Goal: Transaction & Acquisition: Book appointment/travel/reservation

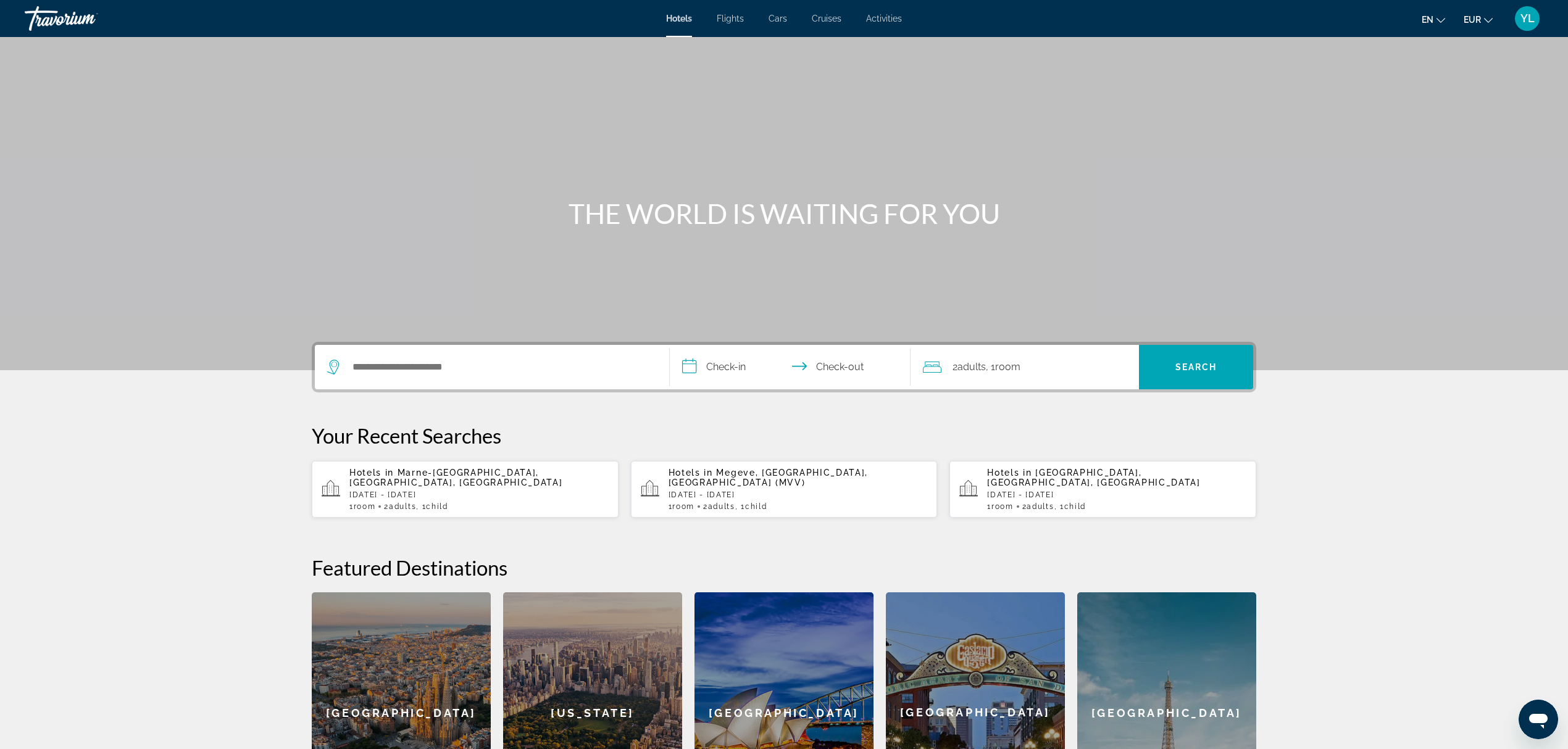
click at [449, 491] on p "[DATE] - [DATE]" at bounding box center [478, 495] width 259 height 9
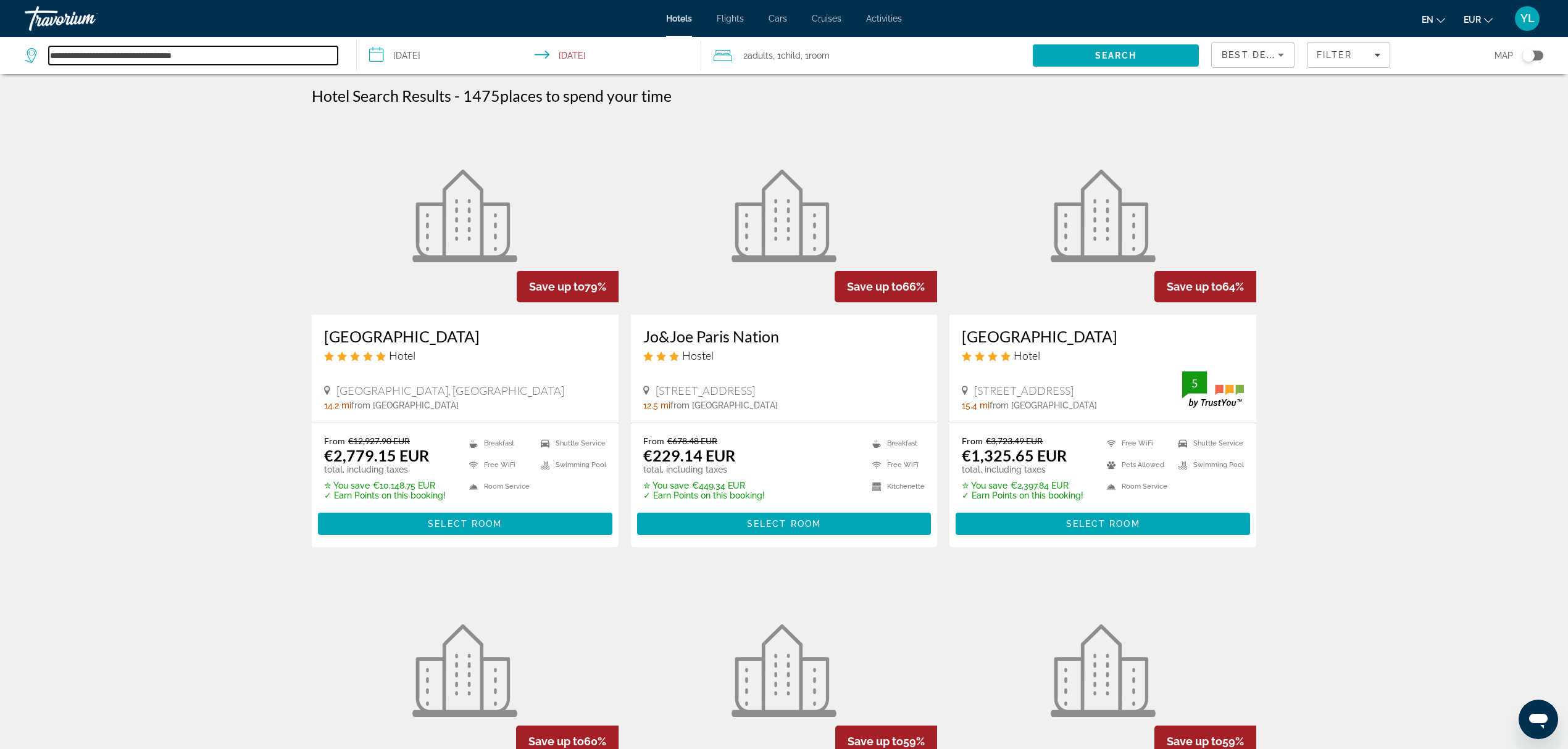
drag, startPoint x: 240, startPoint y: 54, endPoint x: 216, endPoint y: 62, distance: 25.3
click at [211, 60] on input "**********" at bounding box center [193, 56] width 289 height 19
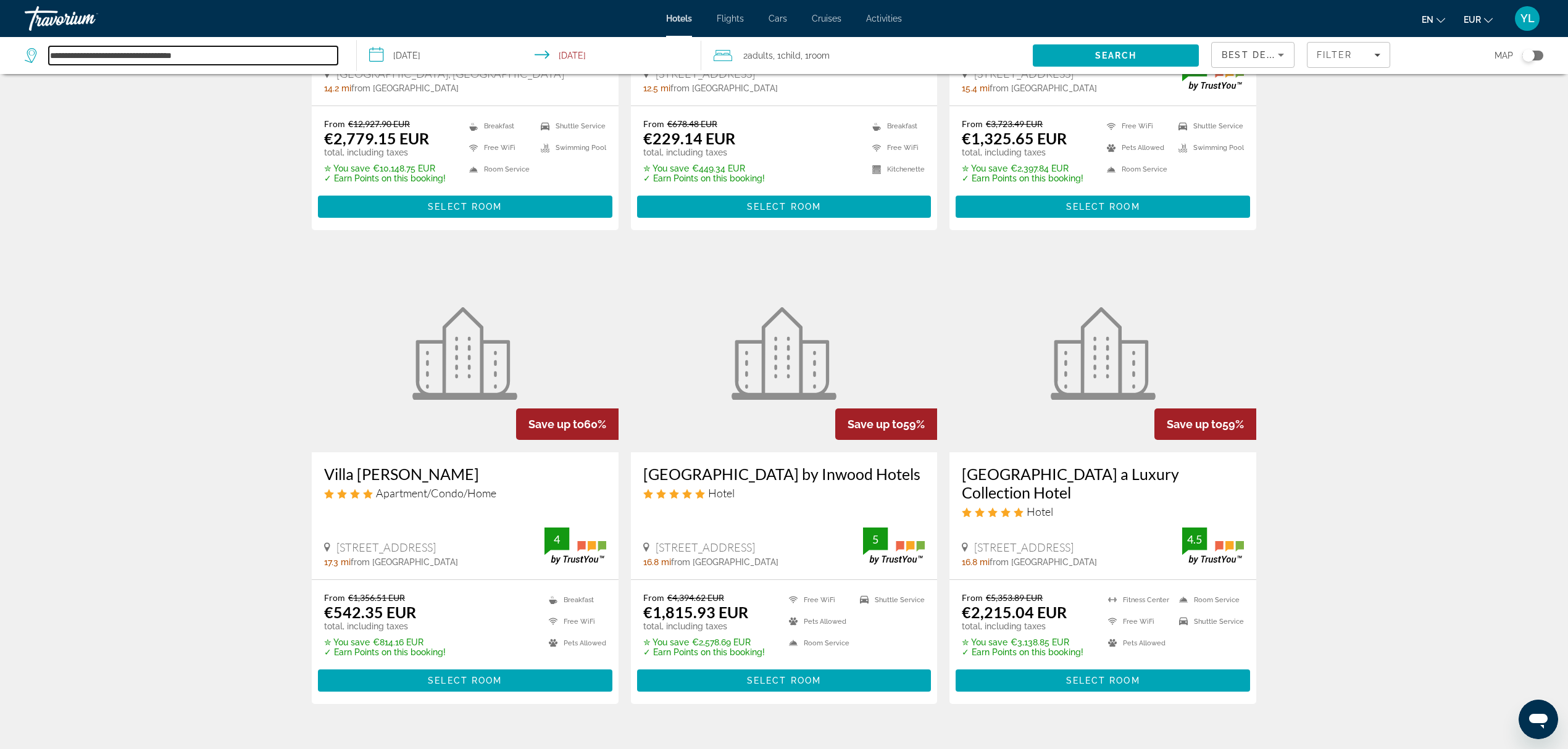
scroll to position [329, 0]
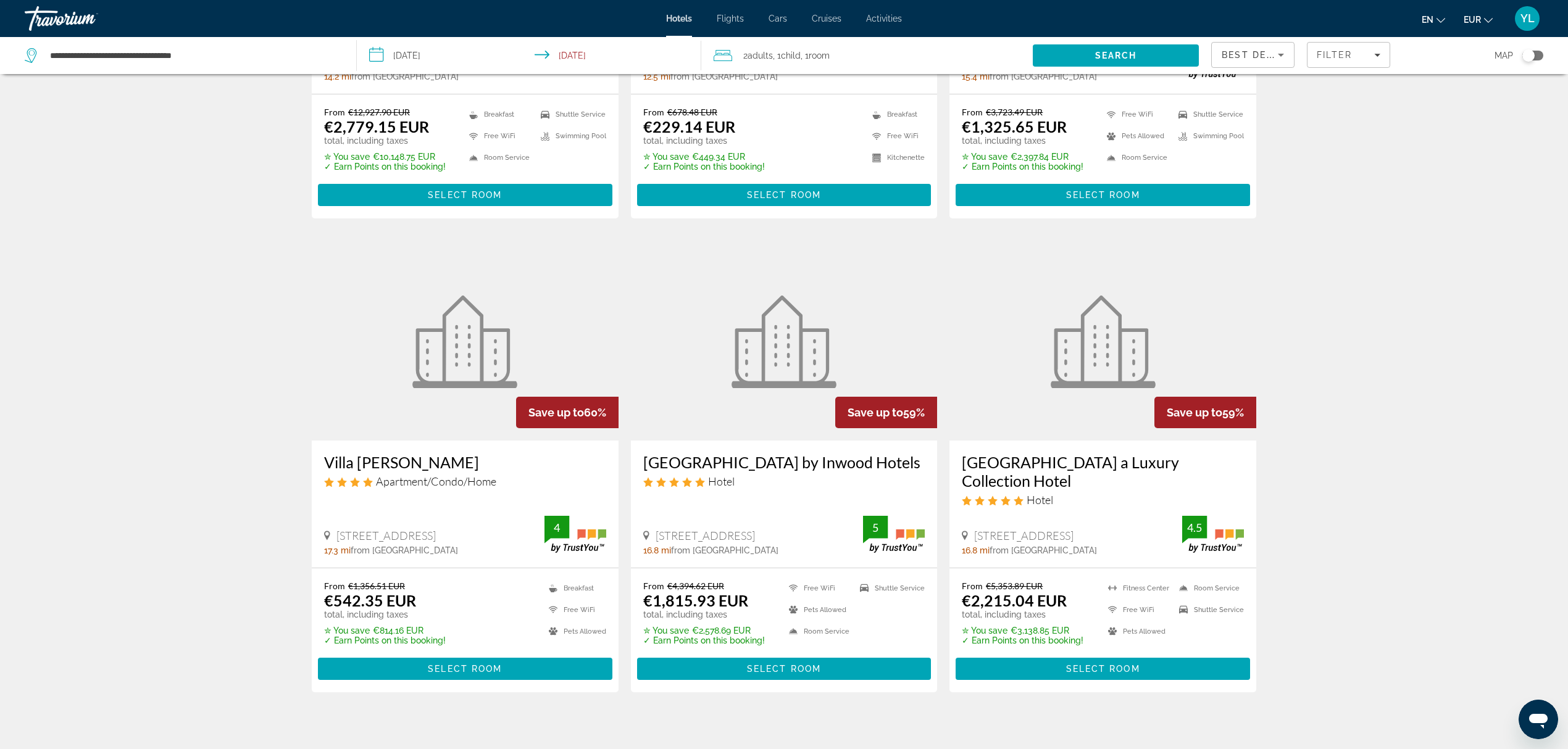
click at [1316, 336] on div "Hotel Search Results - 1475 places to spend your time Save up to 79% [GEOGRAPHI…" at bounding box center [784, 723] width 1568 height 1932
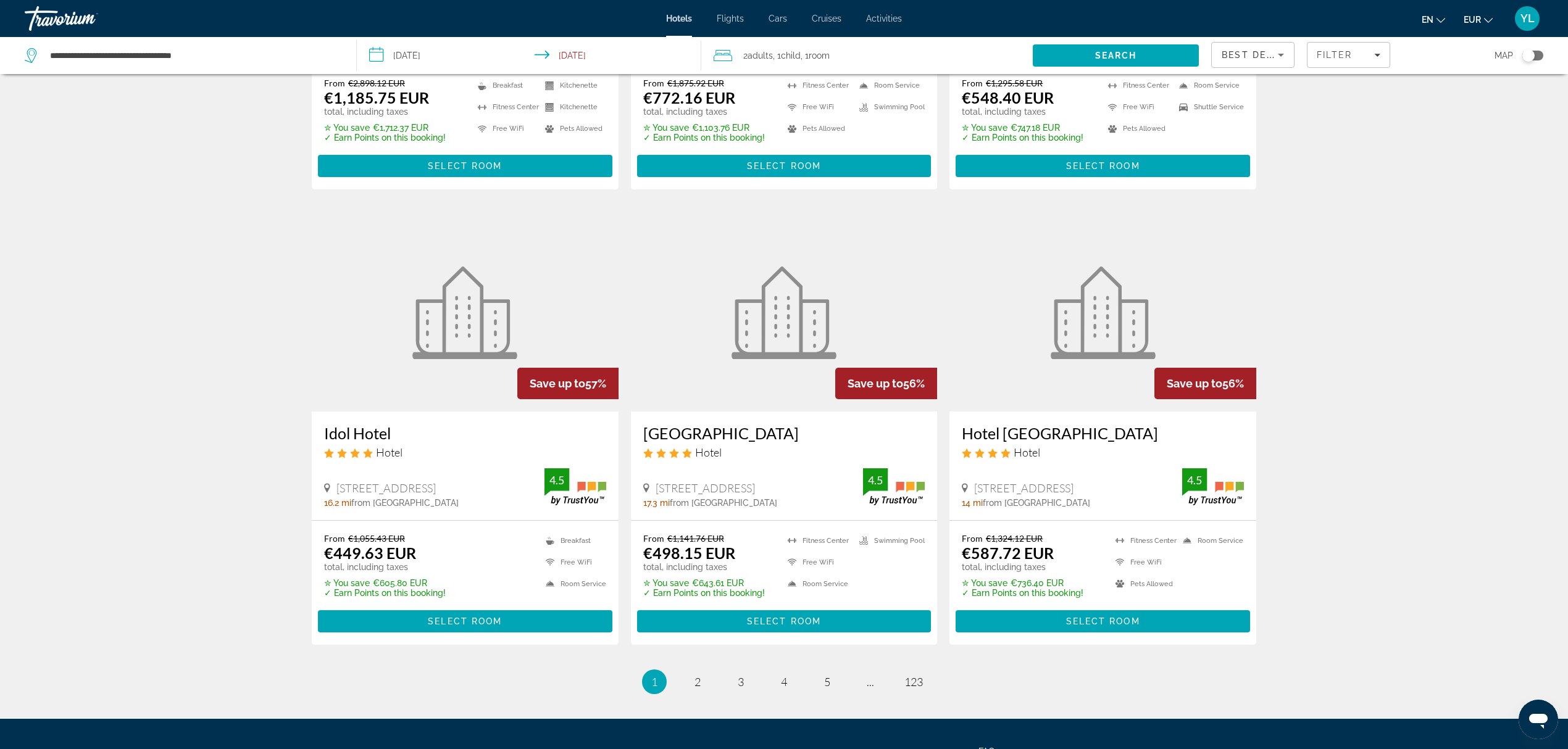
scroll to position [1428, 0]
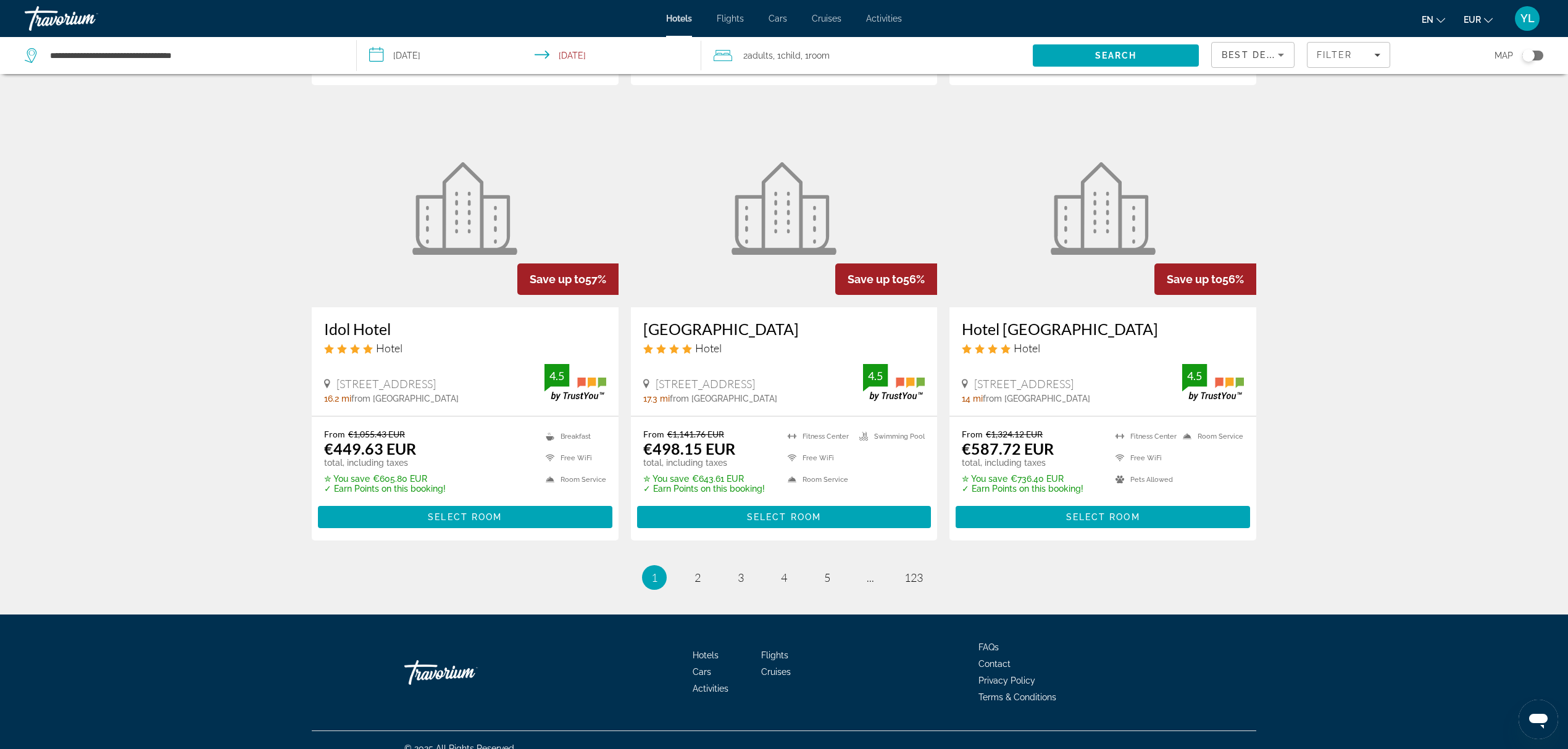
click at [1316, 57] on button "Toggle map" at bounding box center [1528, 55] width 30 height 11
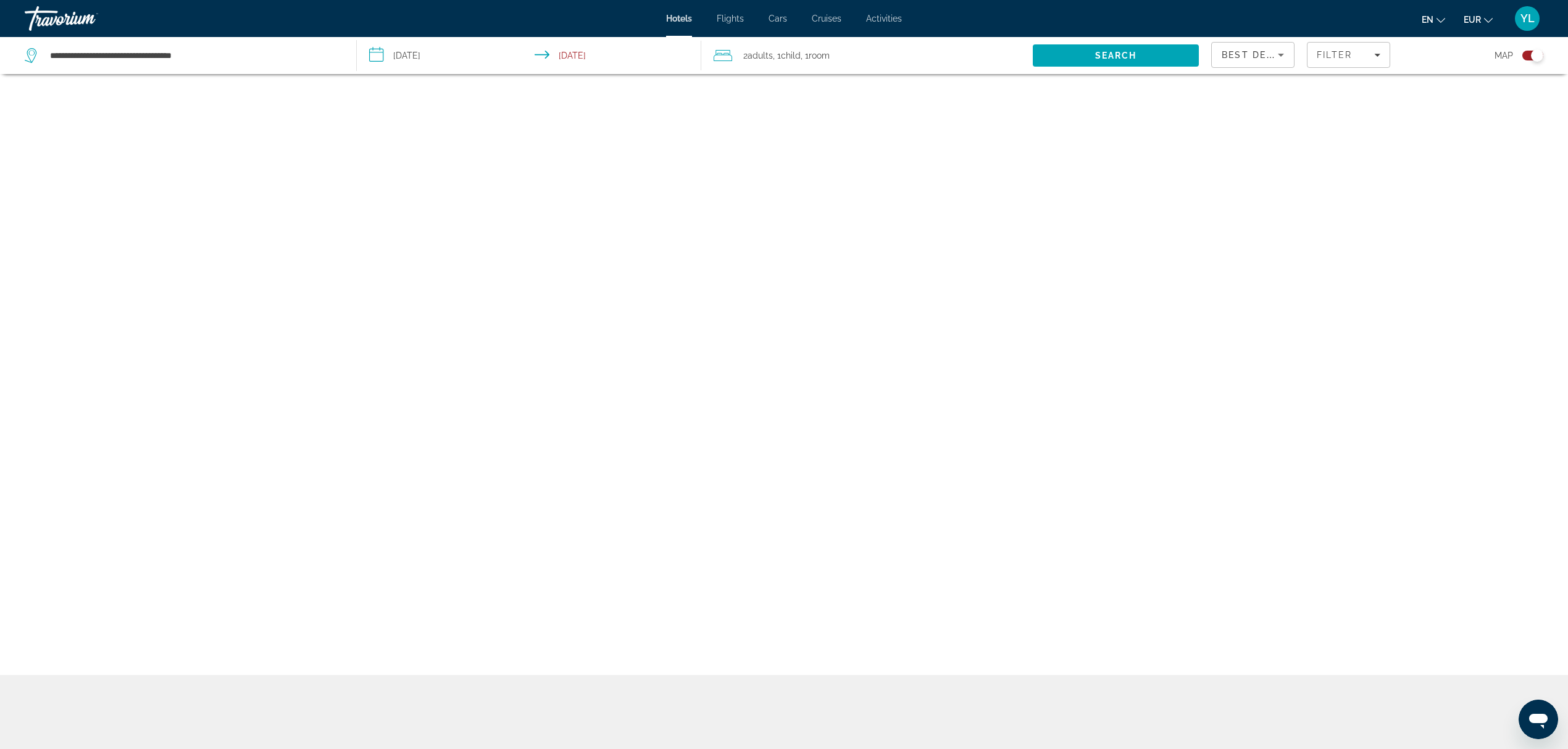
scroll to position [74, 0]
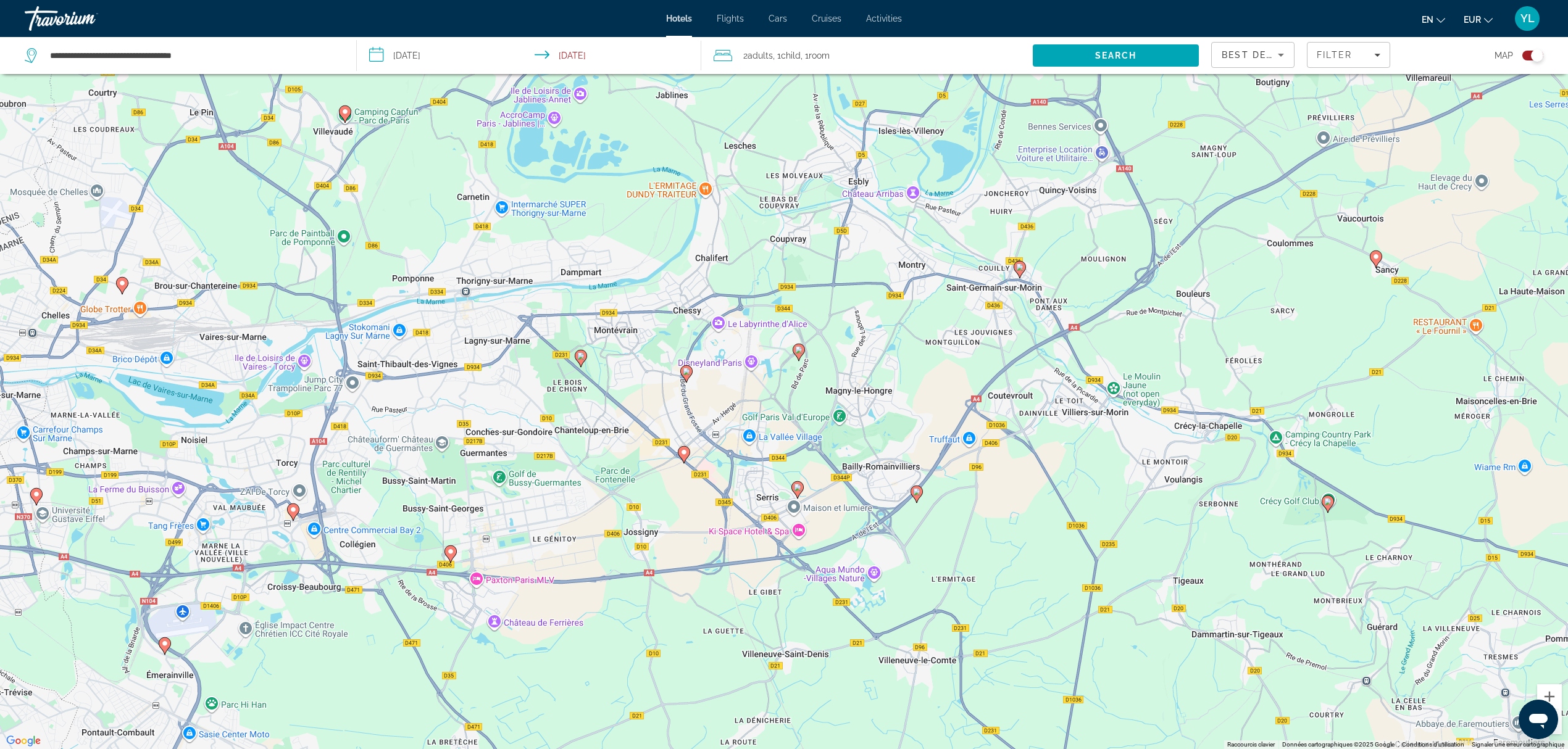
drag, startPoint x: 702, startPoint y: 393, endPoint x: 822, endPoint y: 401, distance: 120.3
click at [822, 401] on div "Pour activer le glissement avec le clavier, appuyez sur Alt+Entrée. Une fois ce…" at bounding box center [784, 374] width 1568 height 749
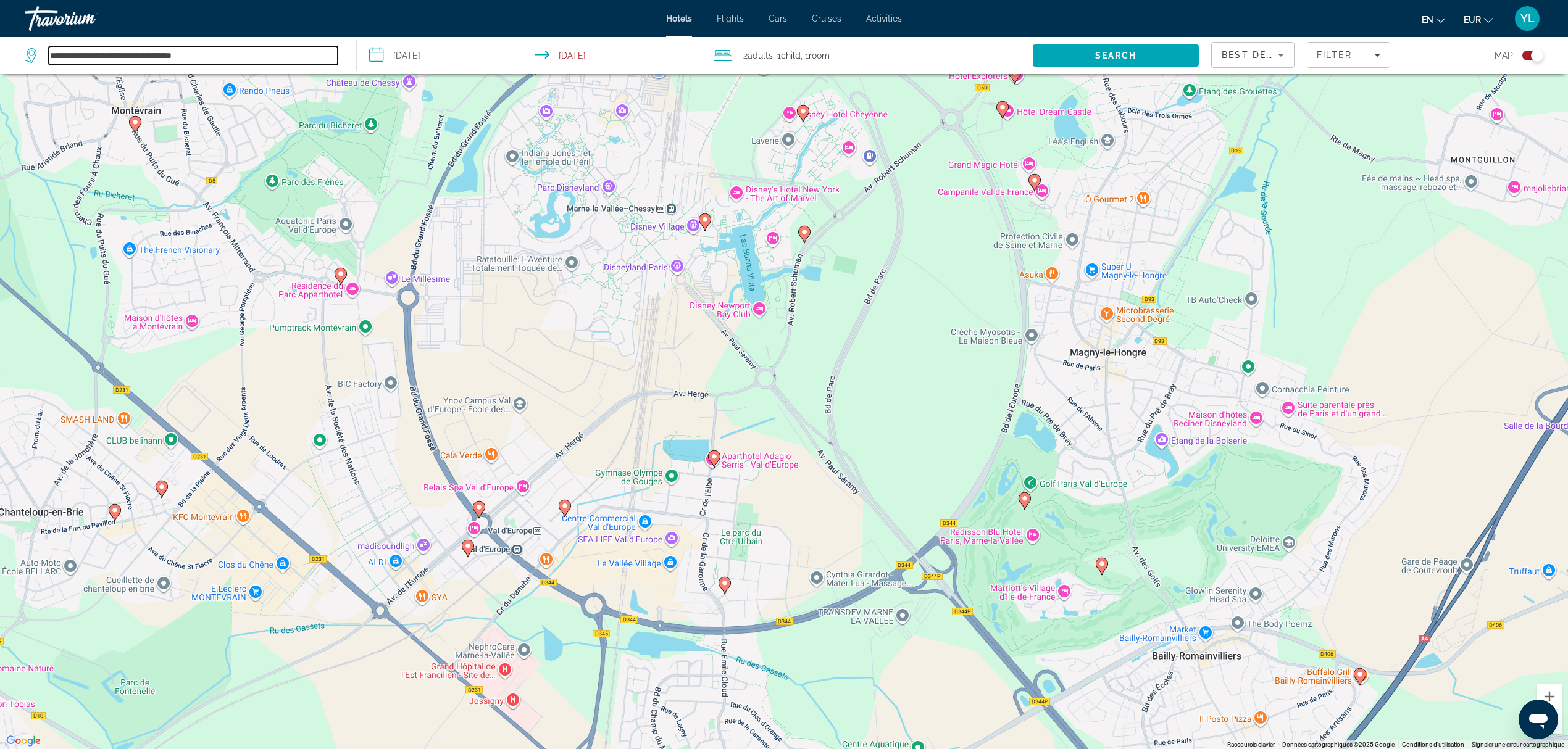
drag, startPoint x: 232, startPoint y: 58, endPoint x: 45, endPoint y: 62, distance: 187.0
click at [45, 62] on div "**********" at bounding box center [181, 56] width 313 height 19
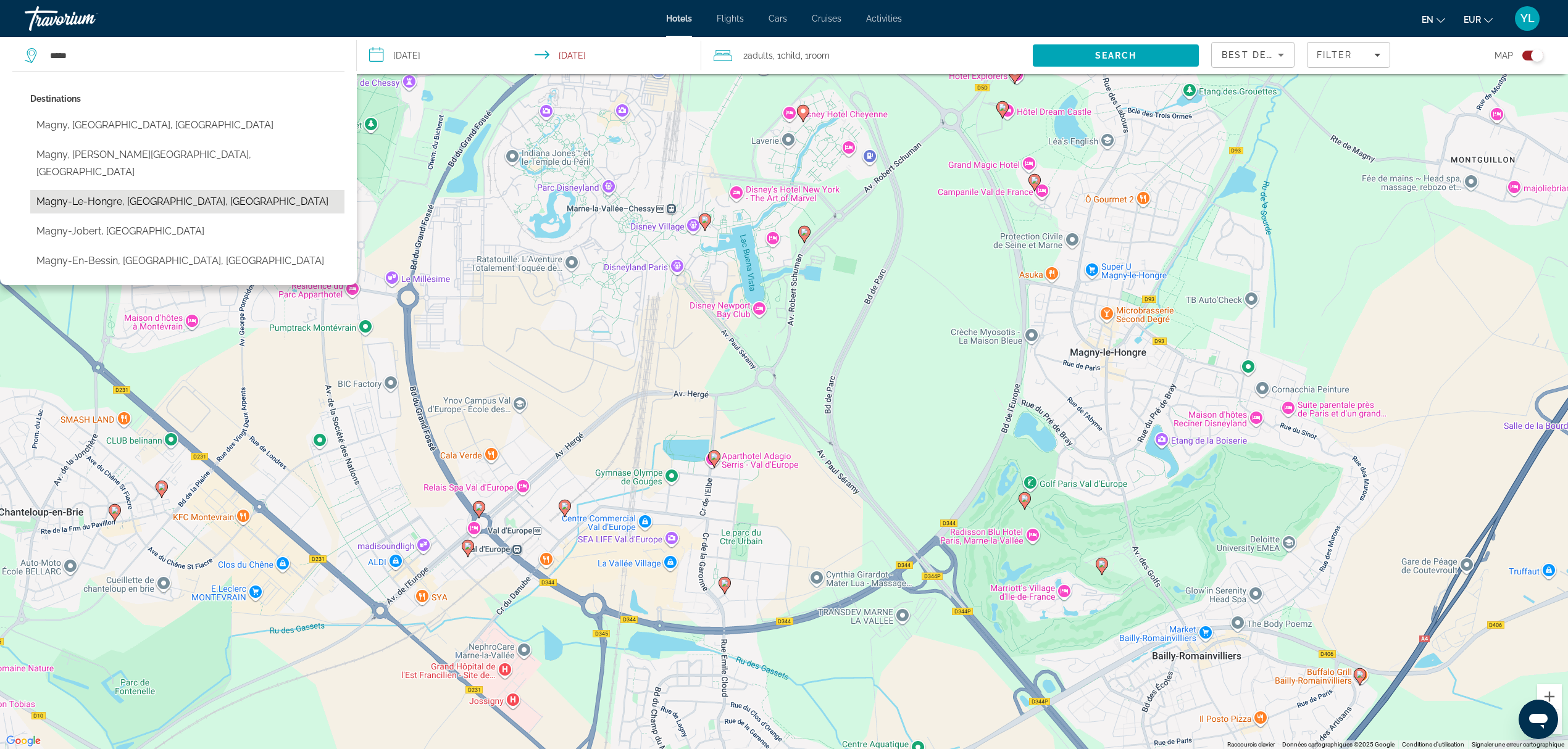
click at [126, 190] on button "Magny-Le-Hongre, [GEOGRAPHIC_DATA], [GEOGRAPHIC_DATA]" at bounding box center [187, 201] width 314 height 23
type input "**********"
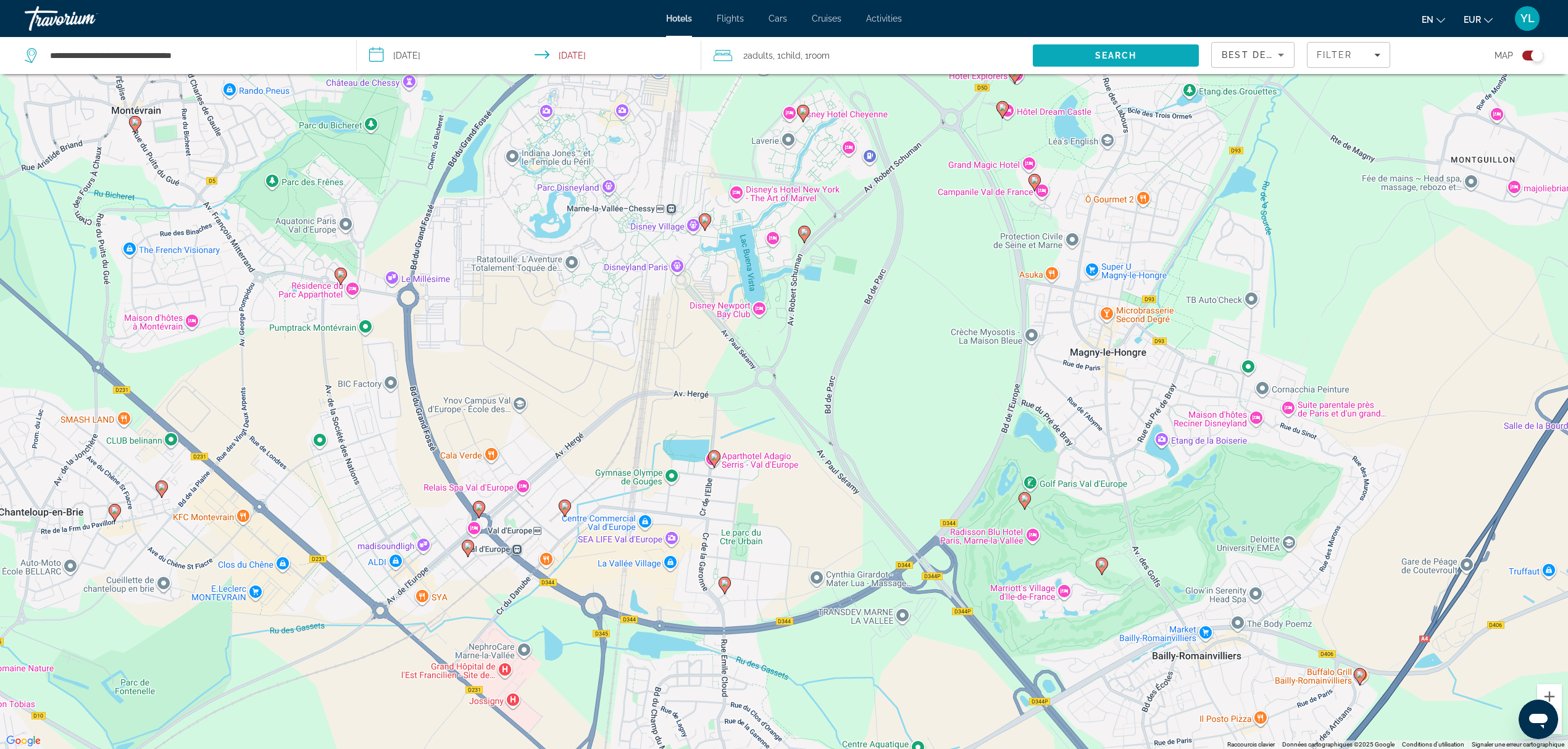
click at [1102, 59] on span "Search" at bounding box center [1116, 55] width 42 height 10
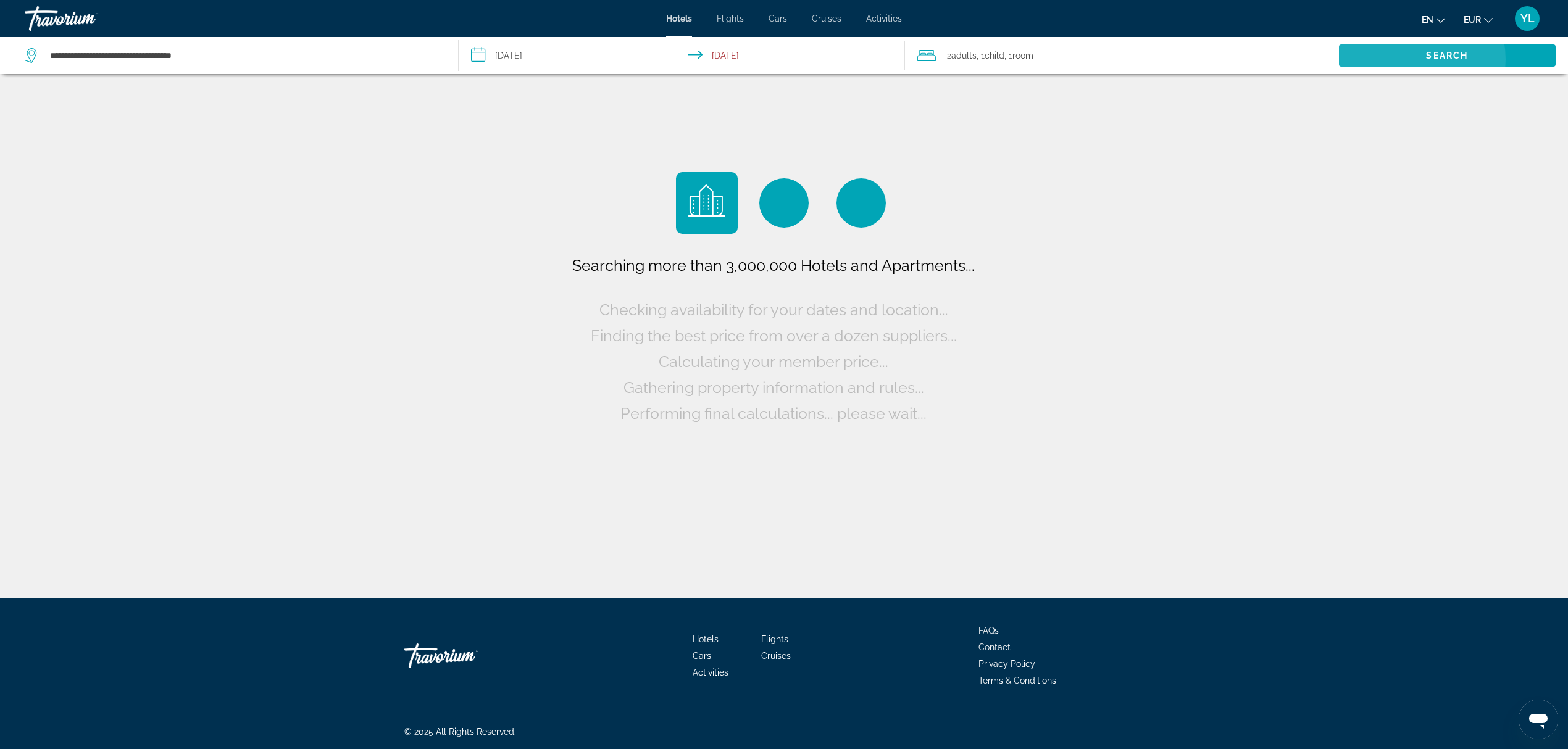
scroll to position [0, 0]
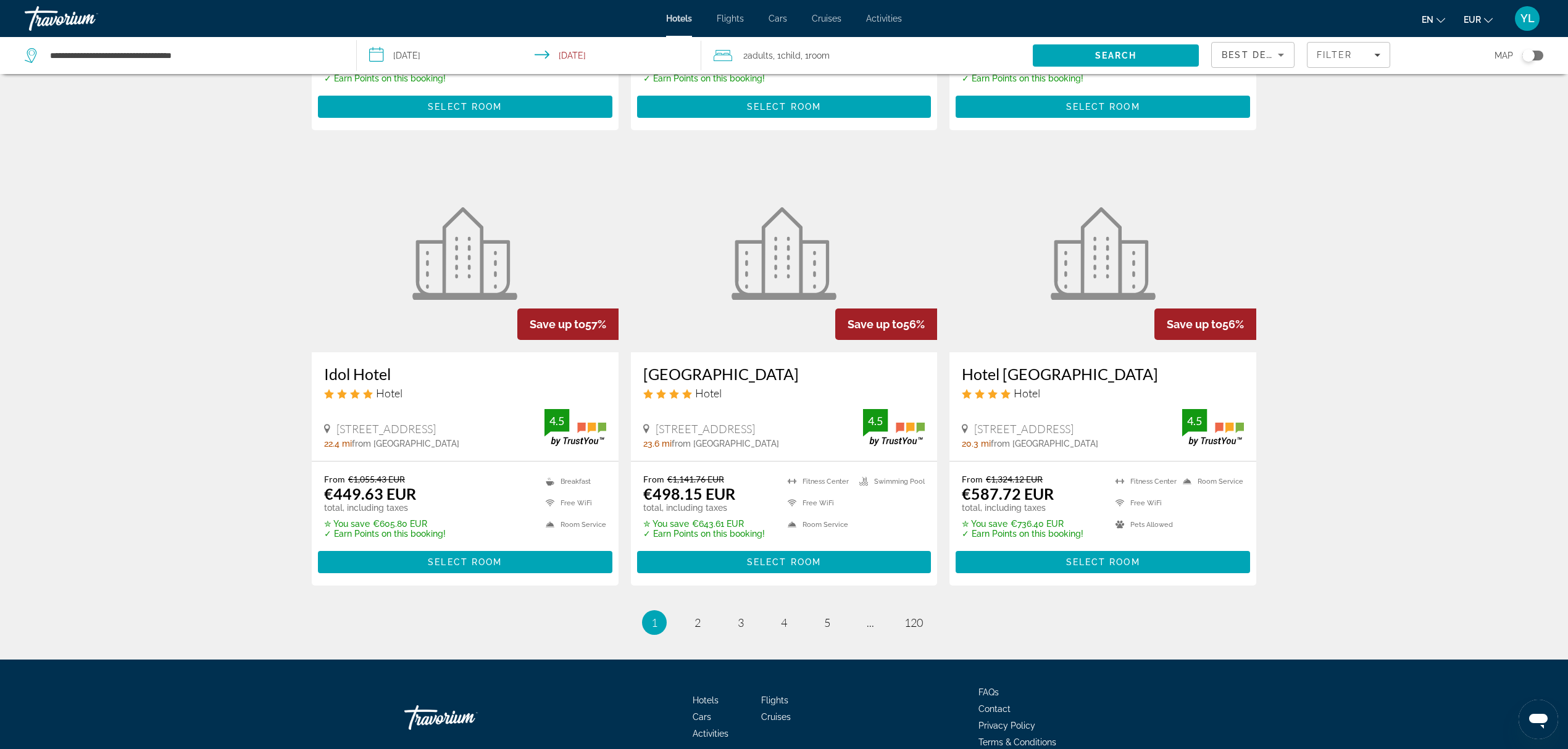
scroll to position [1428, 0]
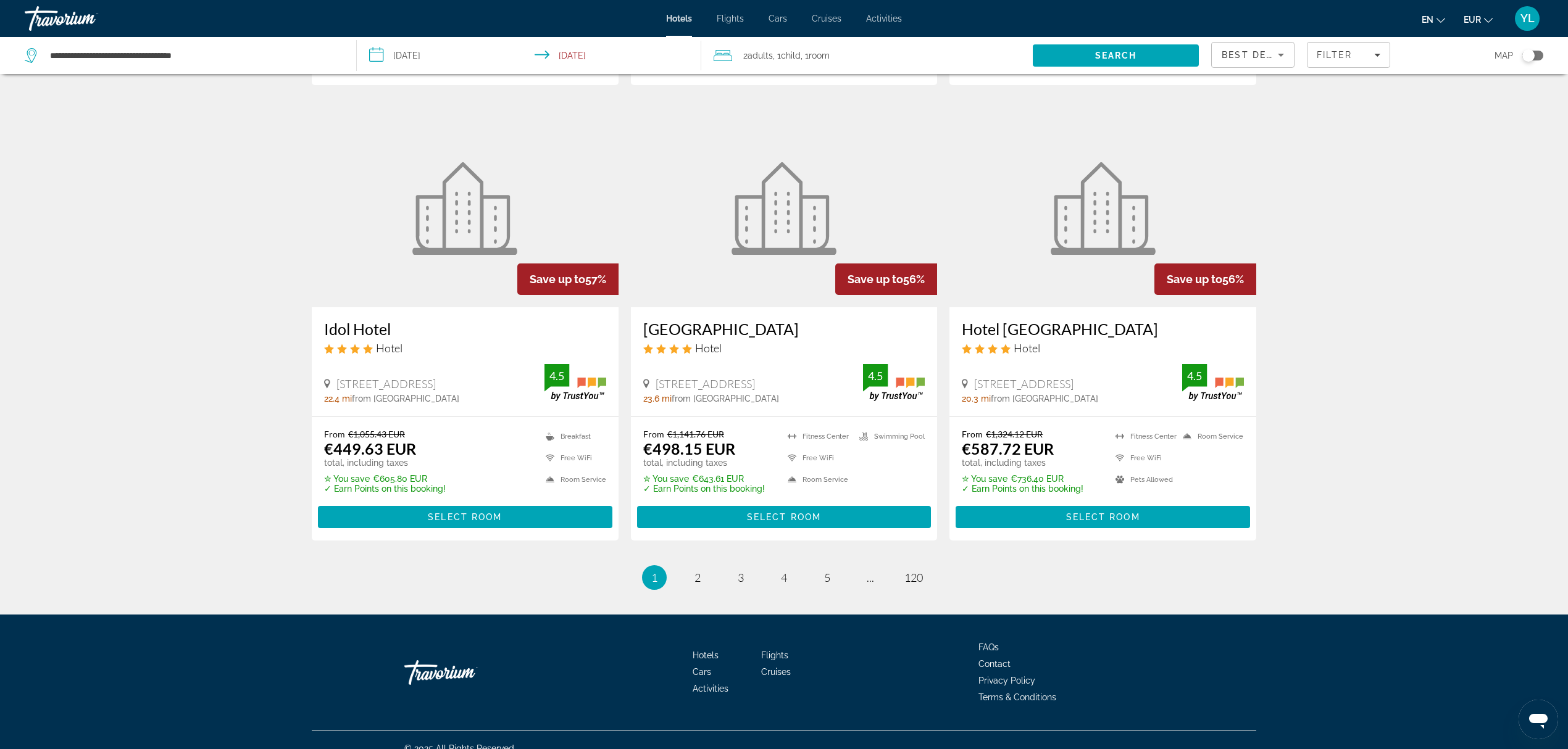
click at [1316, 52] on div "Toggle map" at bounding box center [1533, 55] width 21 height 10
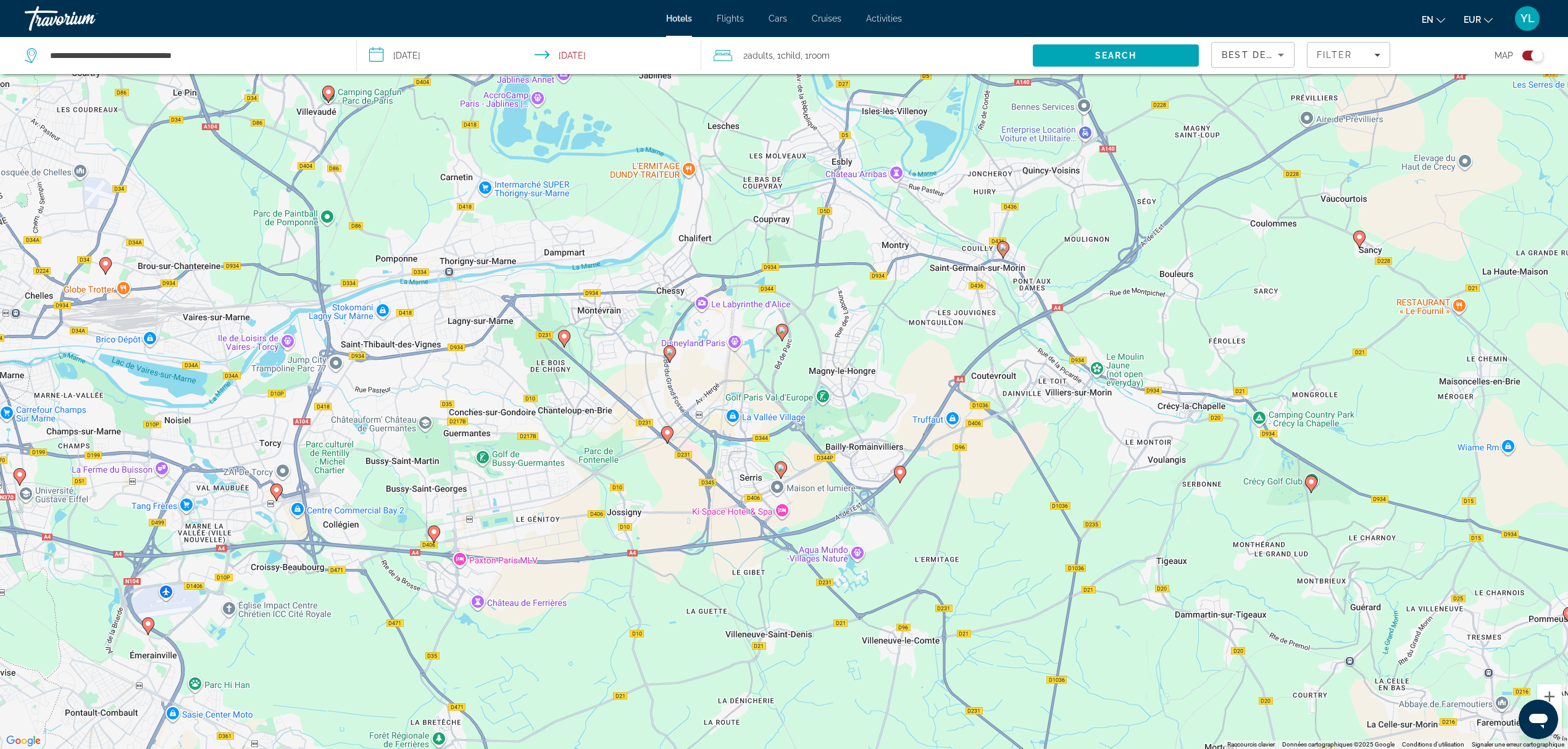
drag, startPoint x: 709, startPoint y: 327, endPoint x: 751, endPoint y: 390, distance: 75.7
click at [751, 390] on div "Pour activer le glissement avec le clavier, appuyez sur Alt+Entrée. Une fois ce…" at bounding box center [784, 374] width 1568 height 749
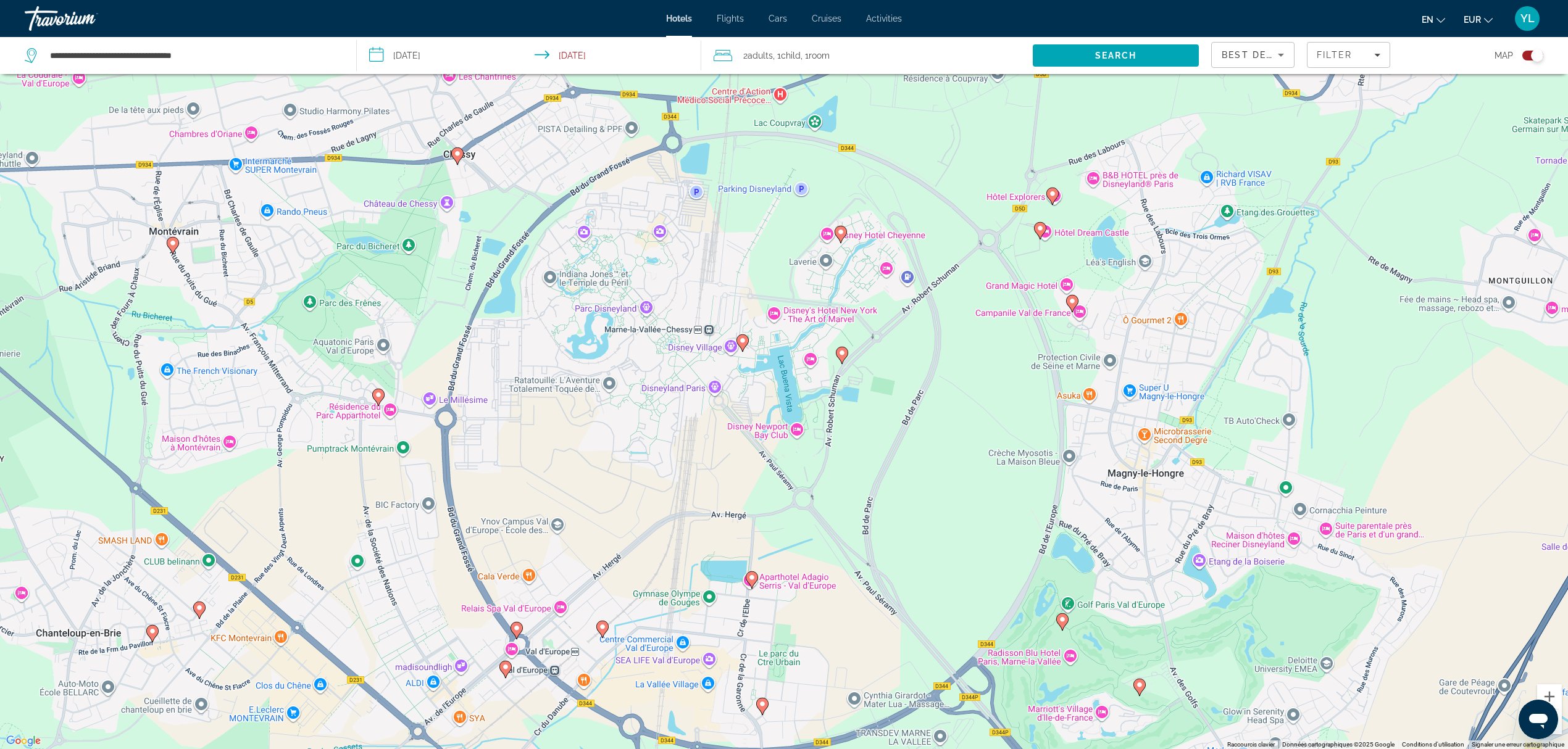
drag, startPoint x: 721, startPoint y: 329, endPoint x: 741, endPoint y: 450, distance: 122.6
click at [741, 450] on div "Pour activer le glissement avec le clavier, appuyez sur Alt+Entrée. Une fois ce…" at bounding box center [784, 374] width 1568 height 749
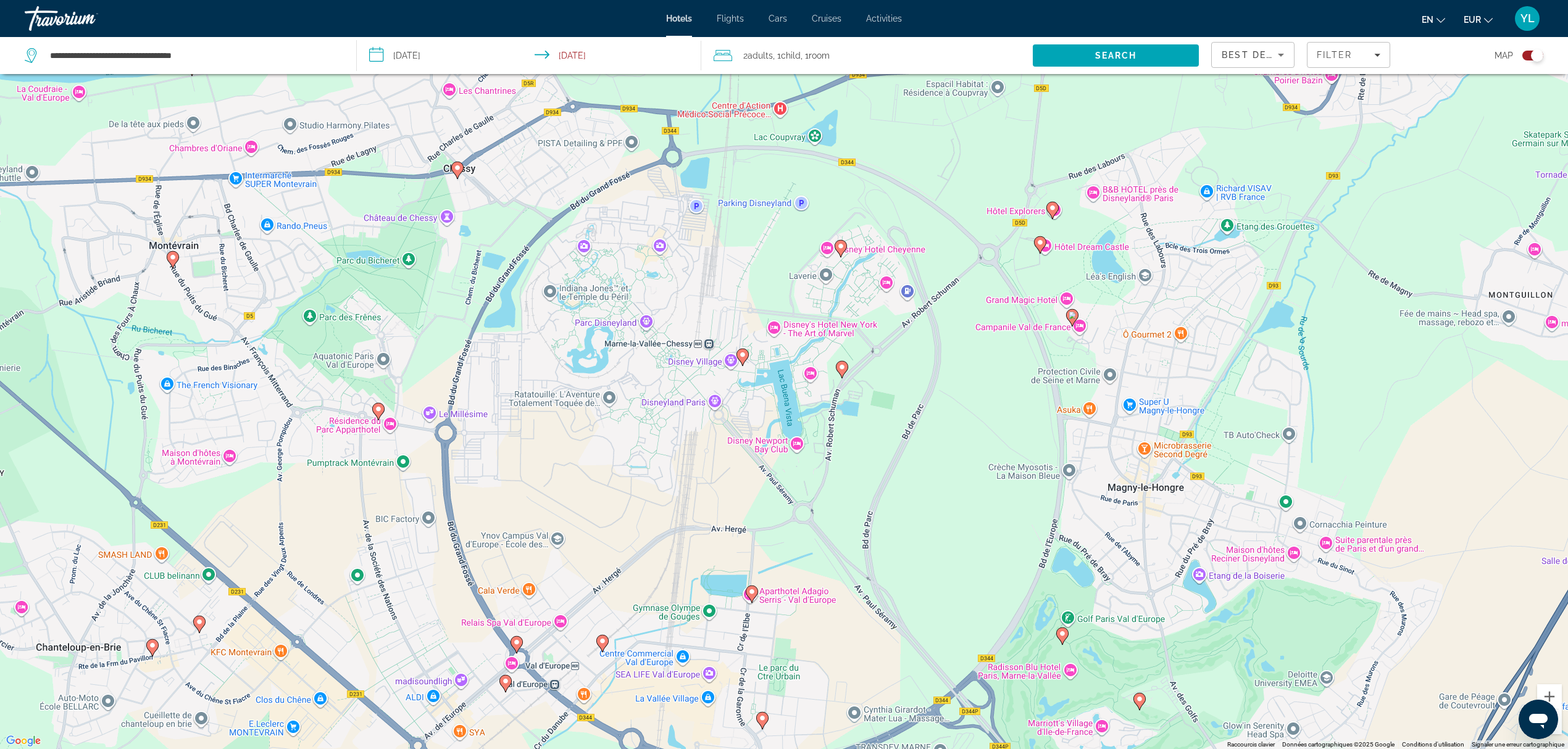
click at [838, 248] on image "Main content" at bounding box center [841, 246] width 7 height 7
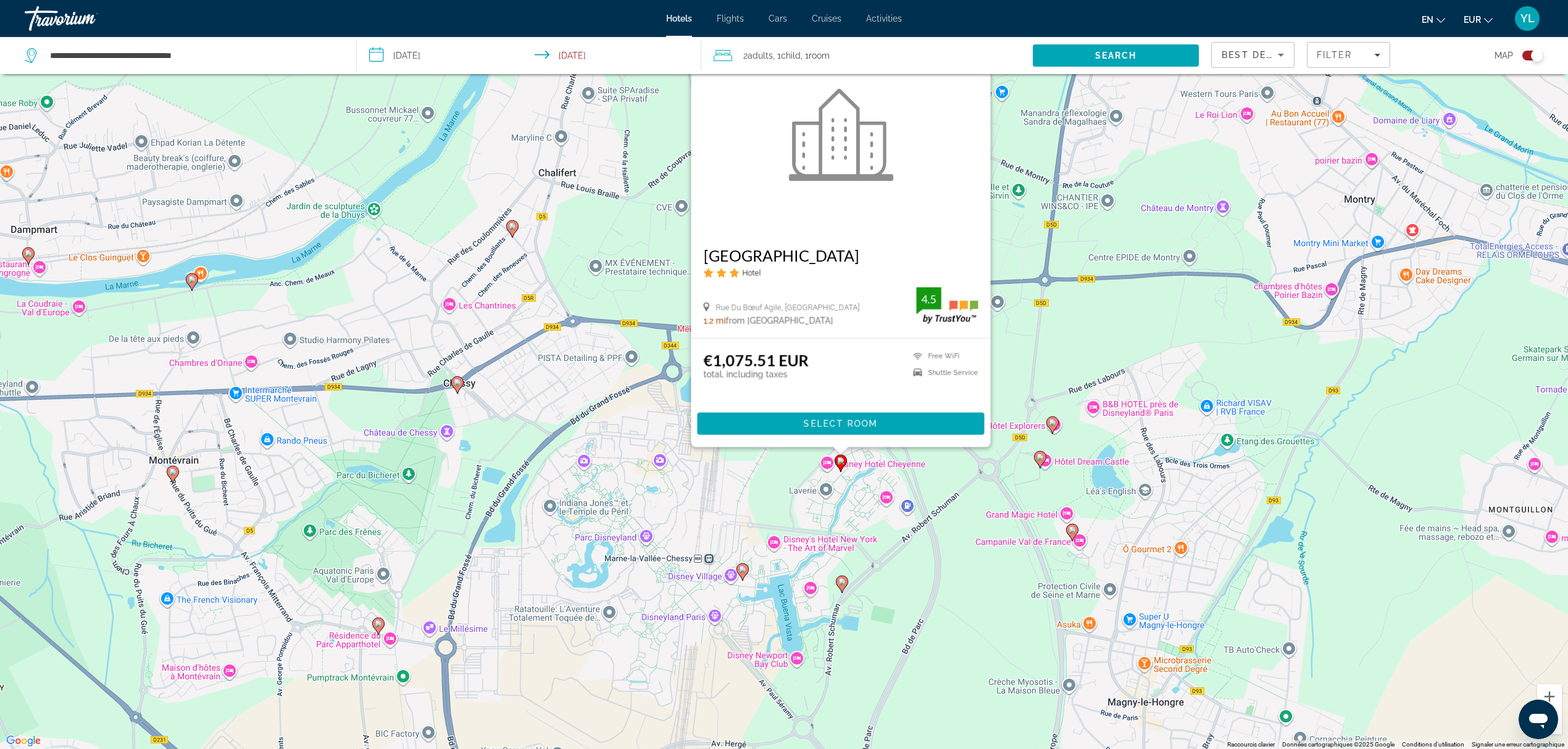
click at [742, 574] on icon "Main content" at bounding box center [743, 572] width 11 height 16
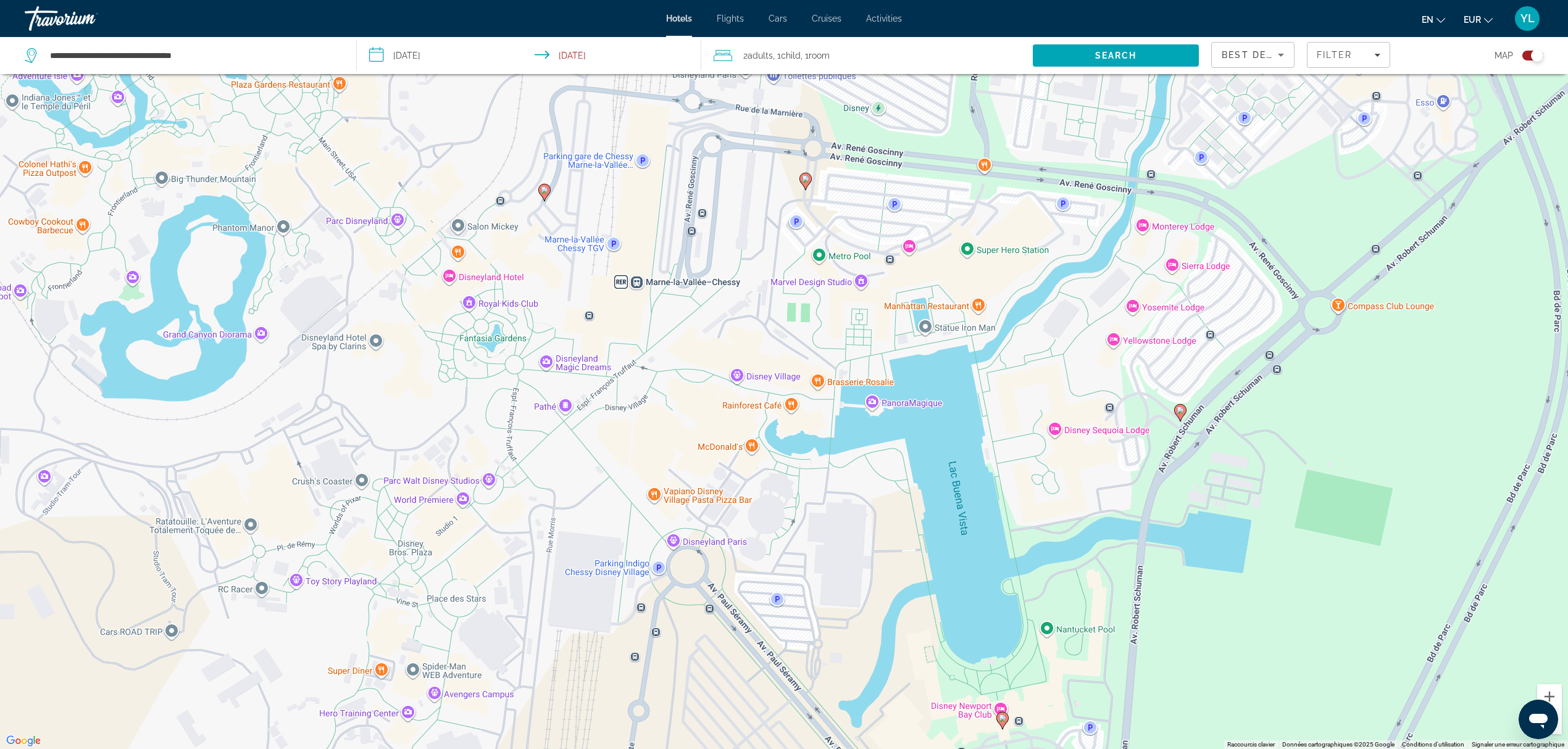
click at [546, 187] on image "Main content" at bounding box center [544, 189] width 7 height 7
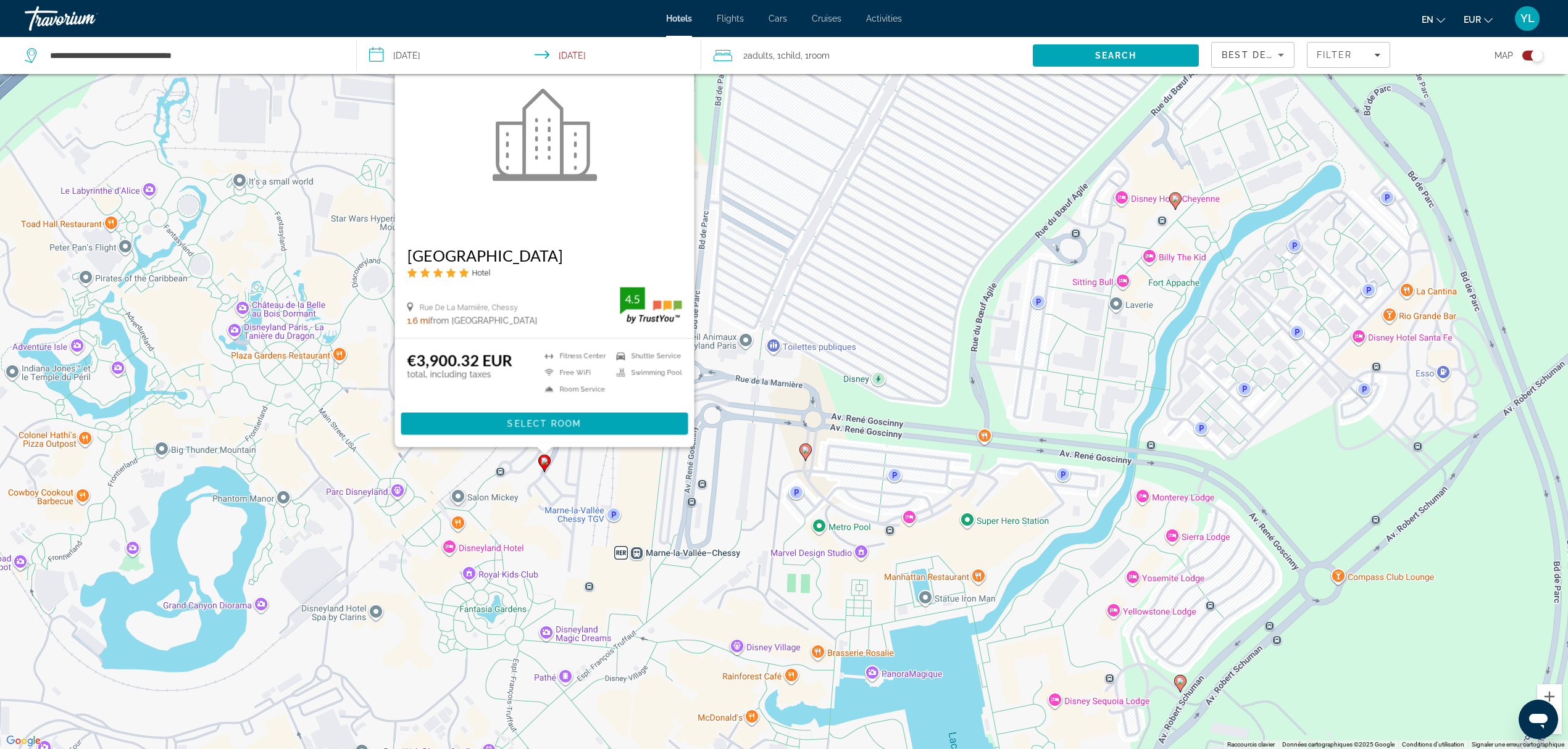
click at [802, 452] on image "Main content" at bounding box center [805, 450] width 7 height 7
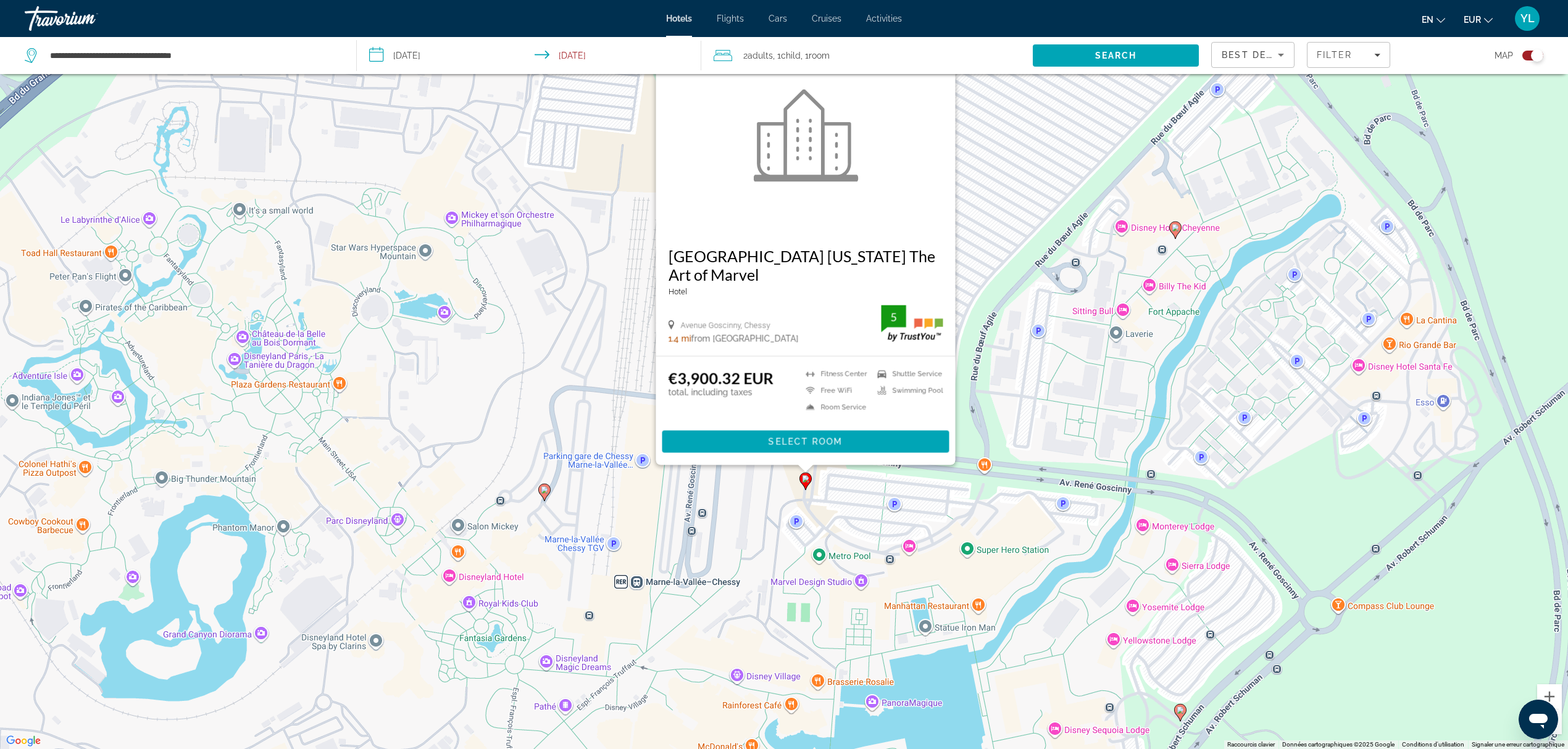
click at [1178, 232] on icon "Main content" at bounding box center [1175, 230] width 11 height 16
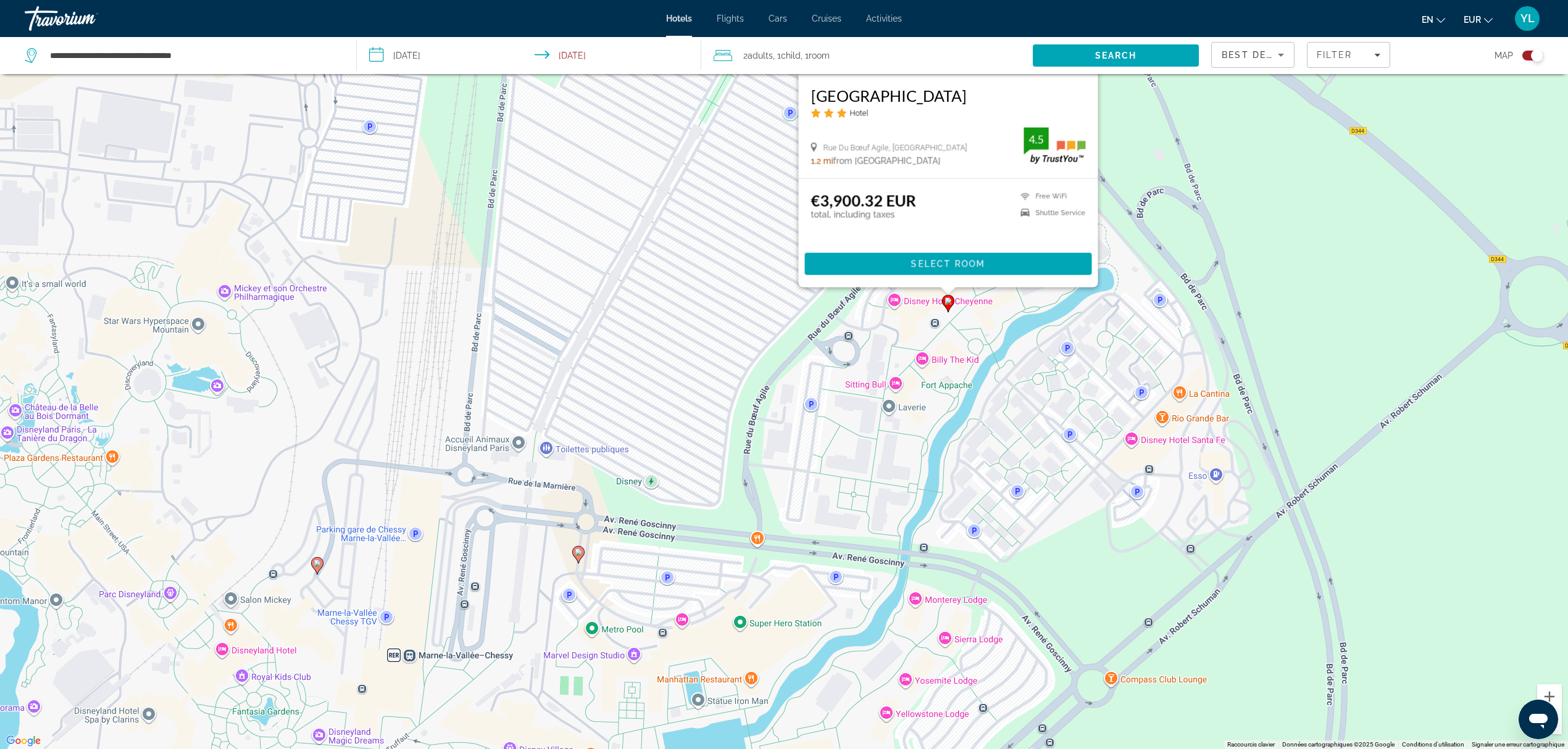
drag, startPoint x: 1231, startPoint y: 581, endPoint x: 988, endPoint y: 403, distance: 301.2
click at [988, 403] on div "Pour activer le glissement avec le clavier, appuyez sur Alt+Entrée. Une fois ce…" at bounding box center [784, 374] width 1568 height 749
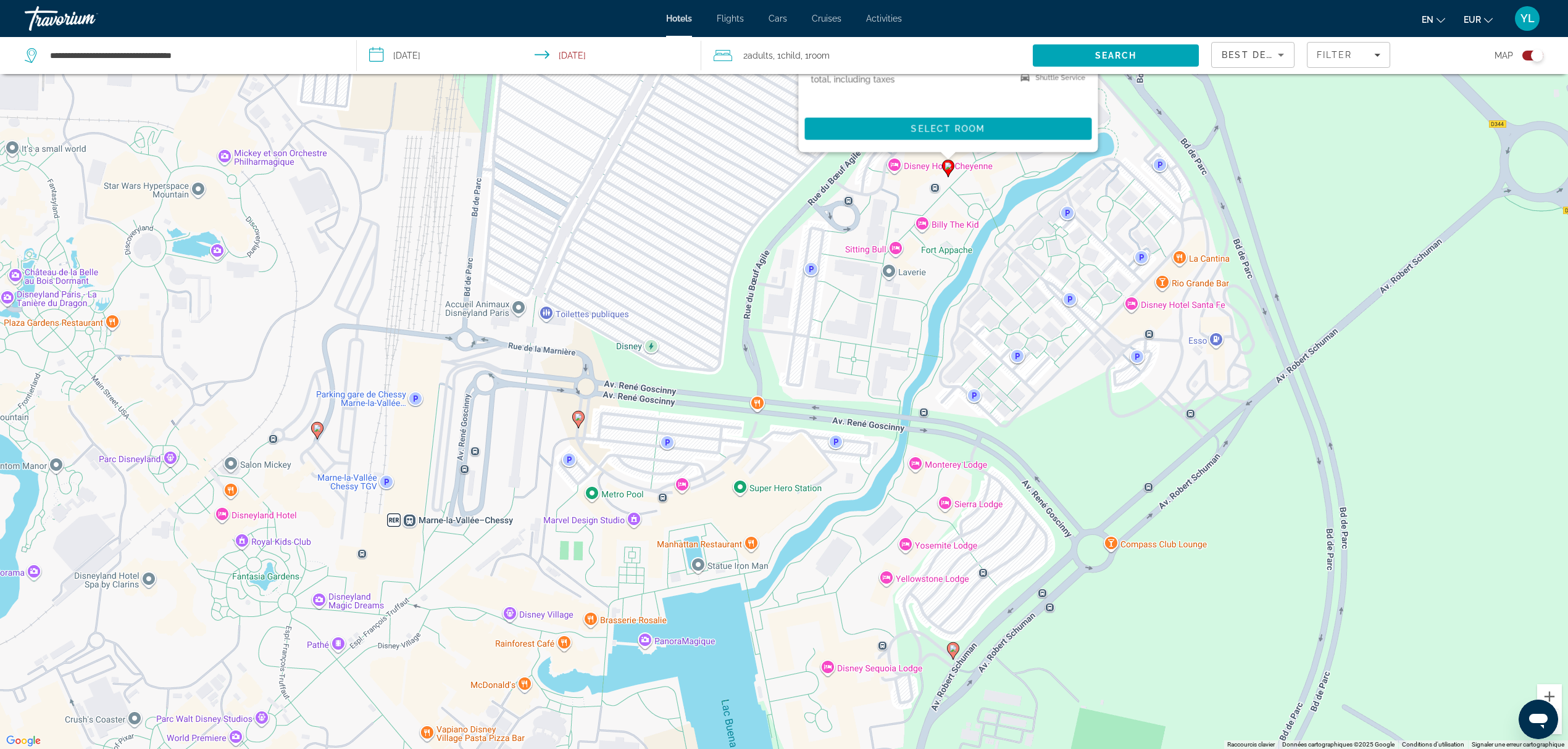
drag, startPoint x: 995, startPoint y: 479, endPoint x: 1013, endPoint y: 306, distance: 173.9
click at [1013, 305] on div "Pour activer le glissement avec le clavier, appuyez sur Alt+Entrée. Une fois ce…" at bounding box center [784, 374] width 1568 height 749
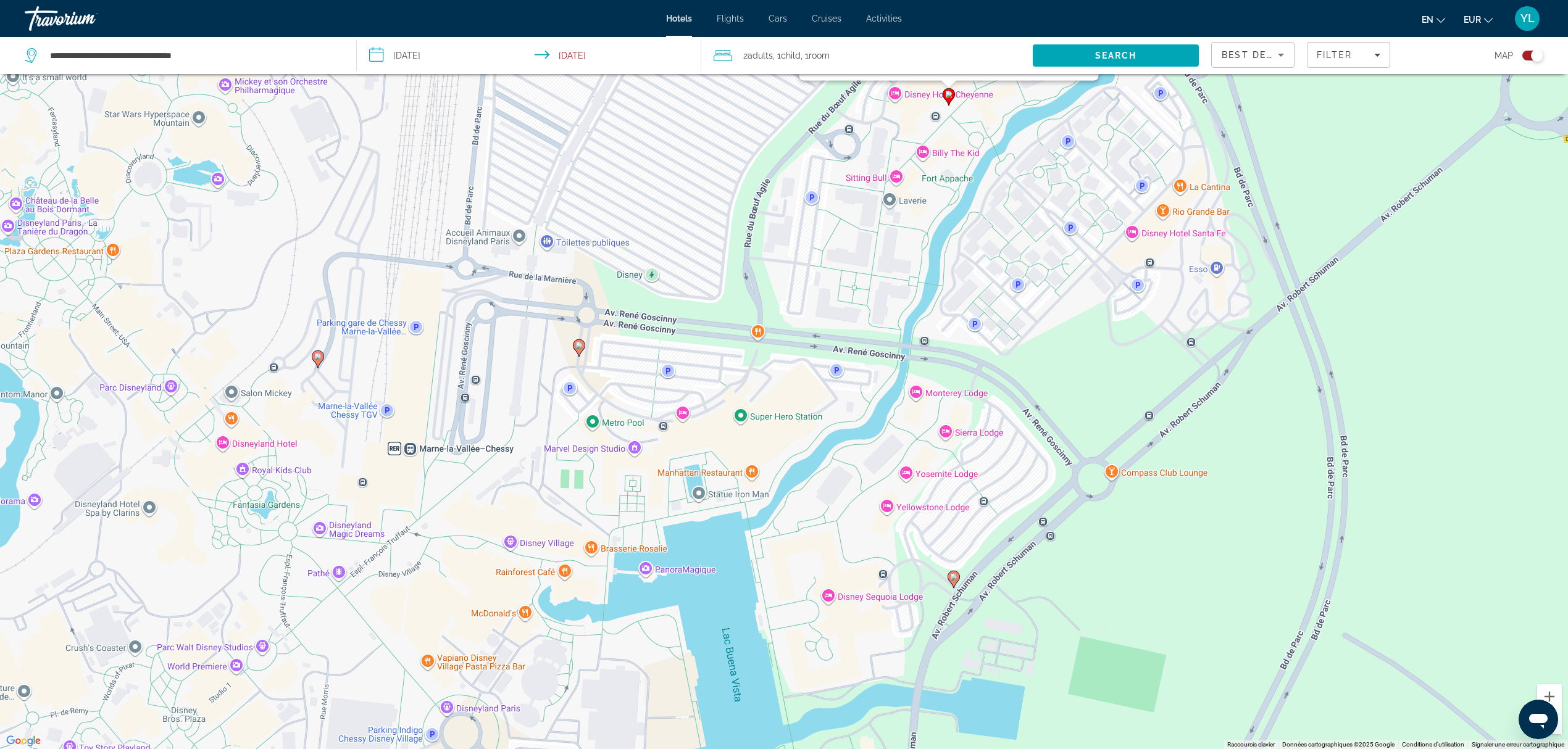
click at [954, 575] on image "Main content" at bounding box center [953, 577] width 7 height 7
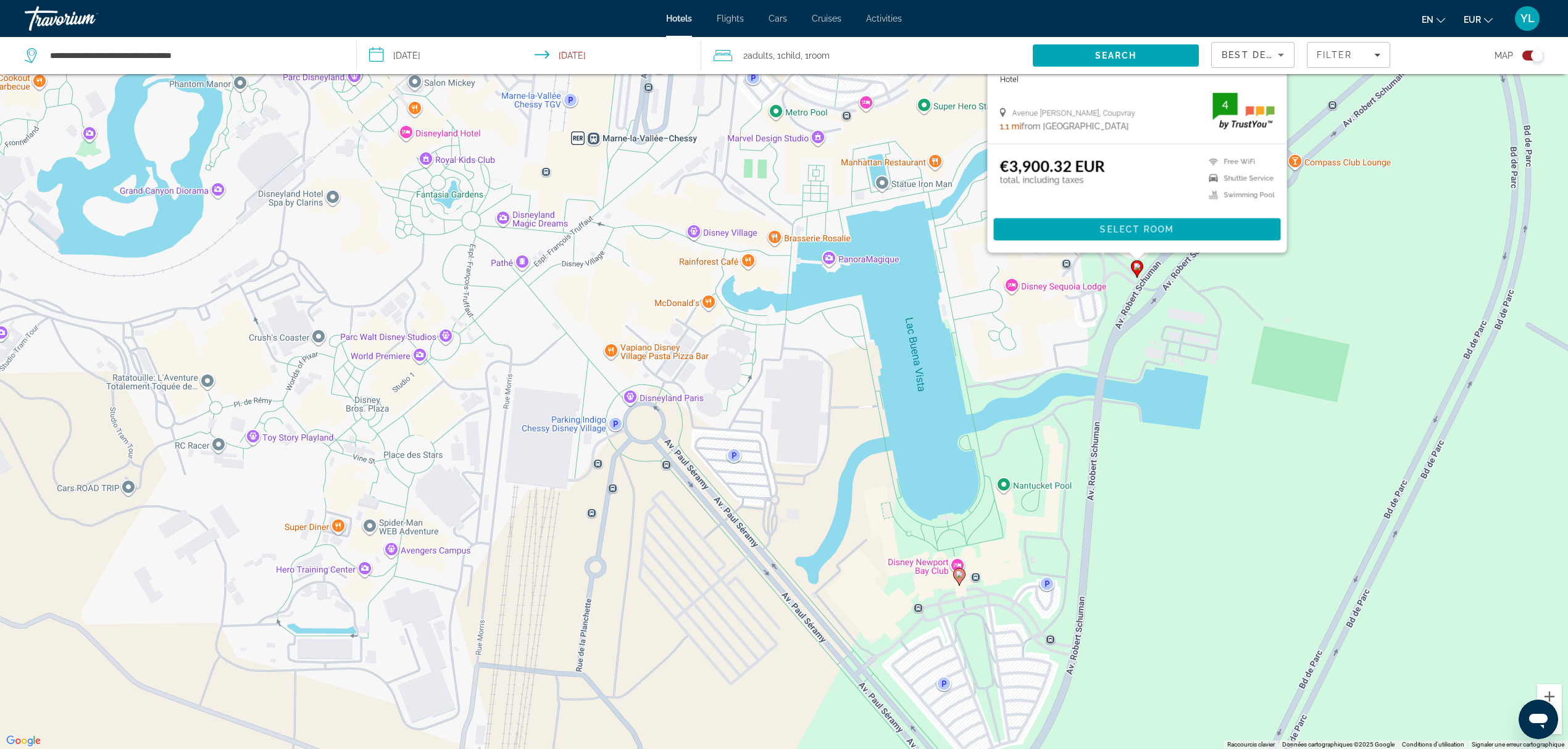
drag, startPoint x: 826, startPoint y: 658, endPoint x: 1006, endPoint y: 349, distance: 357.6
click at [1006, 349] on div "Pour activer le glissement avec le clavier, appuyez sur Alt+Entrée. Une fois ce…" at bounding box center [784, 374] width 1568 height 749
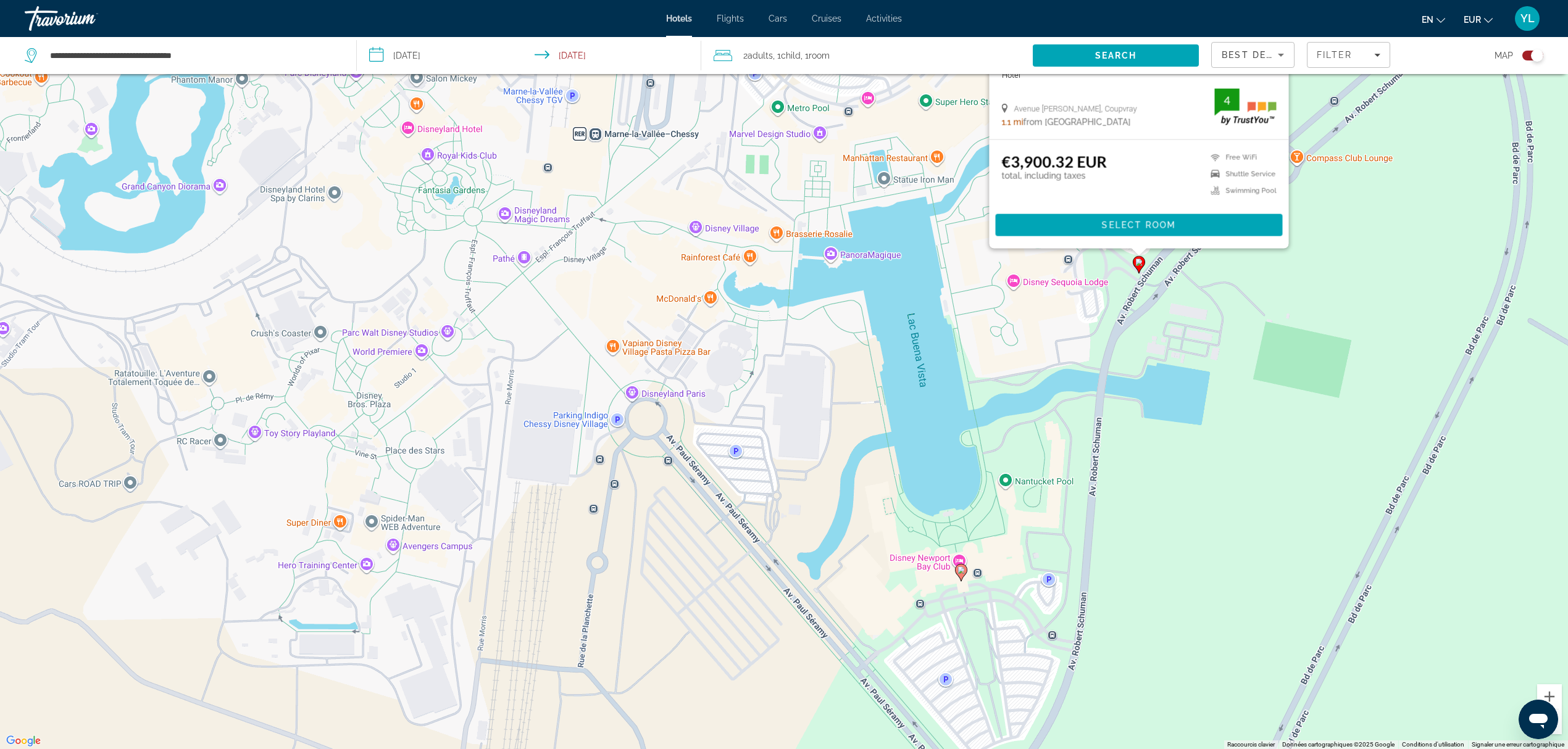
click at [964, 575] on icon "Main content" at bounding box center [961, 573] width 11 height 16
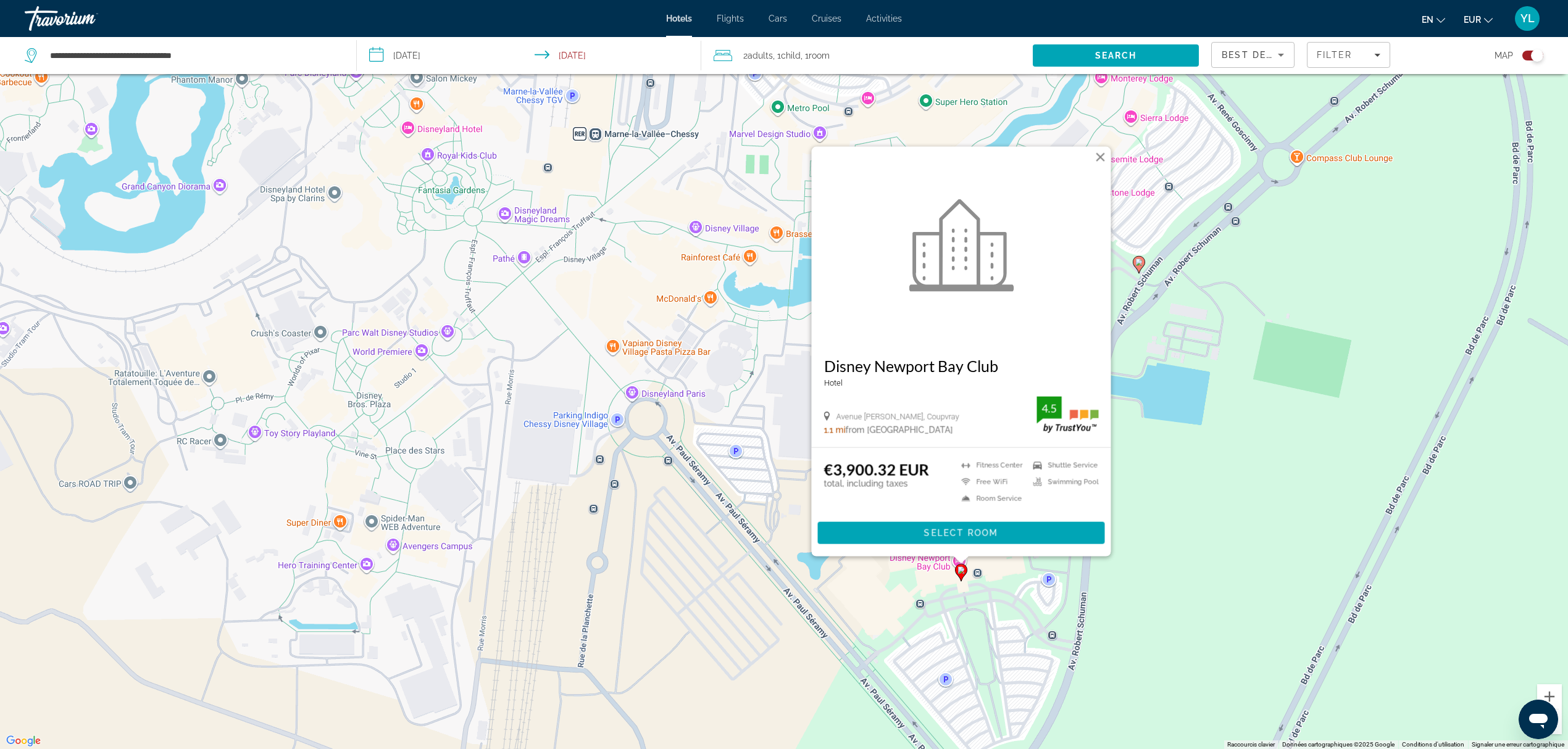
click at [874, 584] on div "Pour activer le glissement avec le clavier, appuyez sur Alt+Entrée. Une fois ce…" at bounding box center [784, 374] width 1568 height 749
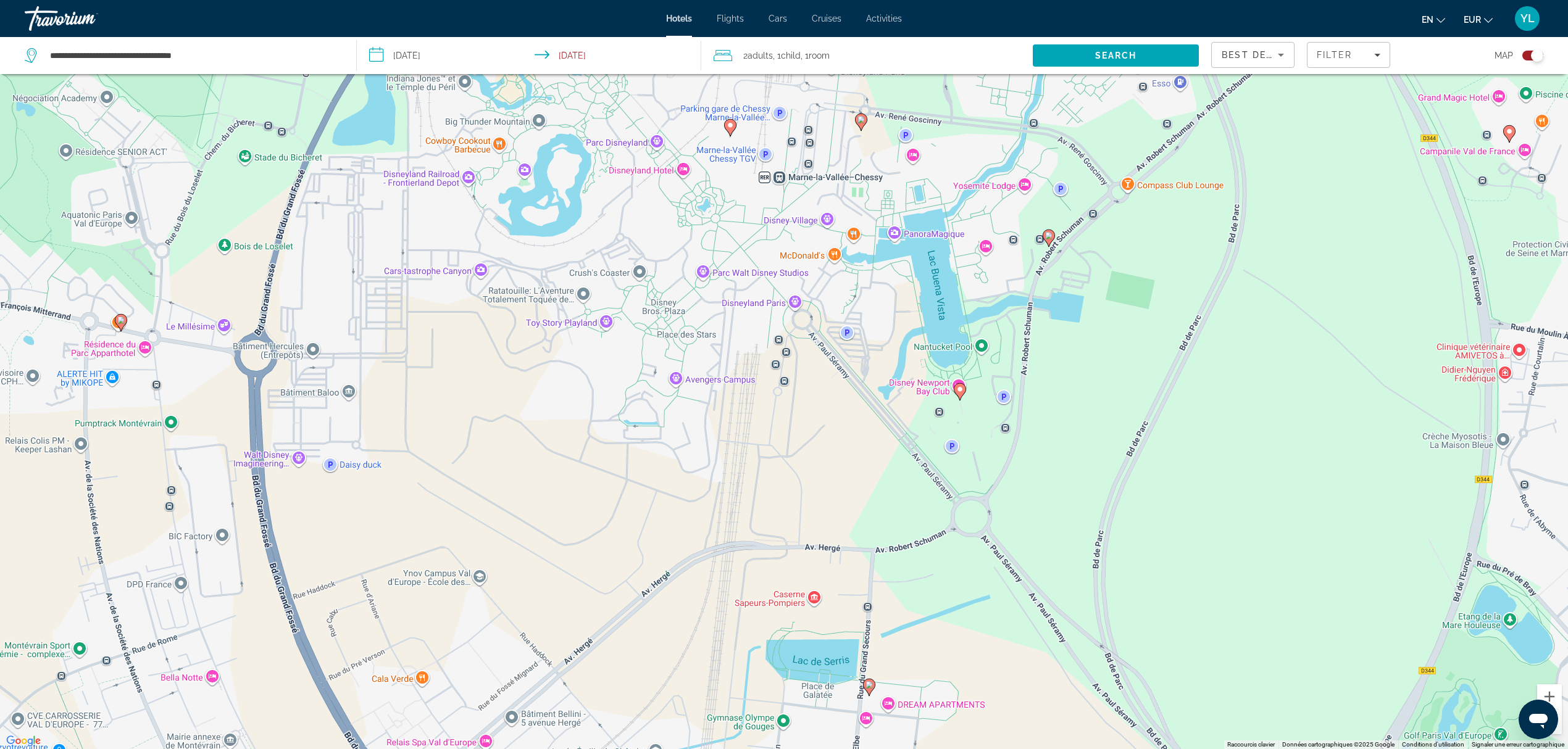
drag, startPoint x: 1176, startPoint y: 542, endPoint x: 1210, endPoint y: 391, distance: 154.8
click at [1210, 391] on div "Pour activer le glissement avec le clavier, appuyez sur Alt+Entrée. Une fois ce…" at bounding box center [784, 374] width 1568 height 749
click at [864, 624] on gmp-advanced-marker "Main content" at bounding box center [869, 687] width 13 height 19
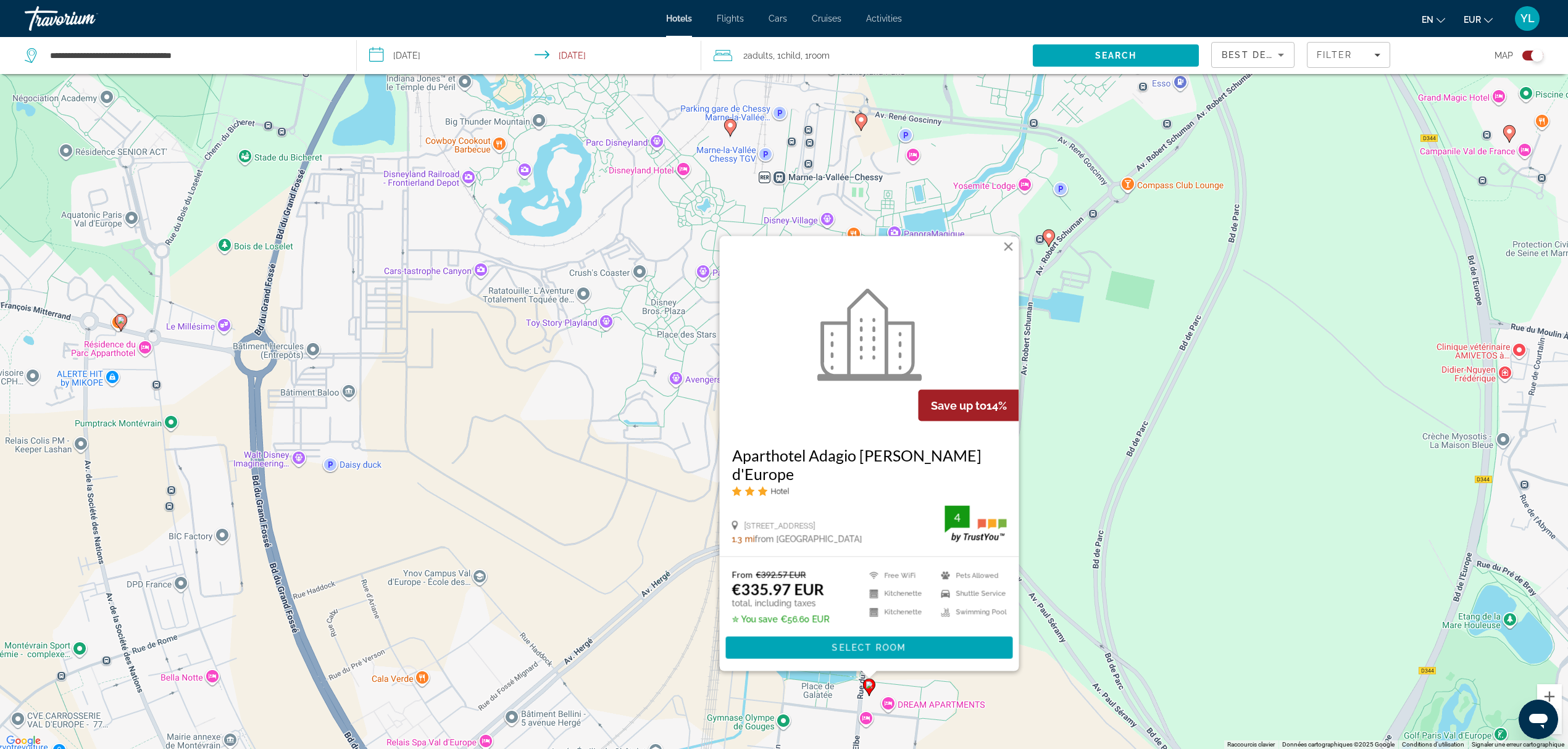
click at [1144, 563] on div "Pour activer le glissement avec le clavier, appuyez sur Alt+Entrée. Une fois ce…" at bounding box center [784, 374] width 1568 height 749
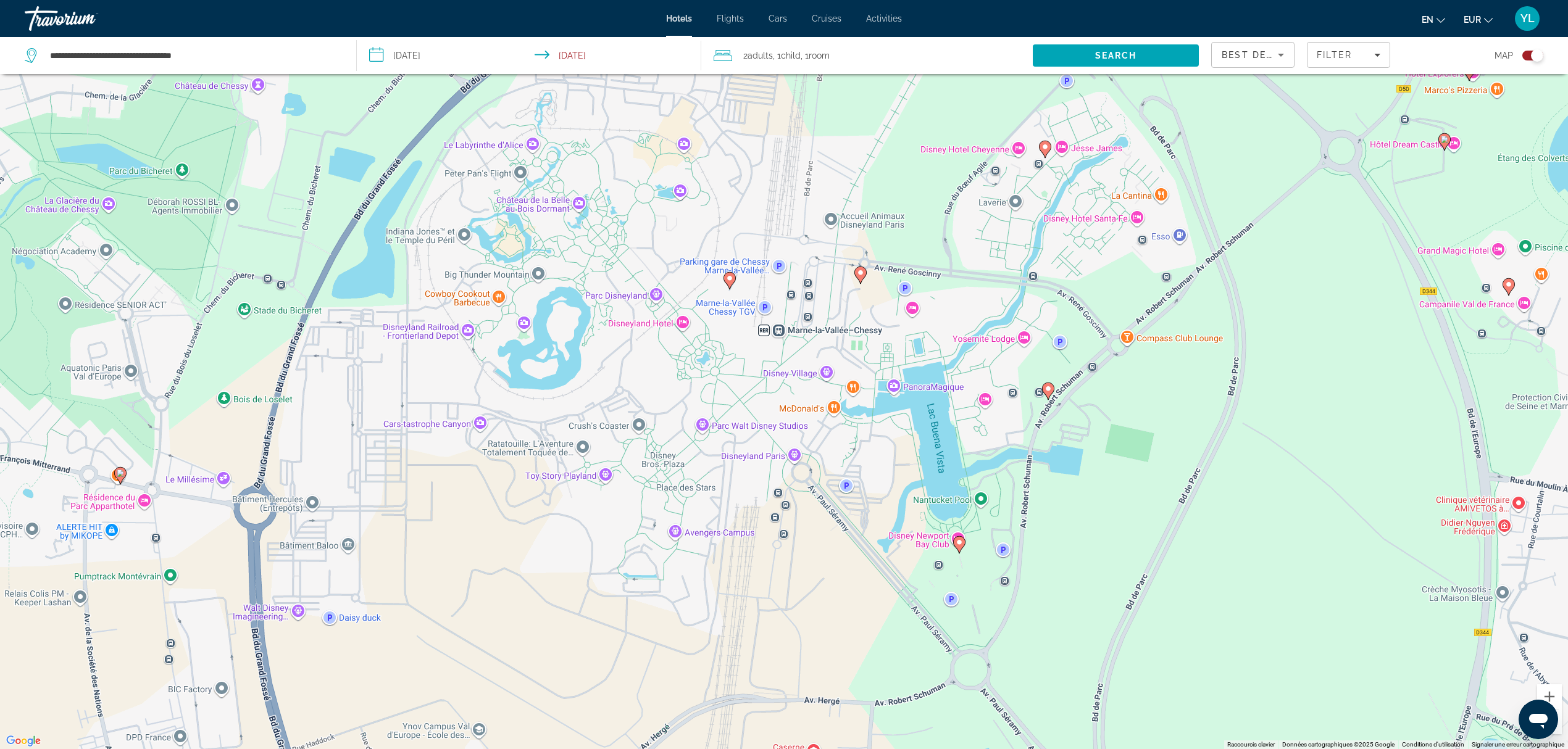
drag, startPoint x: 846, startPoint y: 430, endPoint x: 839, endPoint y: 654, distance: 224.1
click at [839, 624] on div "Pour activer le glissement avec le clavier, appuyez sur Alt+Entrée. Une fois ce…" at bounding box center [784, 374] width 1568 height 749
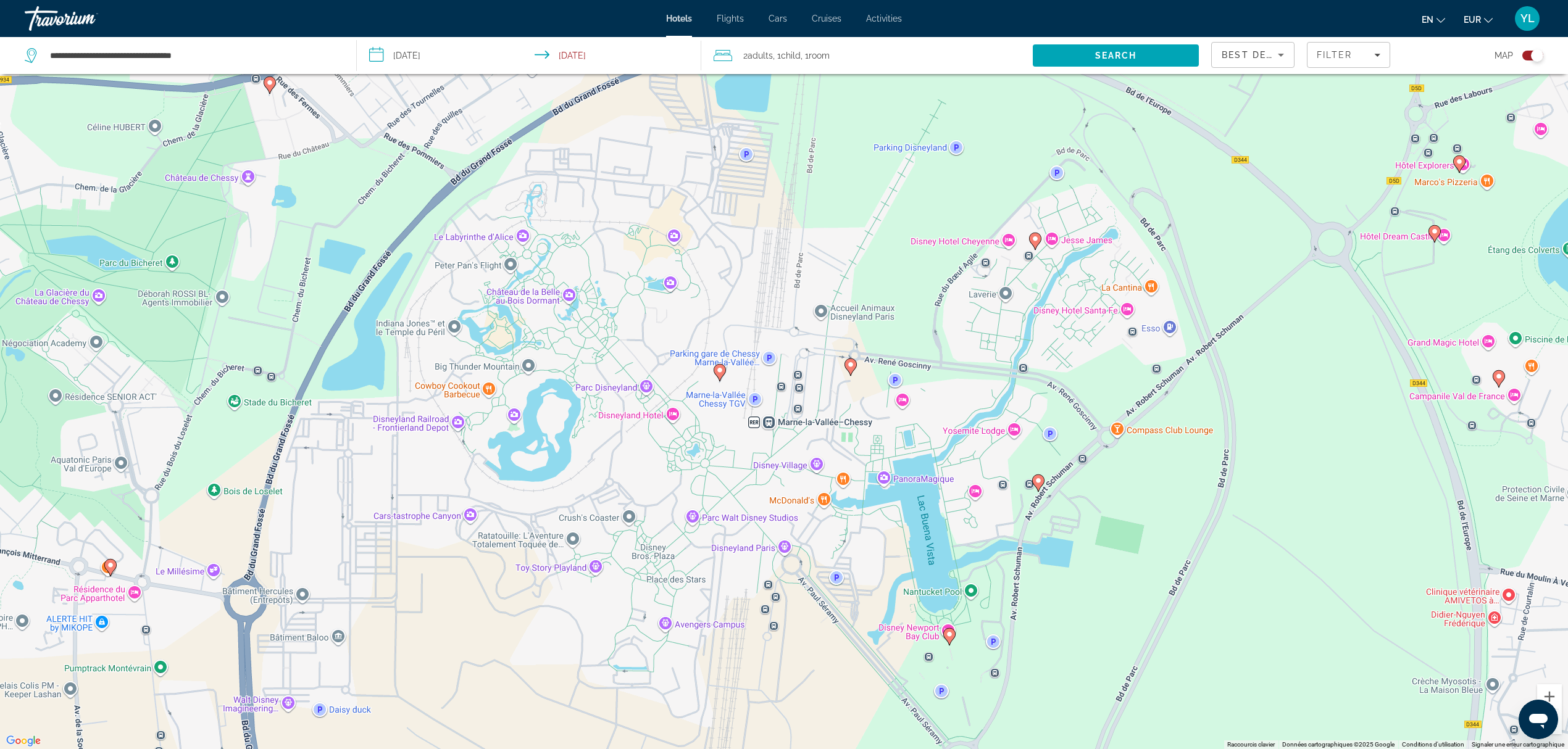
click at [719, 372] on image "Main content" at bounding box center [719, 370] width 7 height 7
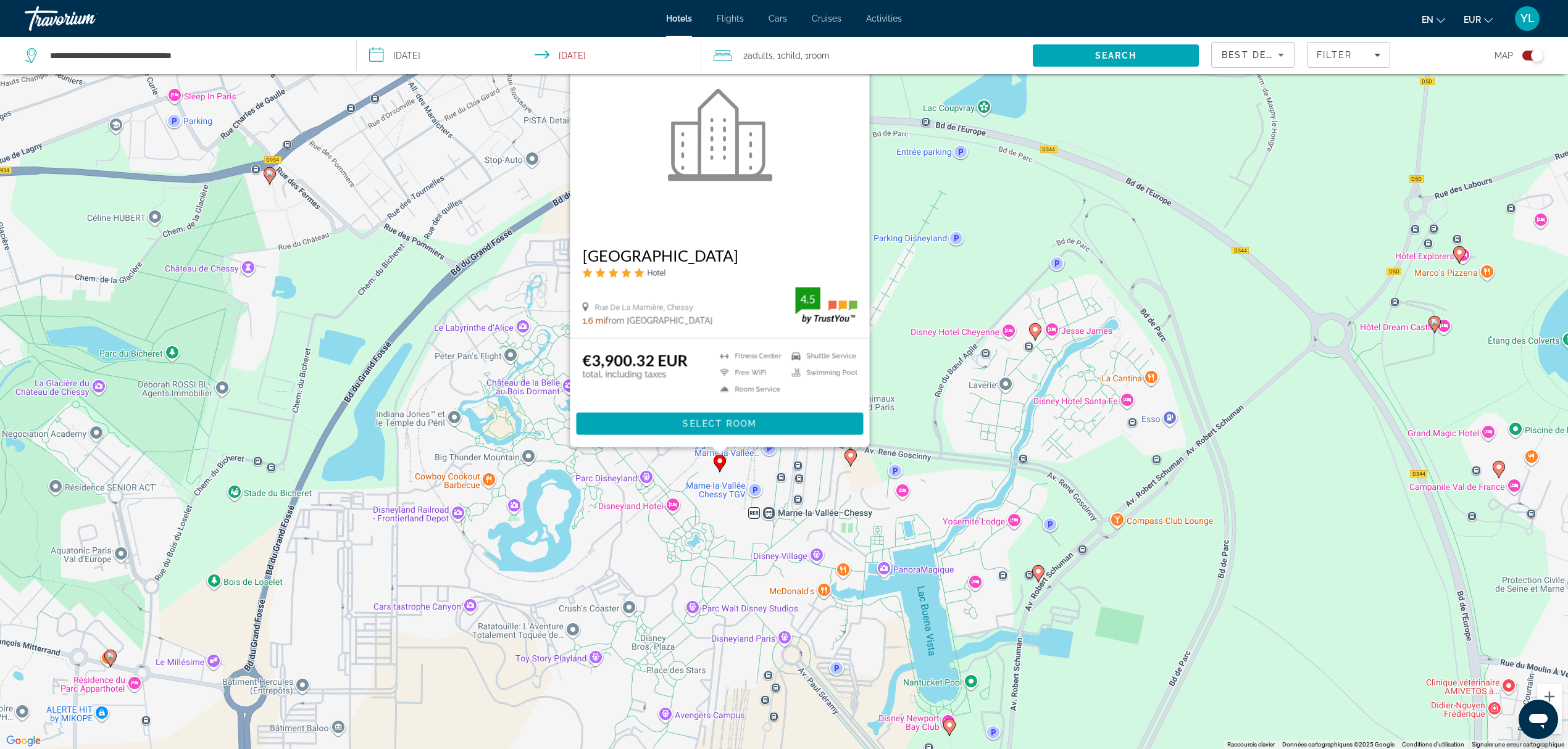
click at [849, 457] on image "Main content" at bounding box center [850, 455] width 7 height 7
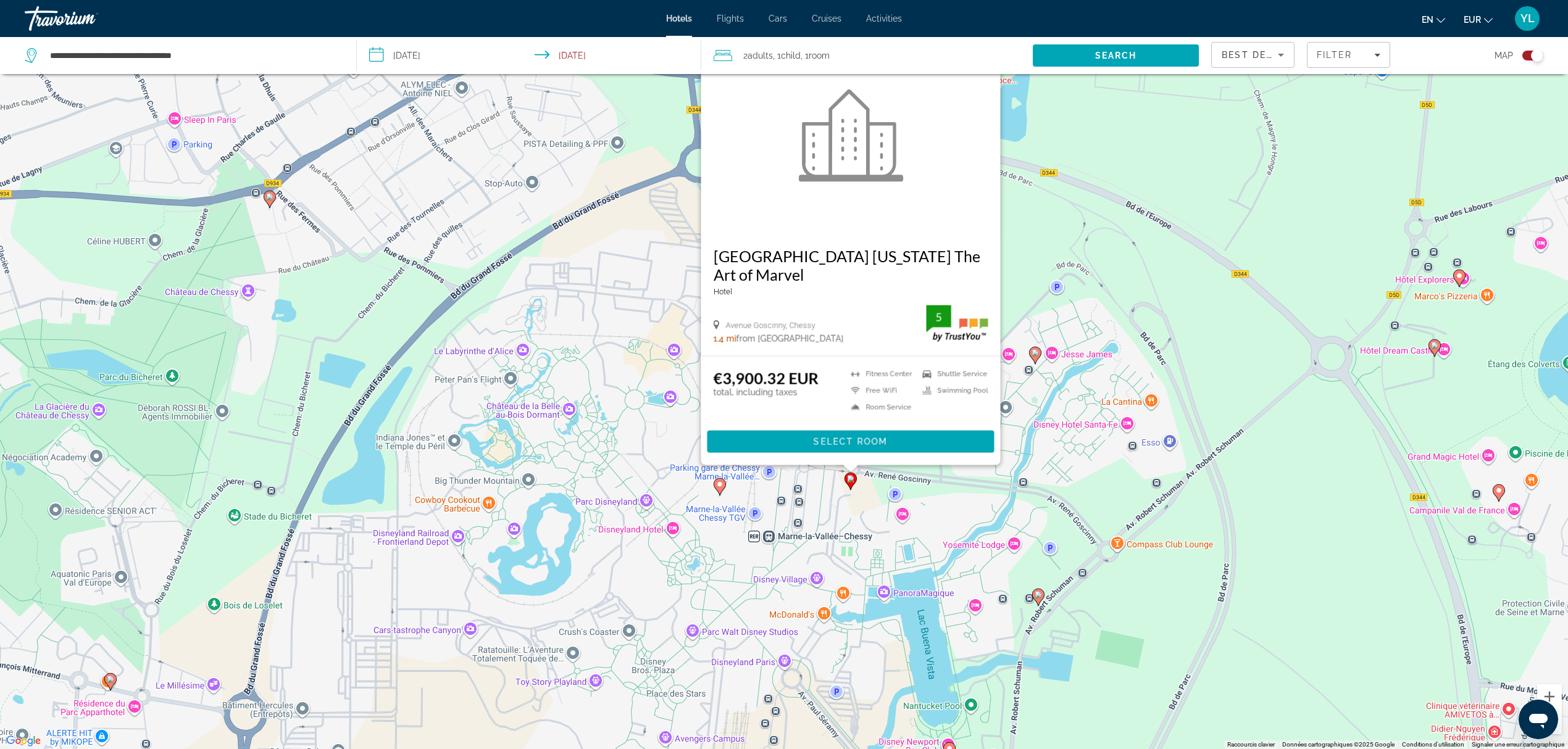
click at [1035, 351] on image "Main content" at bounding box center [1035, 352] width 7 height 7
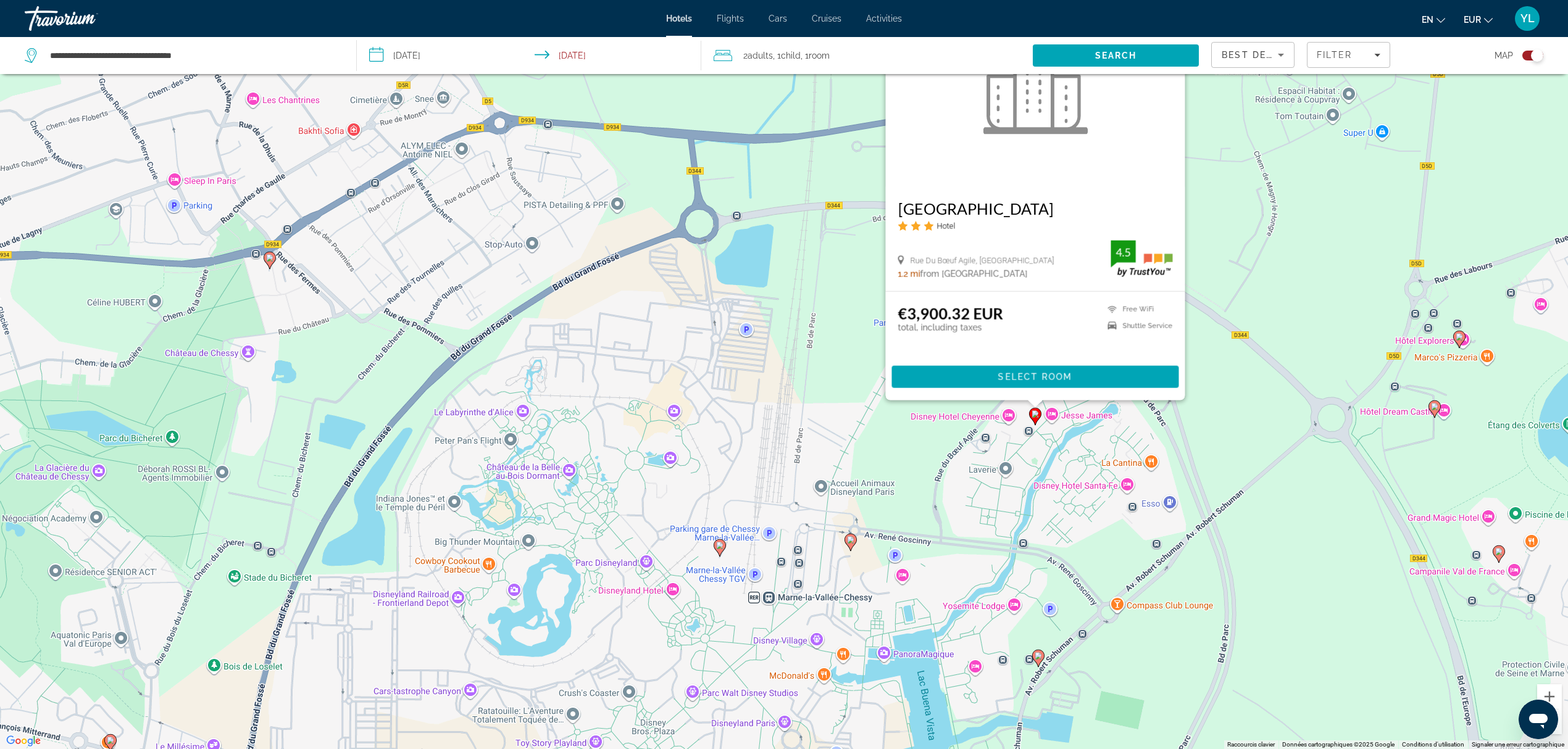
drag, startPoint x: 1065, startPoint y: 598, endPoint x: 1005, endPoint y: 383, distance: 223.2
click at [1006, 381] on div "Pour activer le glissement avec le clavier, appuyez sur Alt+Entrée. Une fois ce…" at bounding box center [784, 374] width 1568 height 749
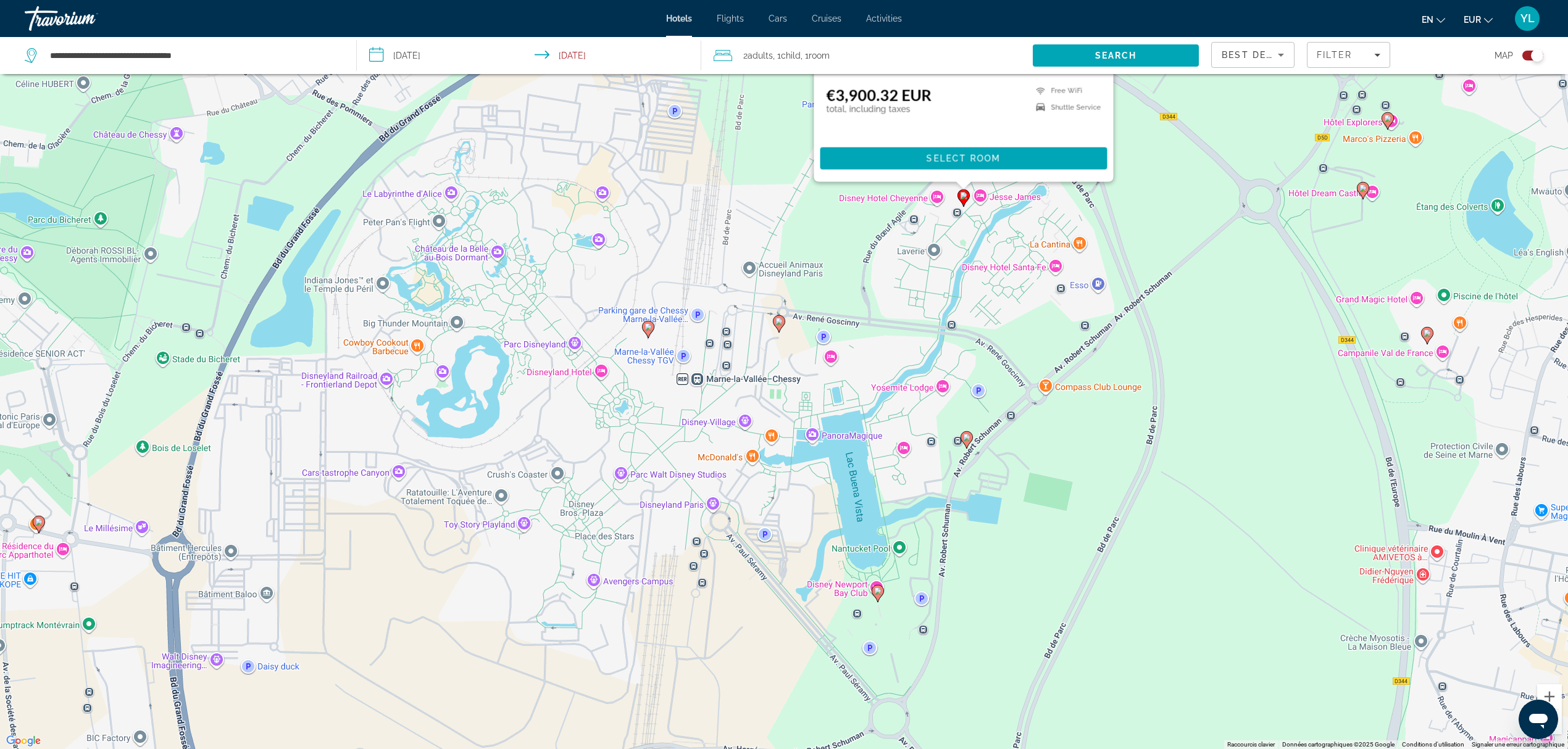
click at [968, 445] on icon "Main content" at bounding box center [967, 440] width 11 height 16
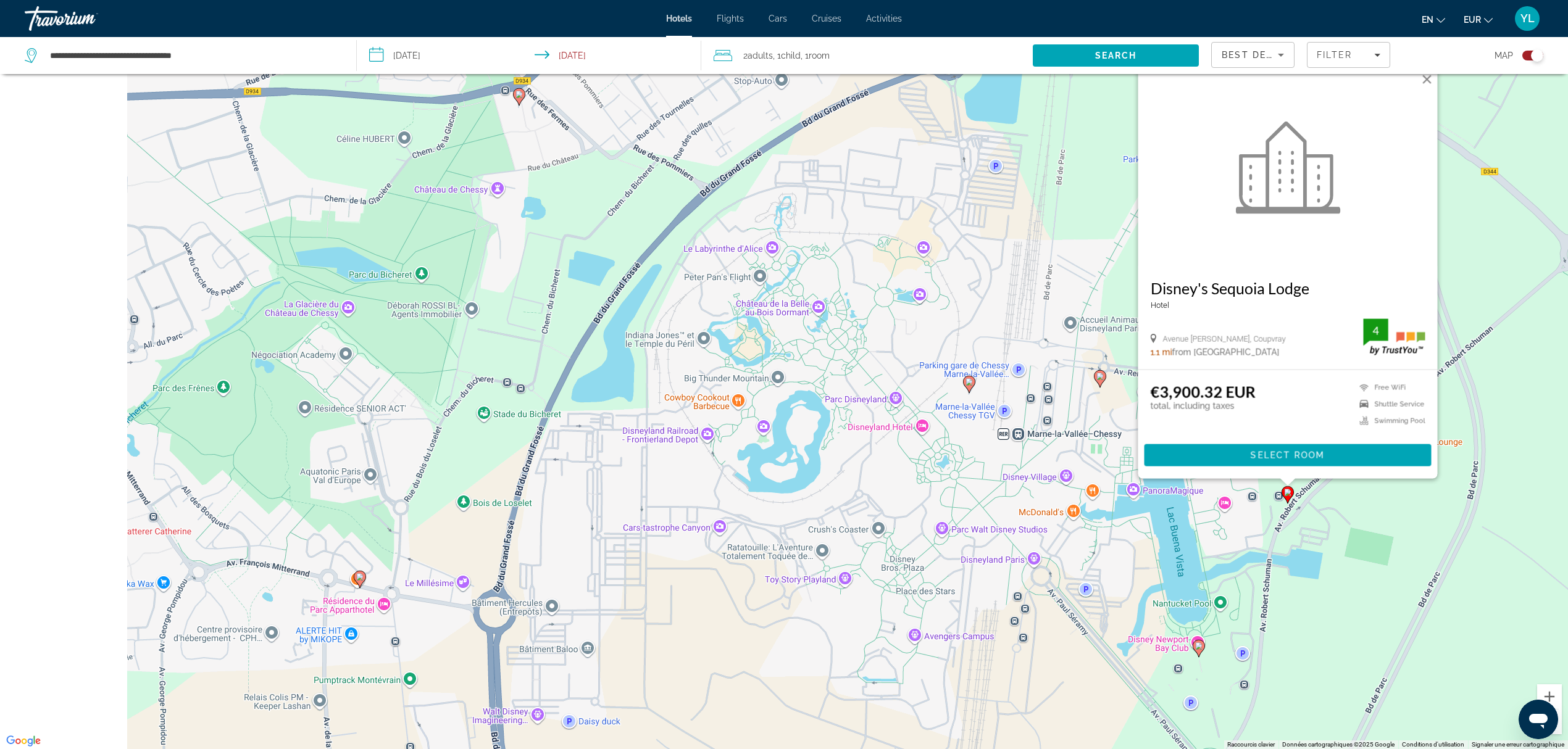
drag, startPoint x: 695, startPoint y: 494, endPoint x: 1012, endPoint y: 495, distance: 317.0
click at [1032, 524] on div "Pour activer le glissement avec le clavier, appuyez sur Alt+Entrée. Une fois ce…" at bounding box center [784, 374] width 1568 height 749
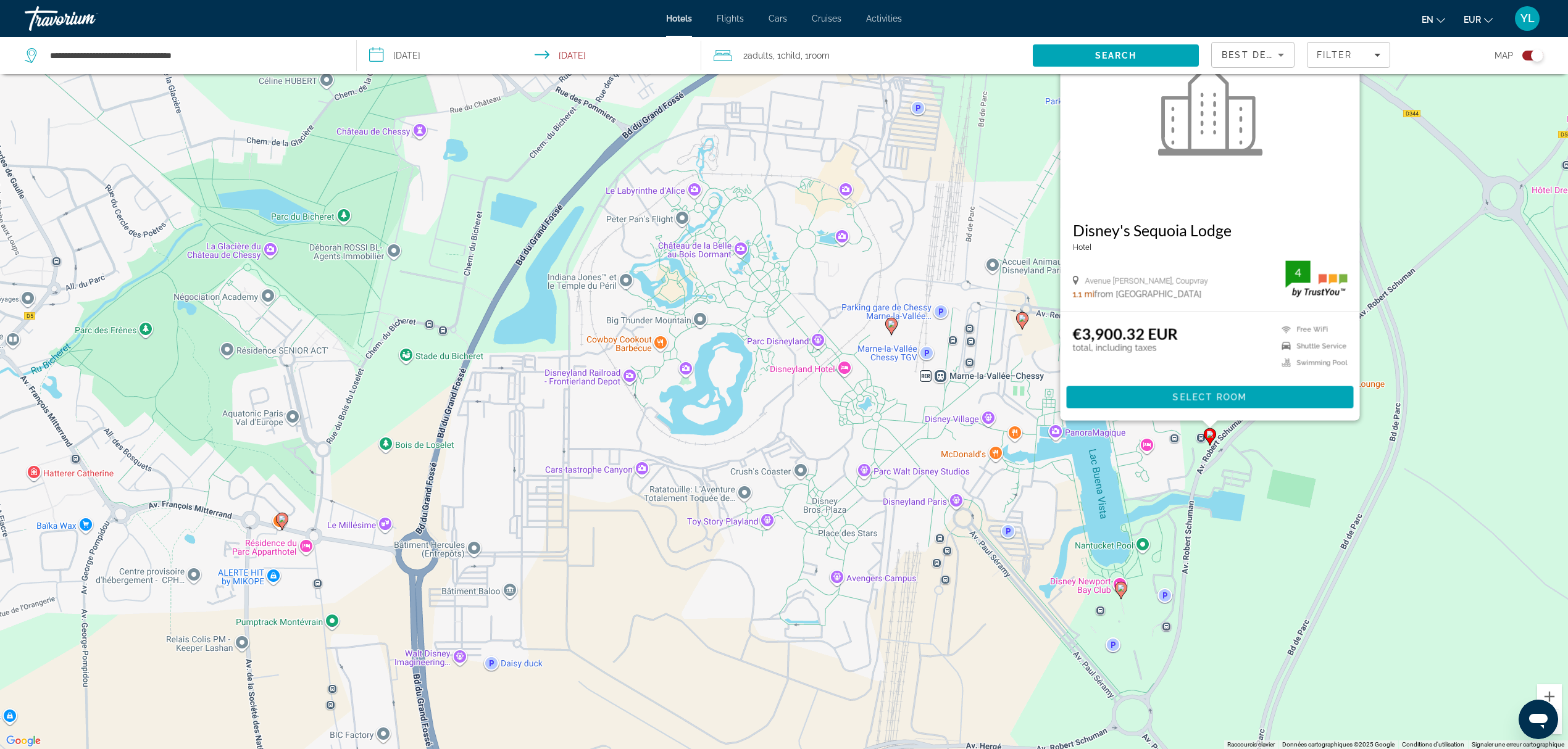
drag, startPoint x: 988, startPoint y: 503, endPoint x: 763, endPoint y: 391, distance: 251.3
click at [763, 391] on div "Pour activer le glissement avec le clavier, appuyez sur Alt+Entrée. Une fois ce…" at bounding box center [784, 374] width 1568 height 749
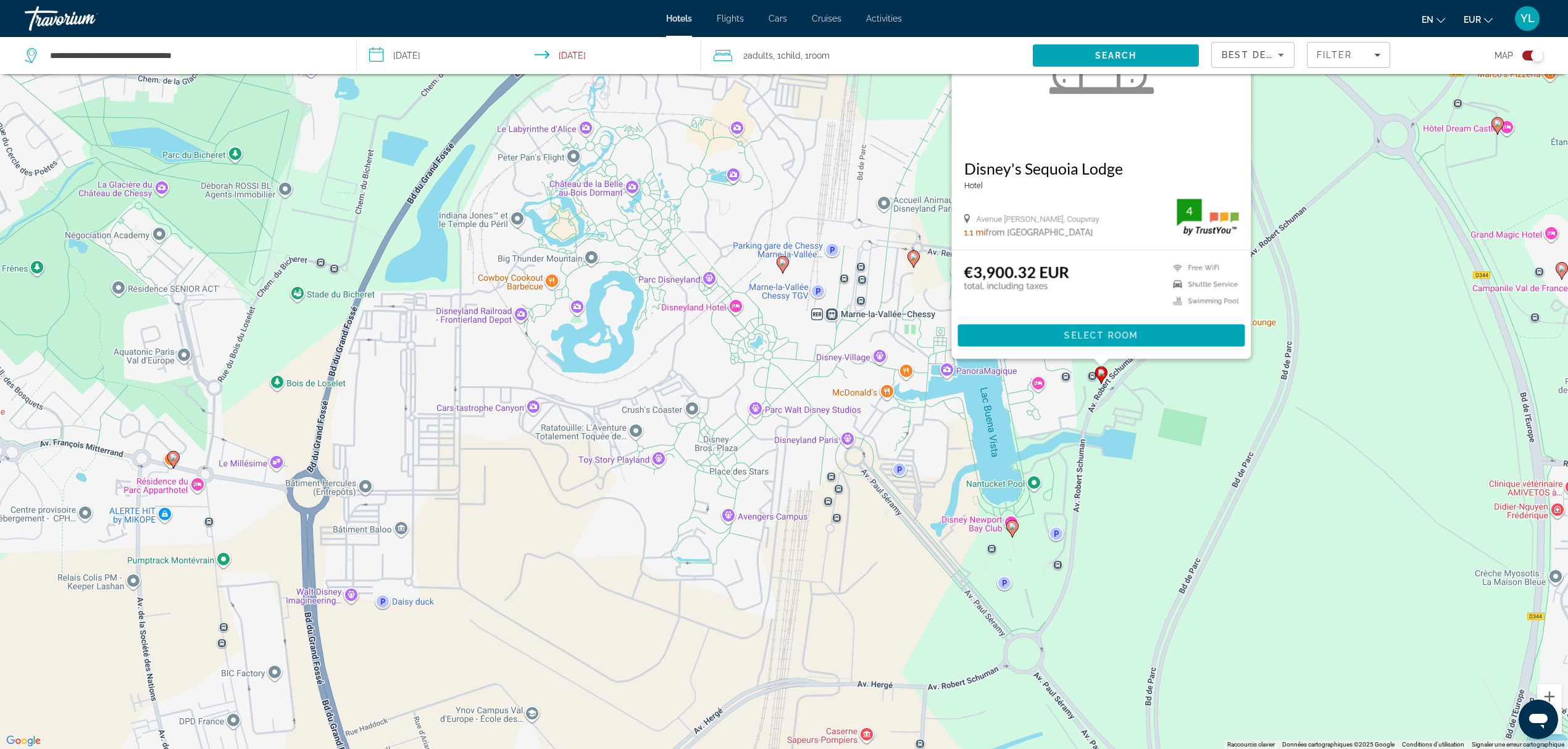
click at [955, 520] on div "Pour activer le glissement avec le clavier, appuyez sur Alt+Entrée. Une fois ce…" at bounding box center [784, 374] width 1568 height 749
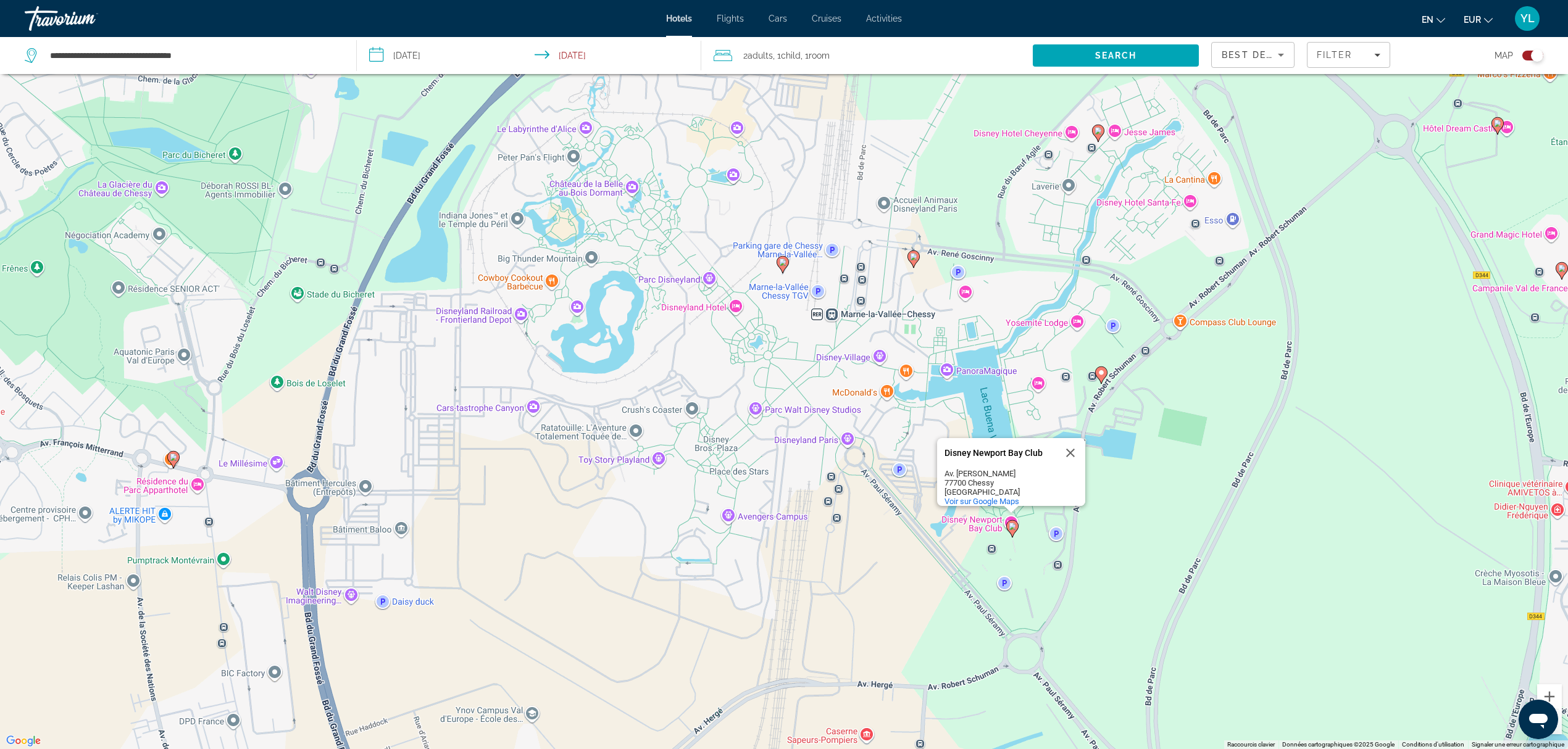
click at [1010, 529] on image "Main content" at bounding box center [1012, 526] width 7 height 7
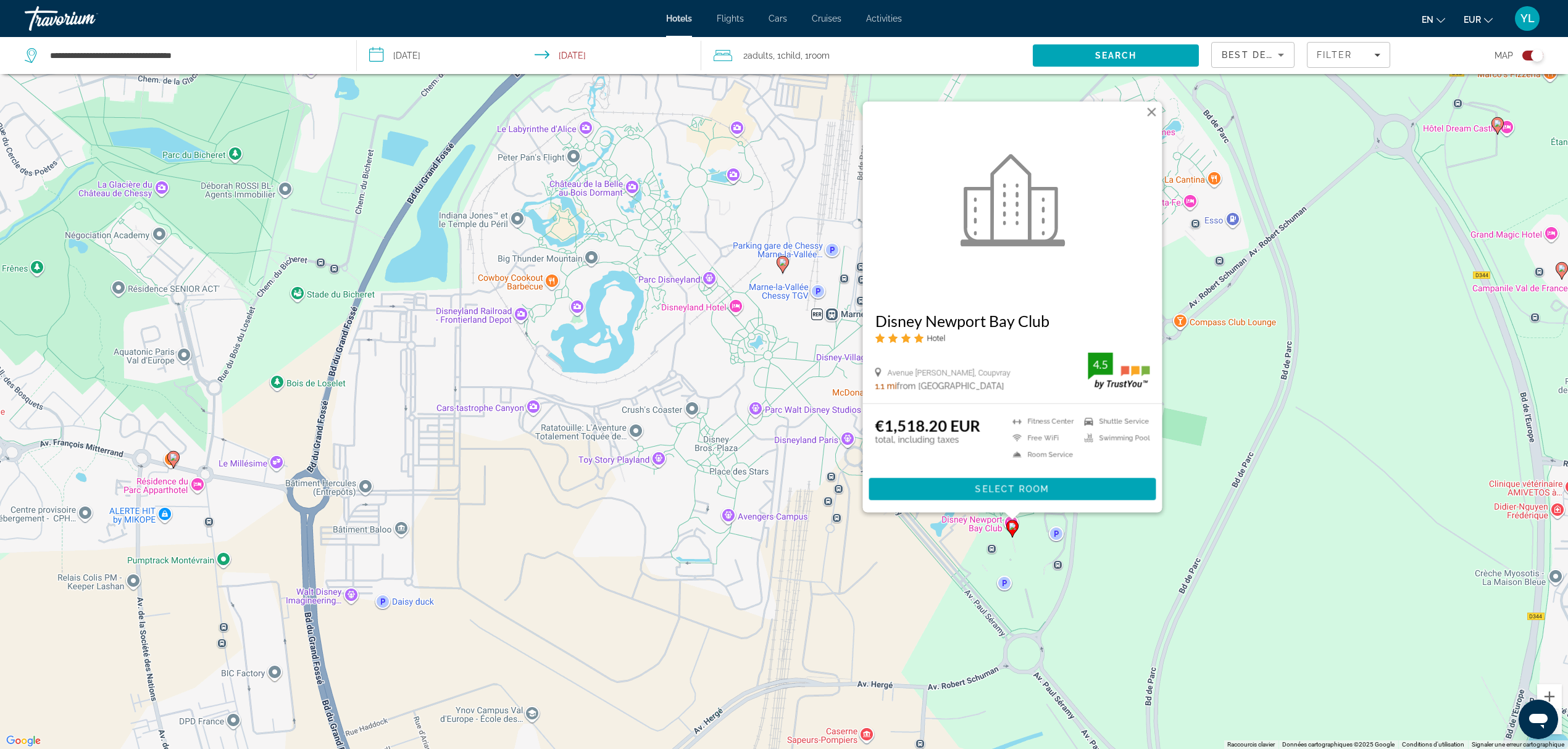
click at [1152, 112] on button "Fermer" at bounding box center [1152, 113] width 19 height 19
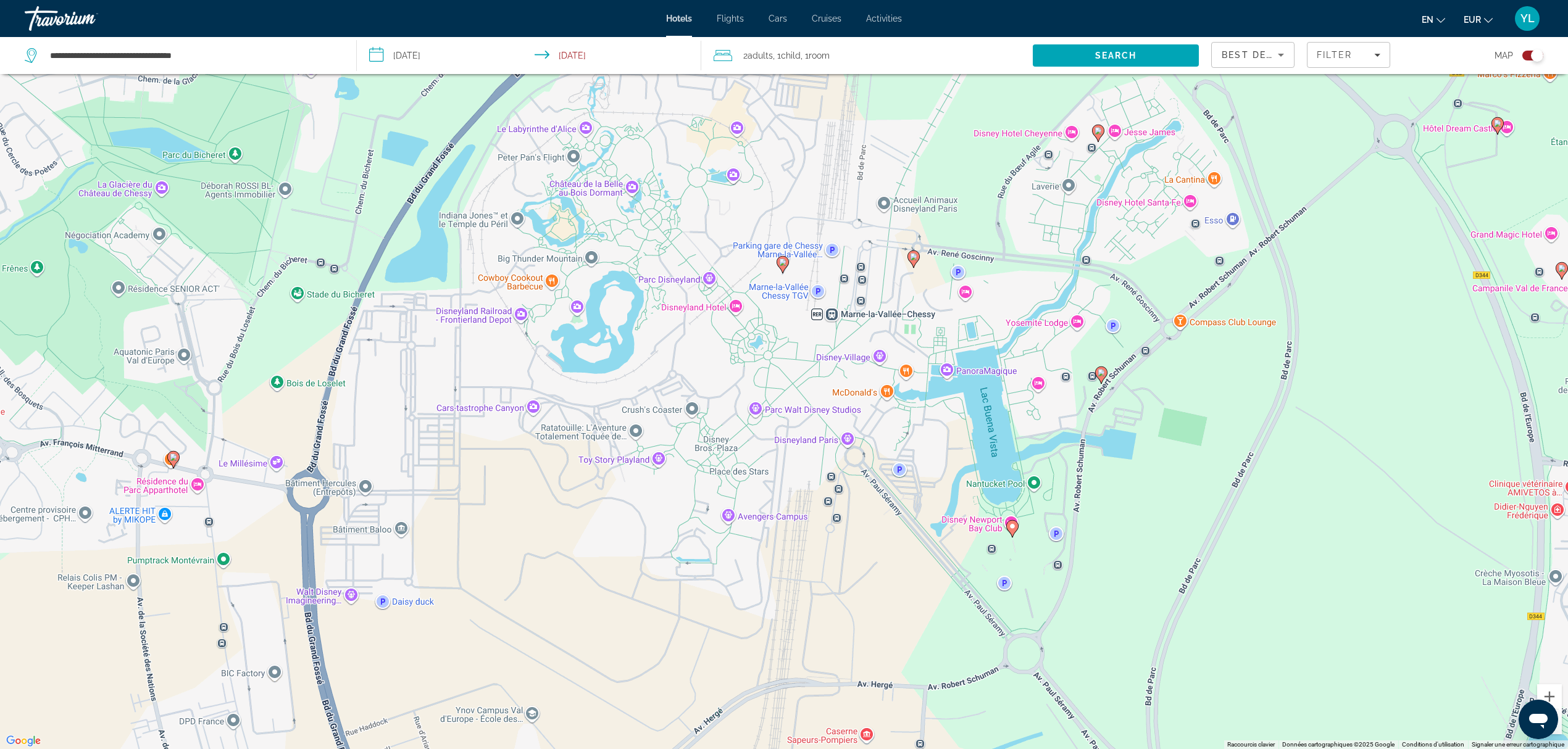
click at [1097, 372] on icon "Main content" at bounding box center [1101, 375] width 11 height 16
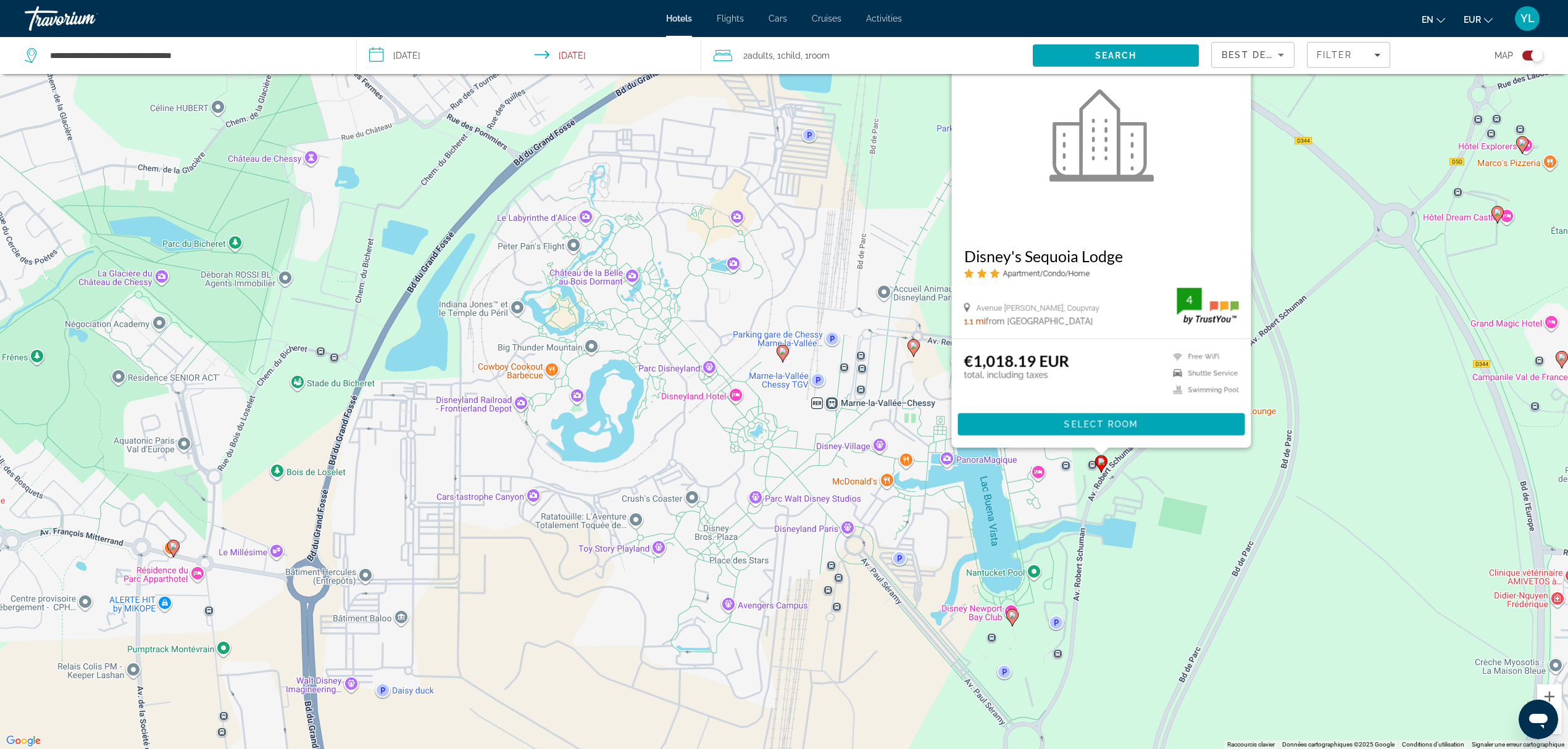
click at [1010, 620] on icon "Main content" at bounding box center [1012, 618] width 11 height 16
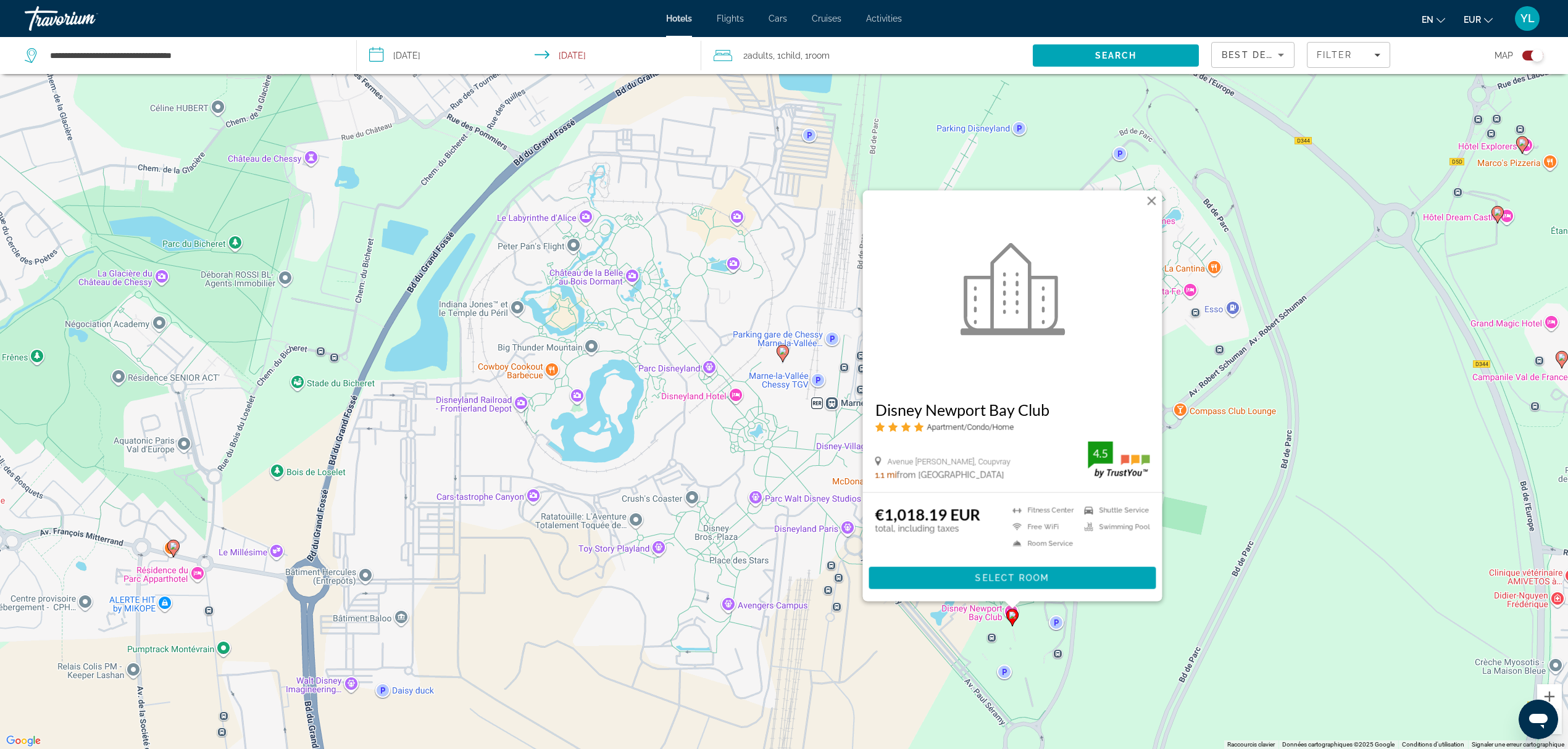
click at [978, 624] on div "Pour activer le glissement avec le clavier, appuyez sur Alt+Entrée. Une fois ce…" at bounding box center [784, 374] width 1568 height 749
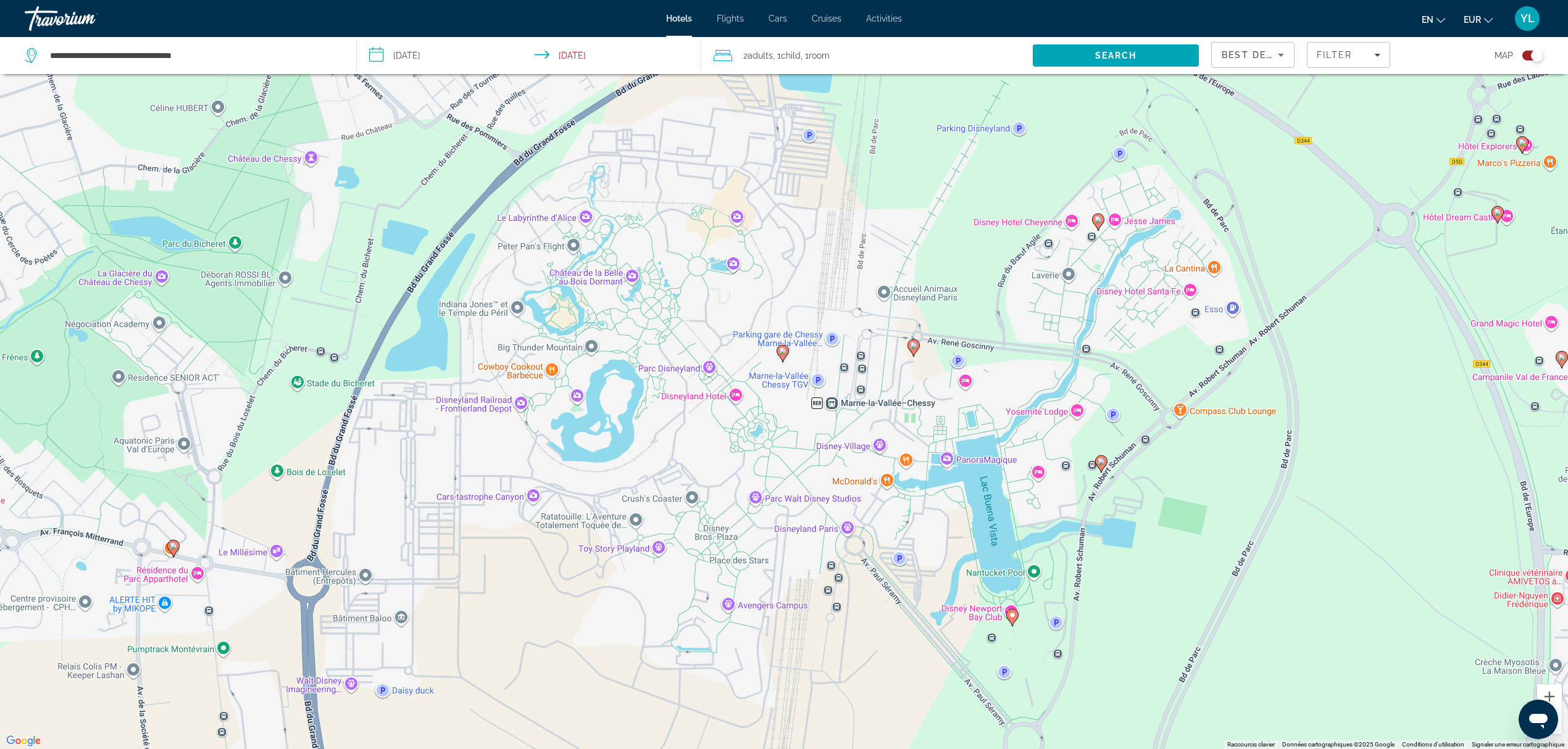
click at [915, 346] on image "Main content" at bounding box center [914, 345] width 7 height 7
click at [912, 346] on image "Main content" at bounding box center [914, 345] width 7 height 7
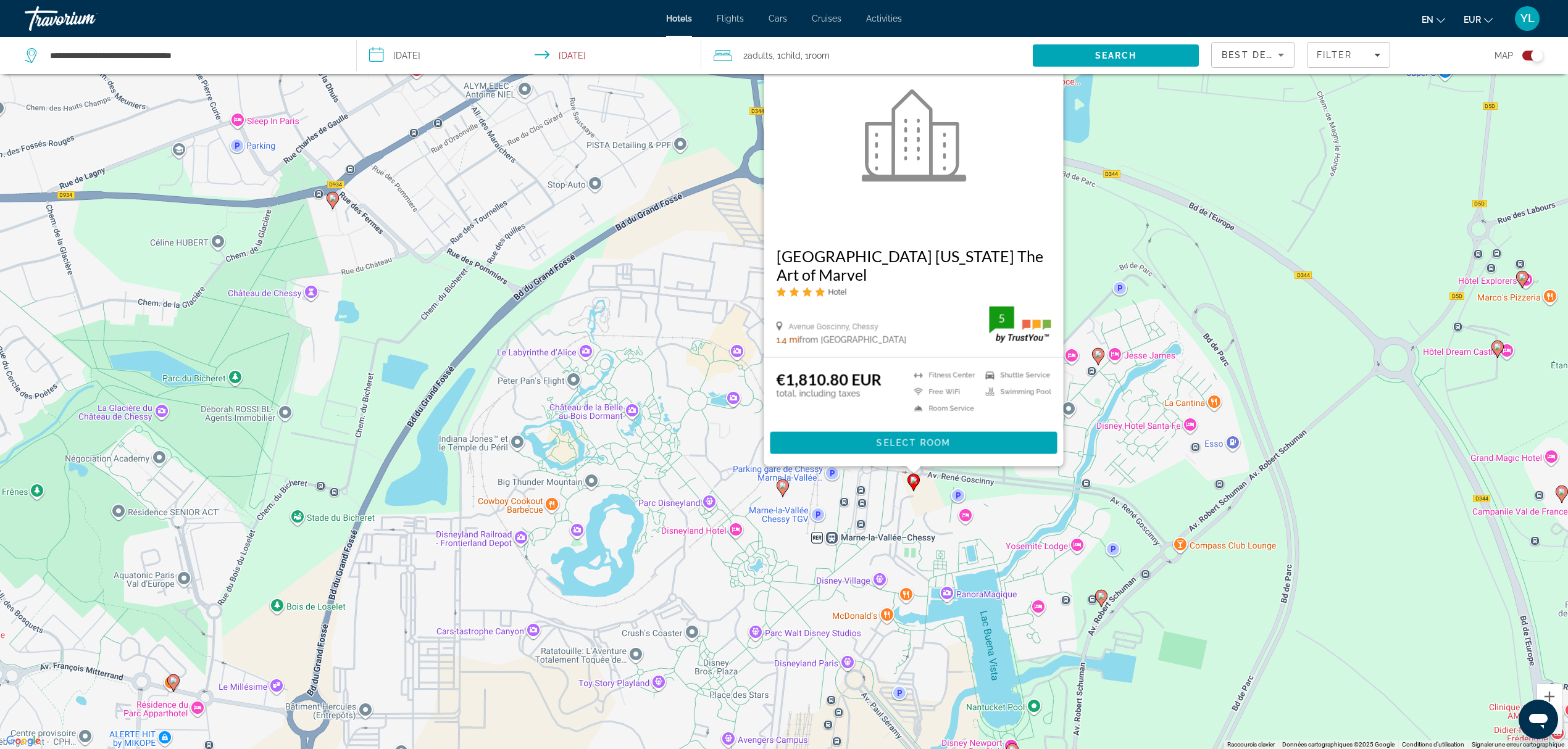
click at [884, 507] on div "Pour activer le glissement avec le clavier, appuyez sur Alt+Entrée. Une fois ce…" at bounding box center [784, 374] width 1568 height 749
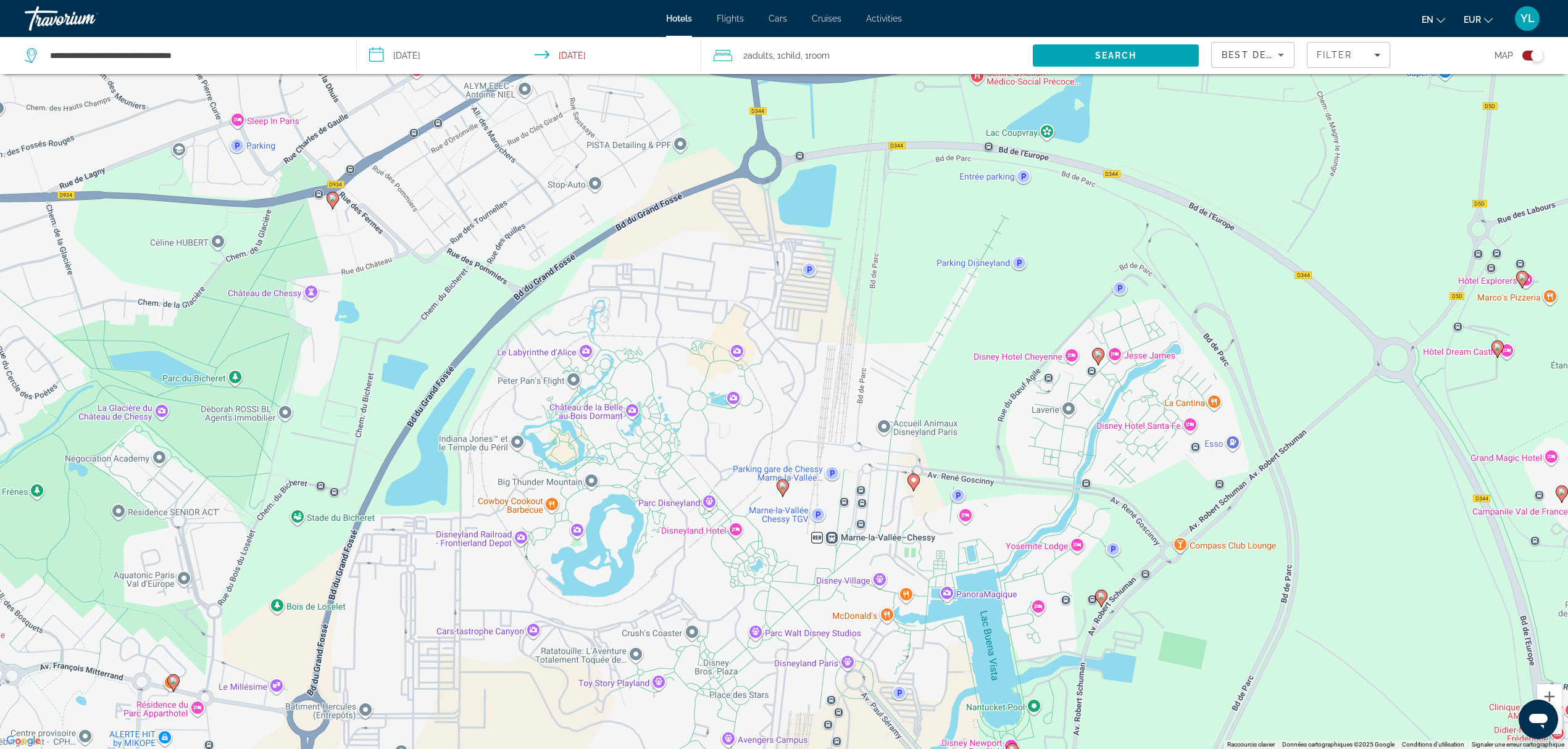
click at [781, 484] on image "Main content" at bounding box center [782, 485] width 7 height 7
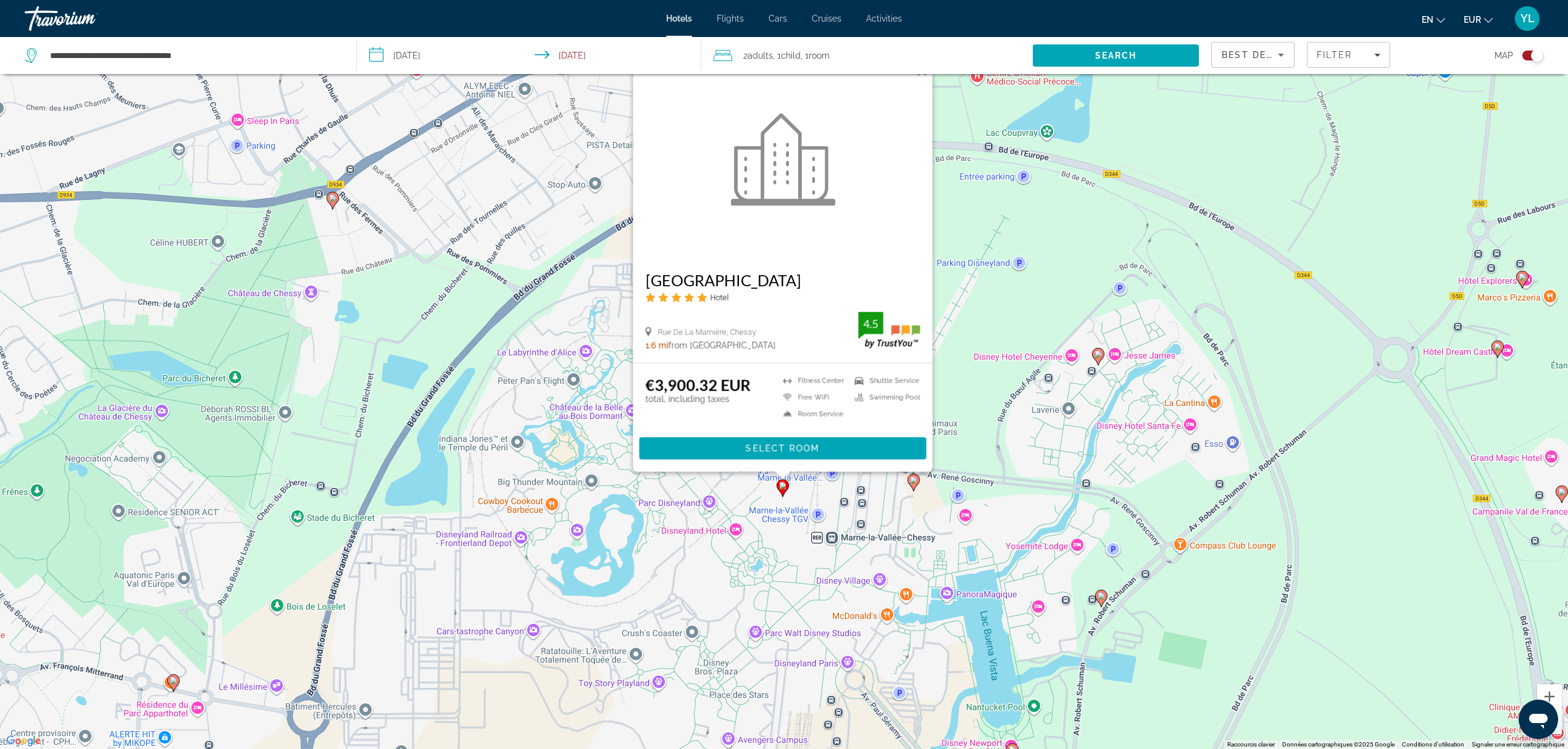
click at [744, 541] on div "Pour activer le glissement avec le clavier, appuyez sur Alt+Entrée. Une fois ce…" at bounding box center [784, 374] width 1568 height 749
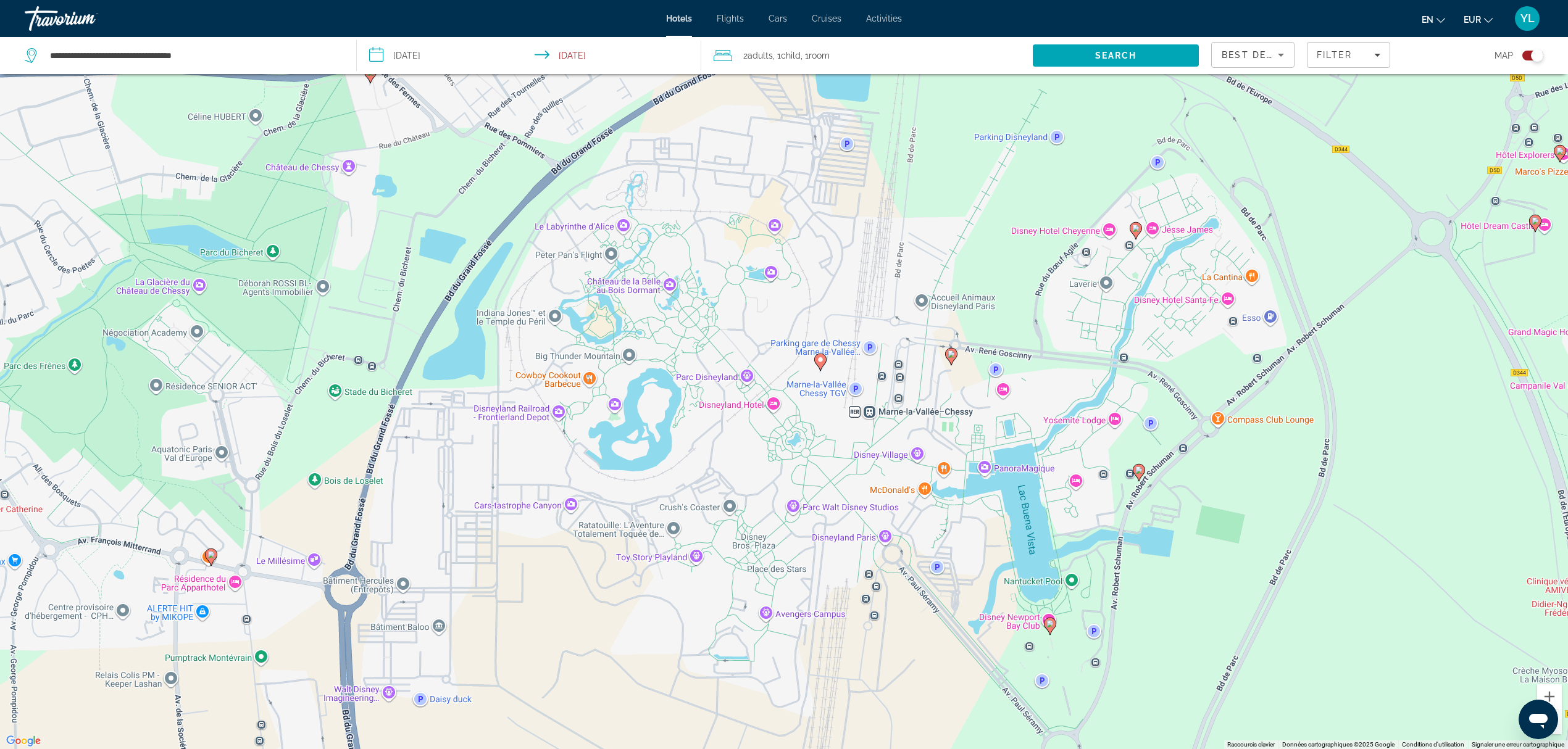
drag, startPoint x: 758, startPoint y: 552, endPoint x: 782, endPoint y: 450, distance: 104.8
click at [782, 450] on div "Pour activer le glissement avec le clavier, appuyez sur Alt+Entrée. Une fois ce…" at bounding box center [784, 374] width 1568 height 749
click at [1139, 227] on image "Main content" at bounding box center [1135, 228] width 7 height 7
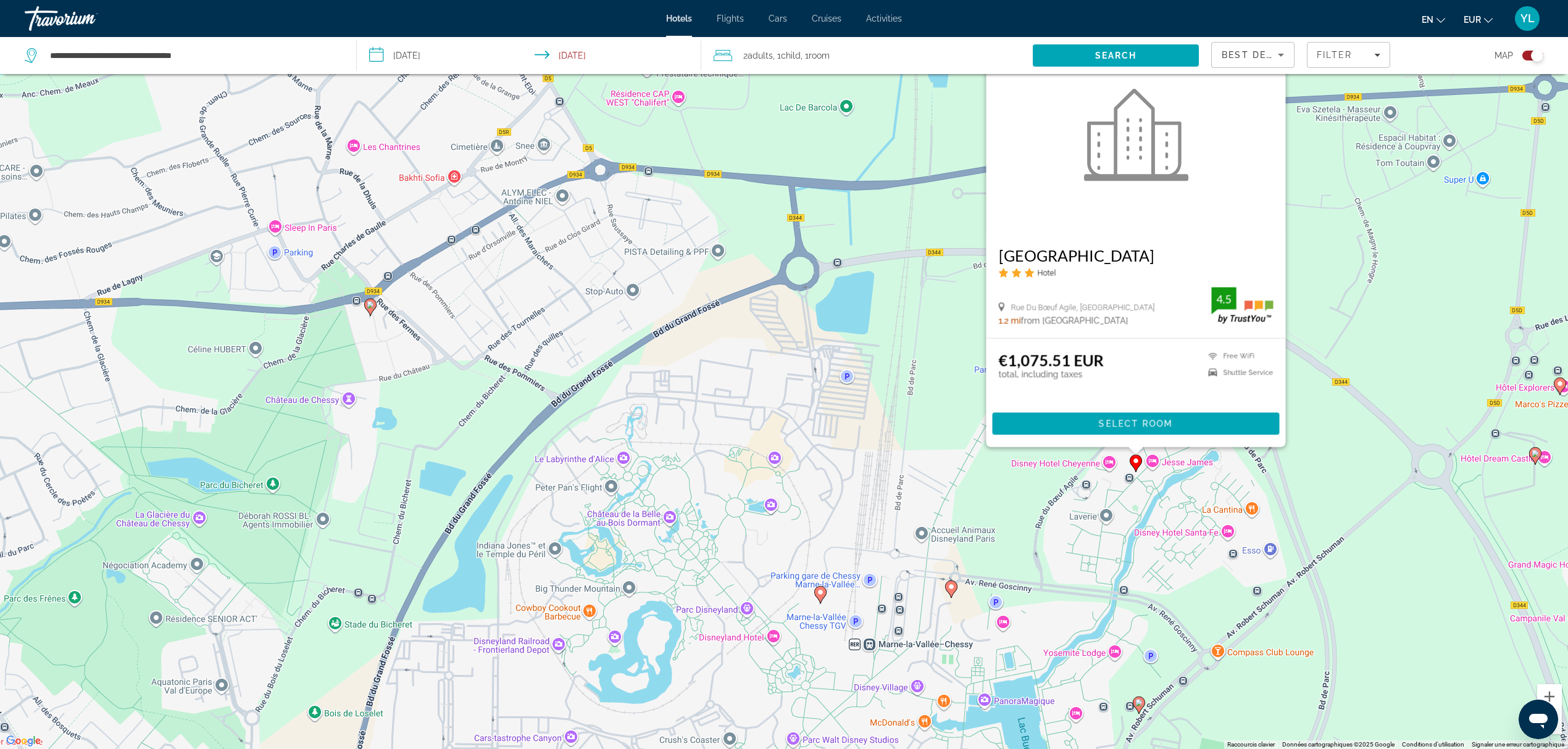
click at [965, 522] on div "Pour activer le glissement avec le clavier, appuyez sur Alt+Entrée. Une fois ce…" at bounding box center [784, 374] width 1568 height 749
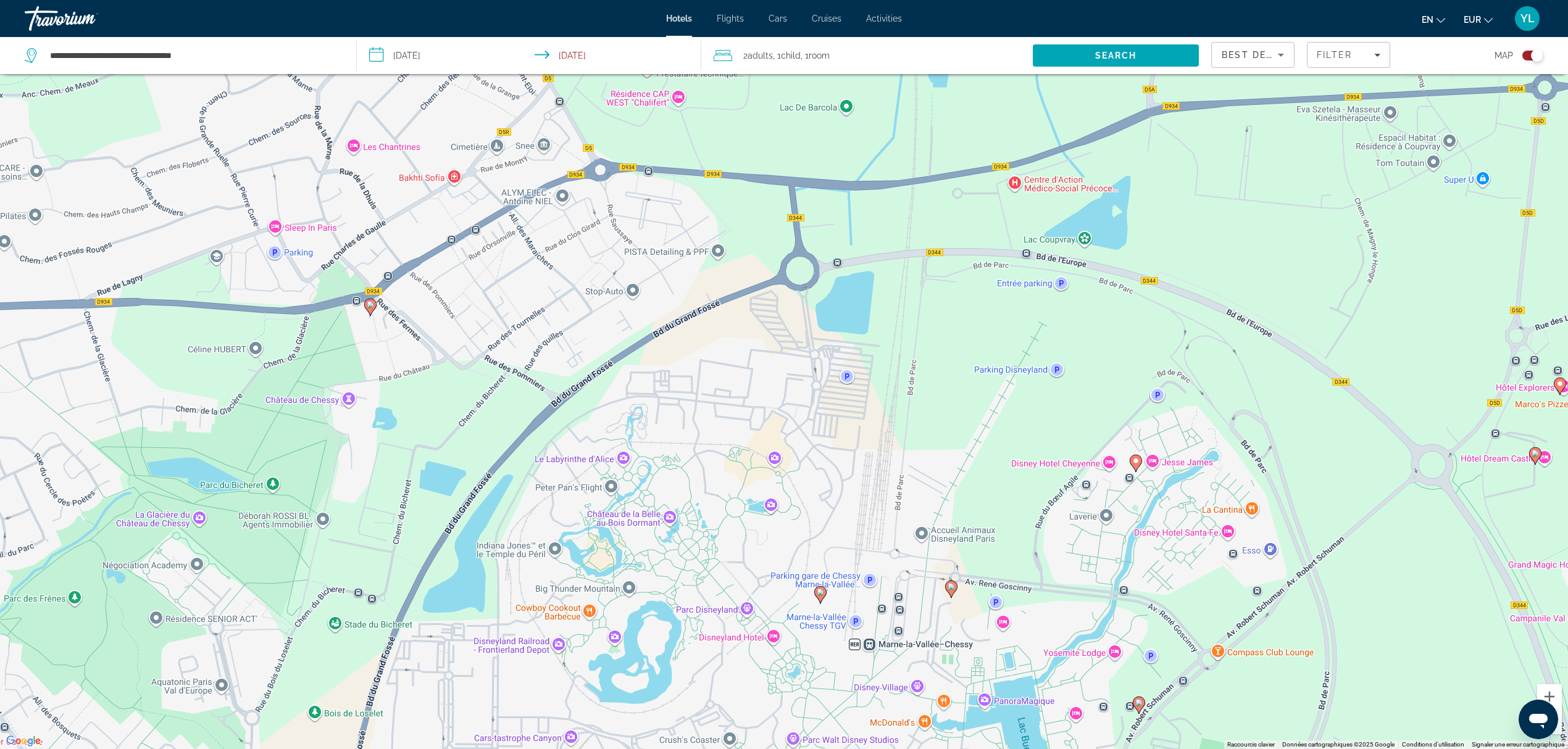
click at [952, 589] on image "Main content" at bounding box center [951, 587] width 7 height 7
drag, startPoint x: 904, startPoint y: 625, endPoint x: 984, endPoint y: 343, distance: 293.1
click at [892, 558] on div "Pour activer le glissement avec le clavier, appuyez sur Alt+Entrée. Une fois ce…" at bounding box center [784, 374] width 1568 height 749
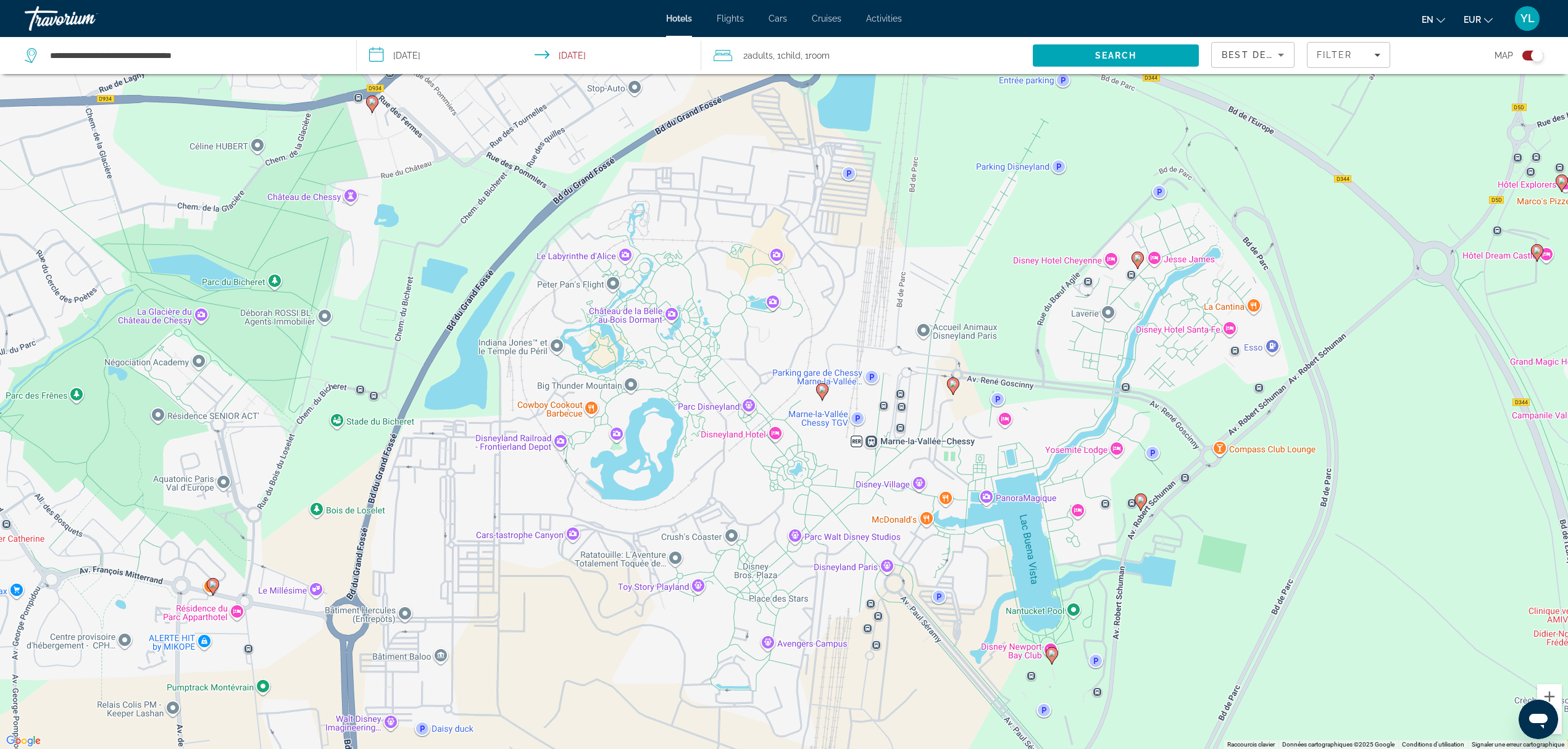
drag, startPoint x: 865, startPoint y: 605, endPoint x: 864, endPoint y: 398, distance: 207.0
click at [864, 398] on div "Pour activer le glissement avec le clavier, appuyez sur Alt+Entrée. Une fois ce…" at bounding box center [784, 374] width 1568 height 749
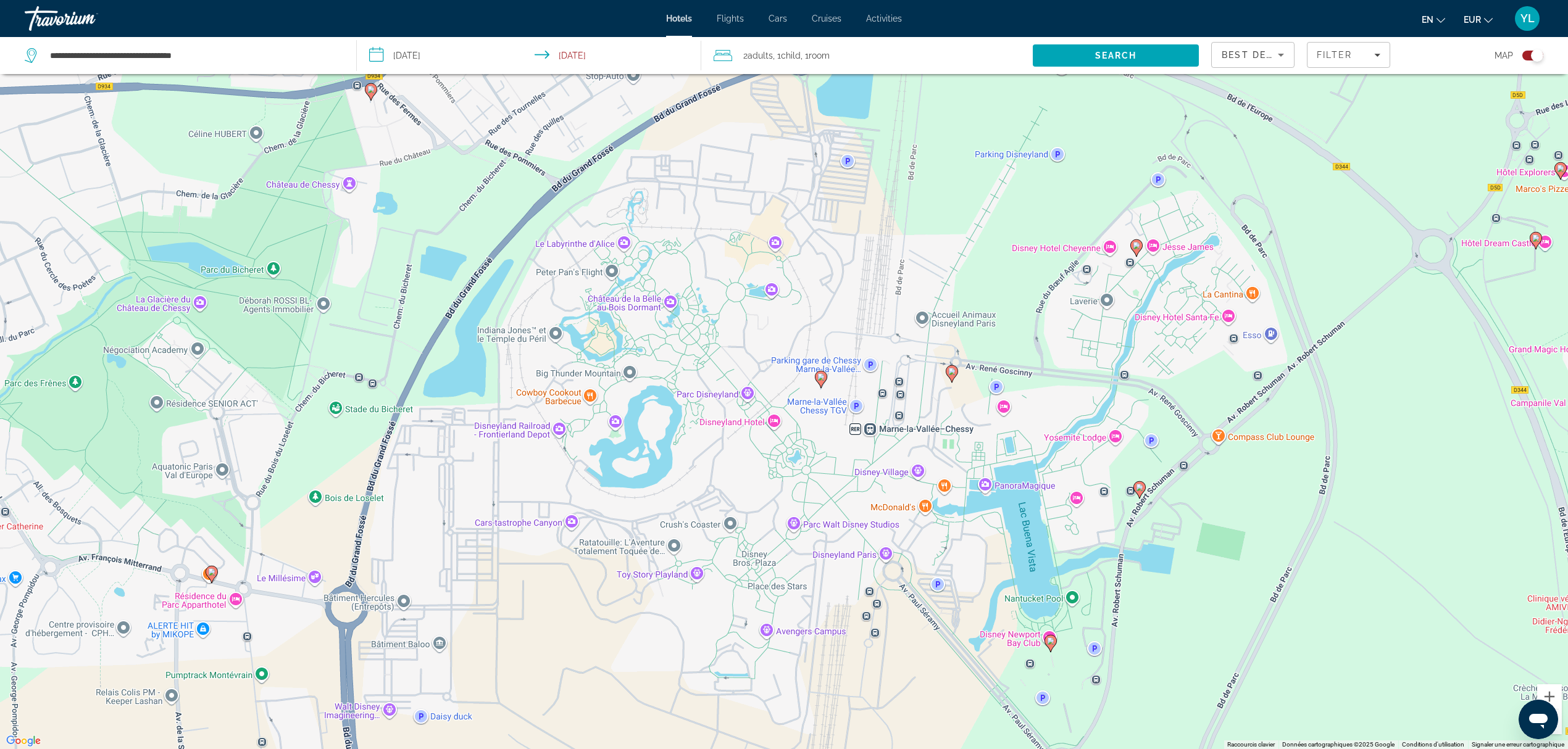
click at [1050, 624] on image "Main content" at bounding box center [1050, 641] width 7 height 7
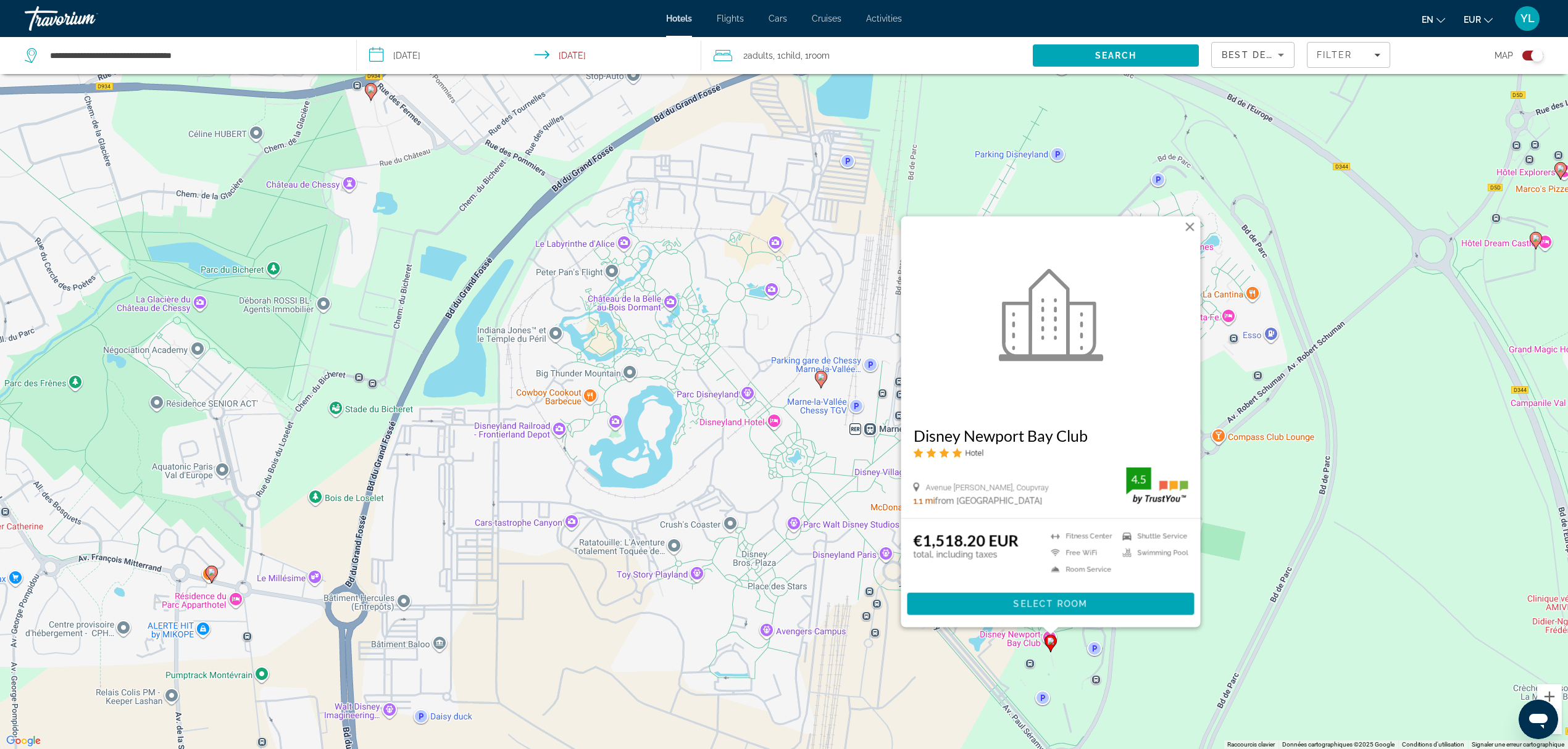
click at [1047, 624] on div "Pour activer le glissement avec le clavier, appuyez sur Alt+Entrée. Une fois ce…" at bounding box center [784, 374] width 1568 height 749
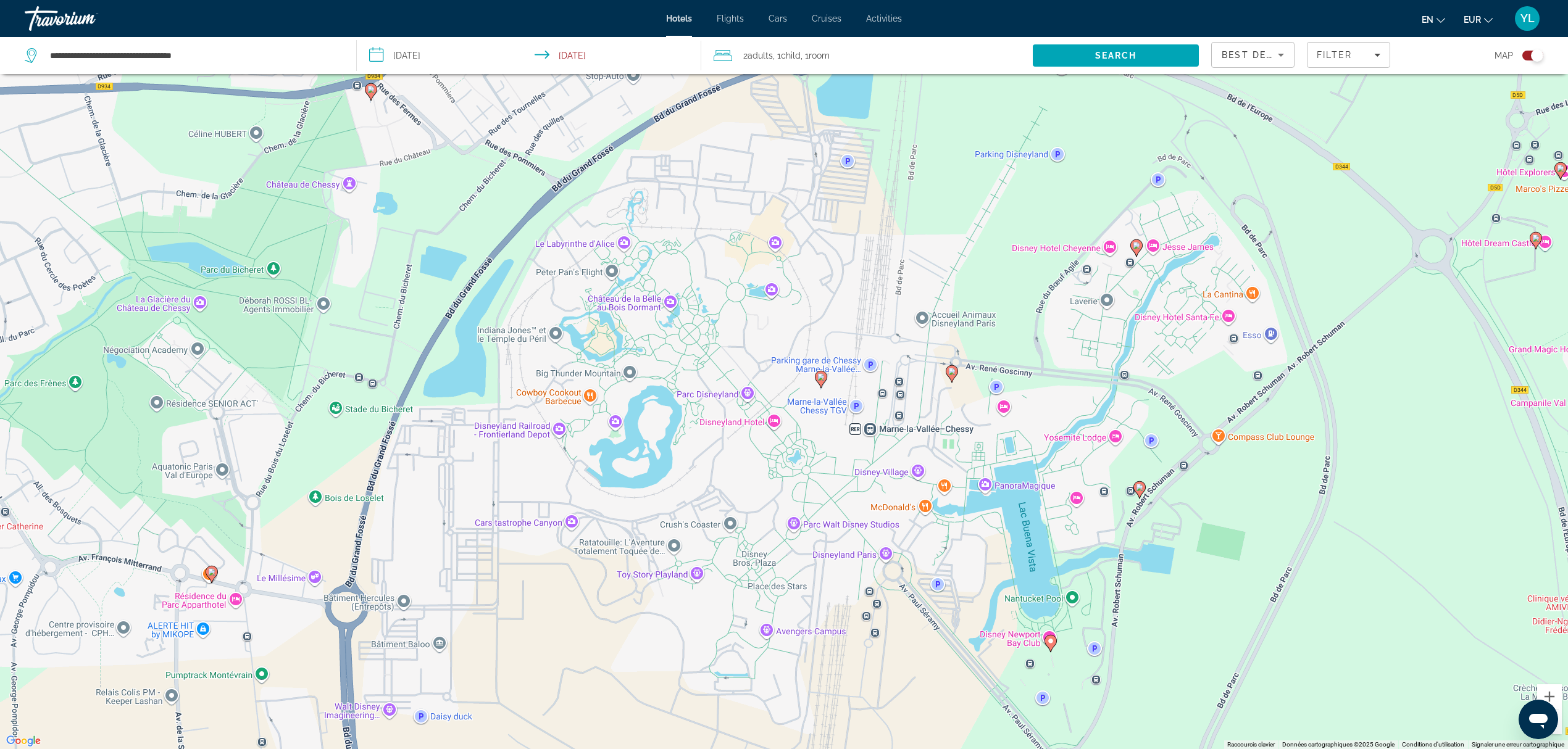
click at [1144, 481] on gmp-advanced-marker "Main content" at bounding box center [1139, 490] width 13 height 19
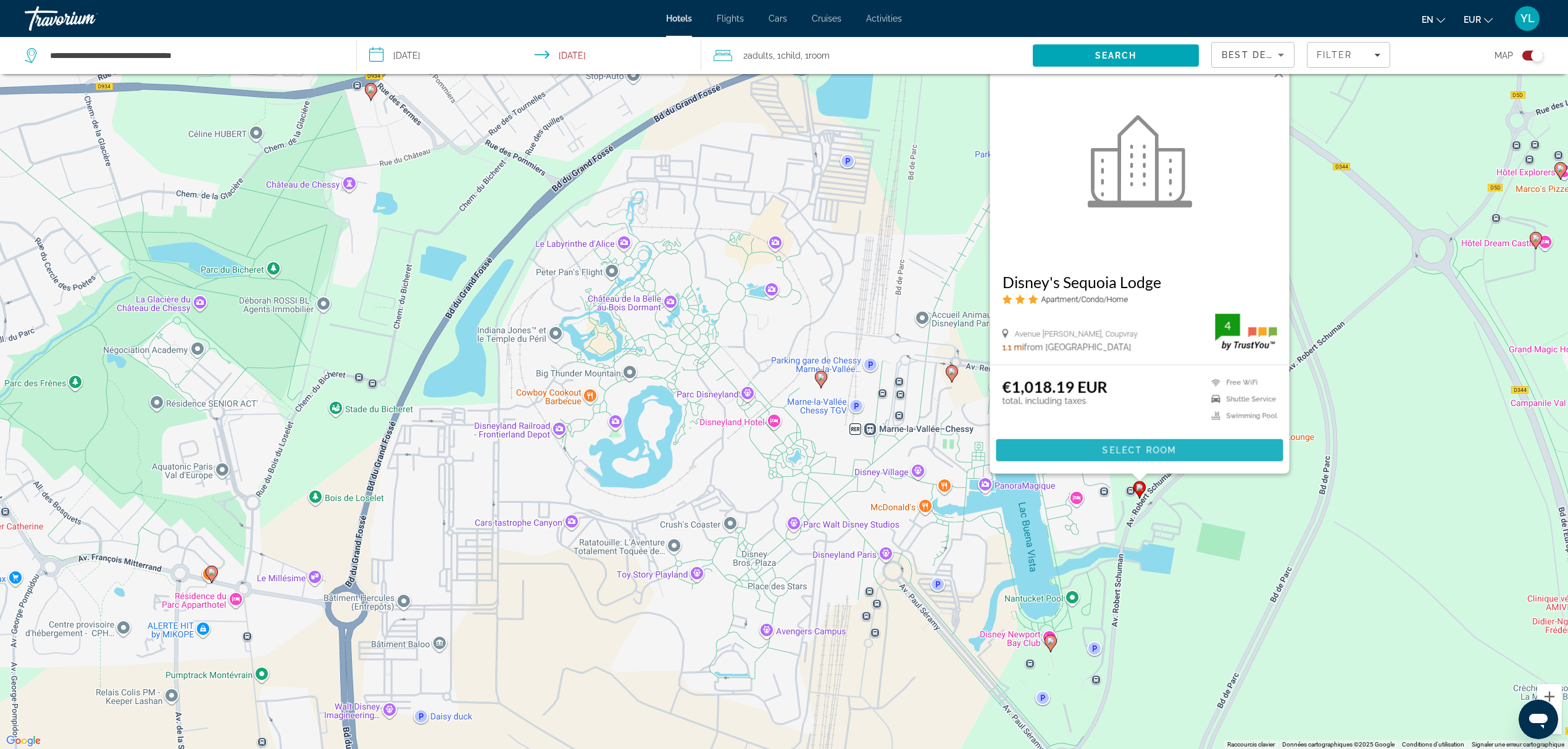
click at [1127, 448] on span "Select Room" at bounding box center [1139, 450] width 74 height 10
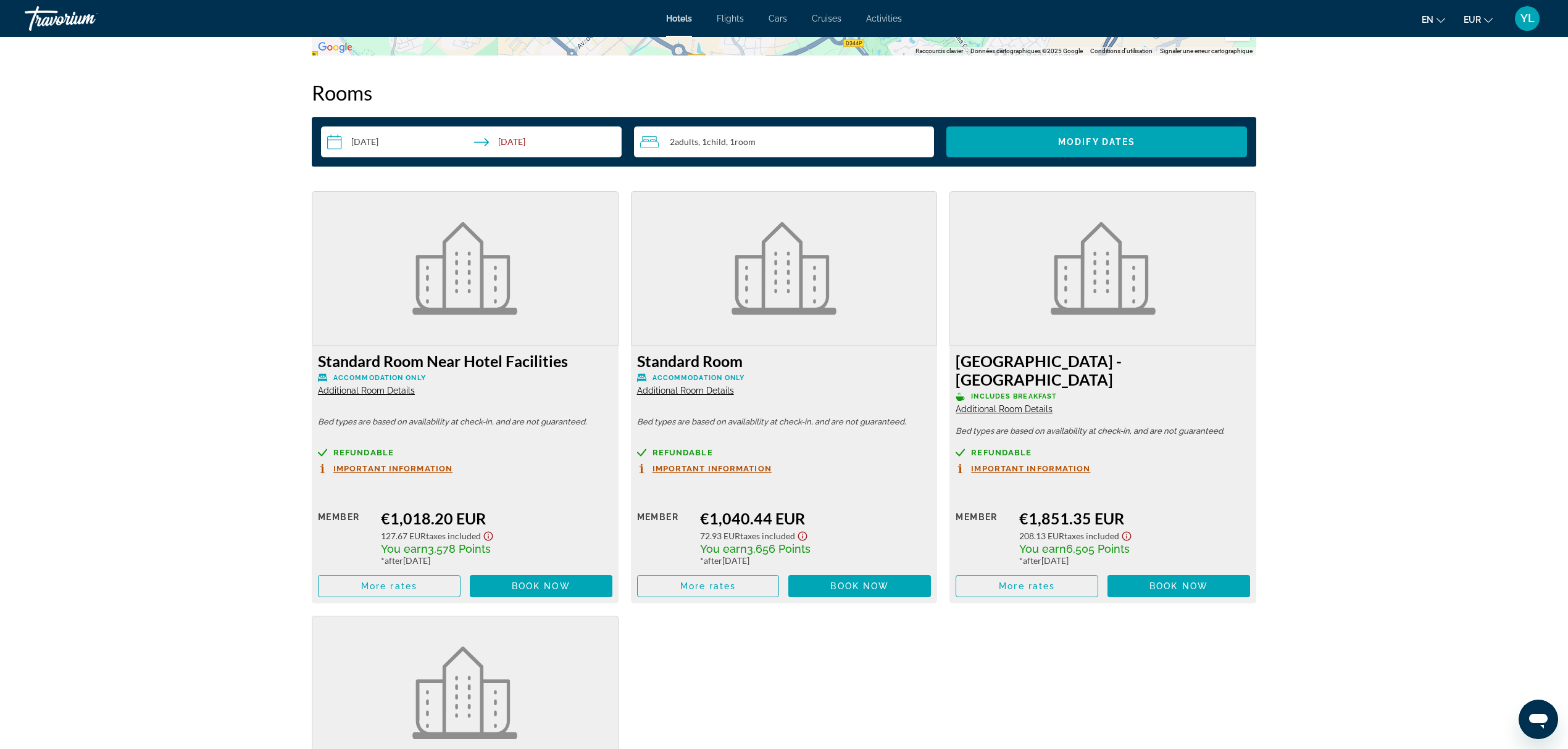
scroll to position [1524, 0]
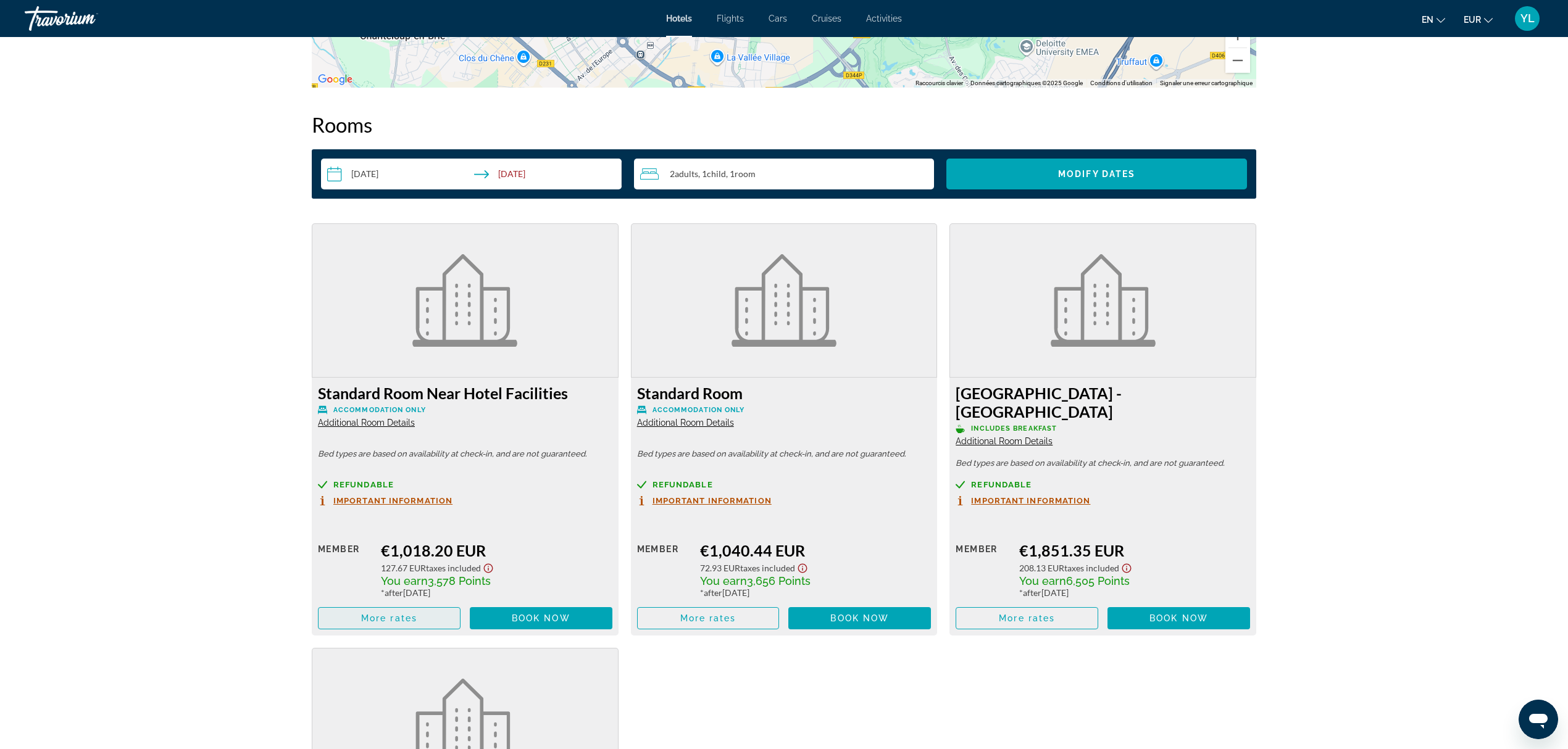
click at [366, 613] on span "More rates" at bounding box center [389, 618] width 56 height 10
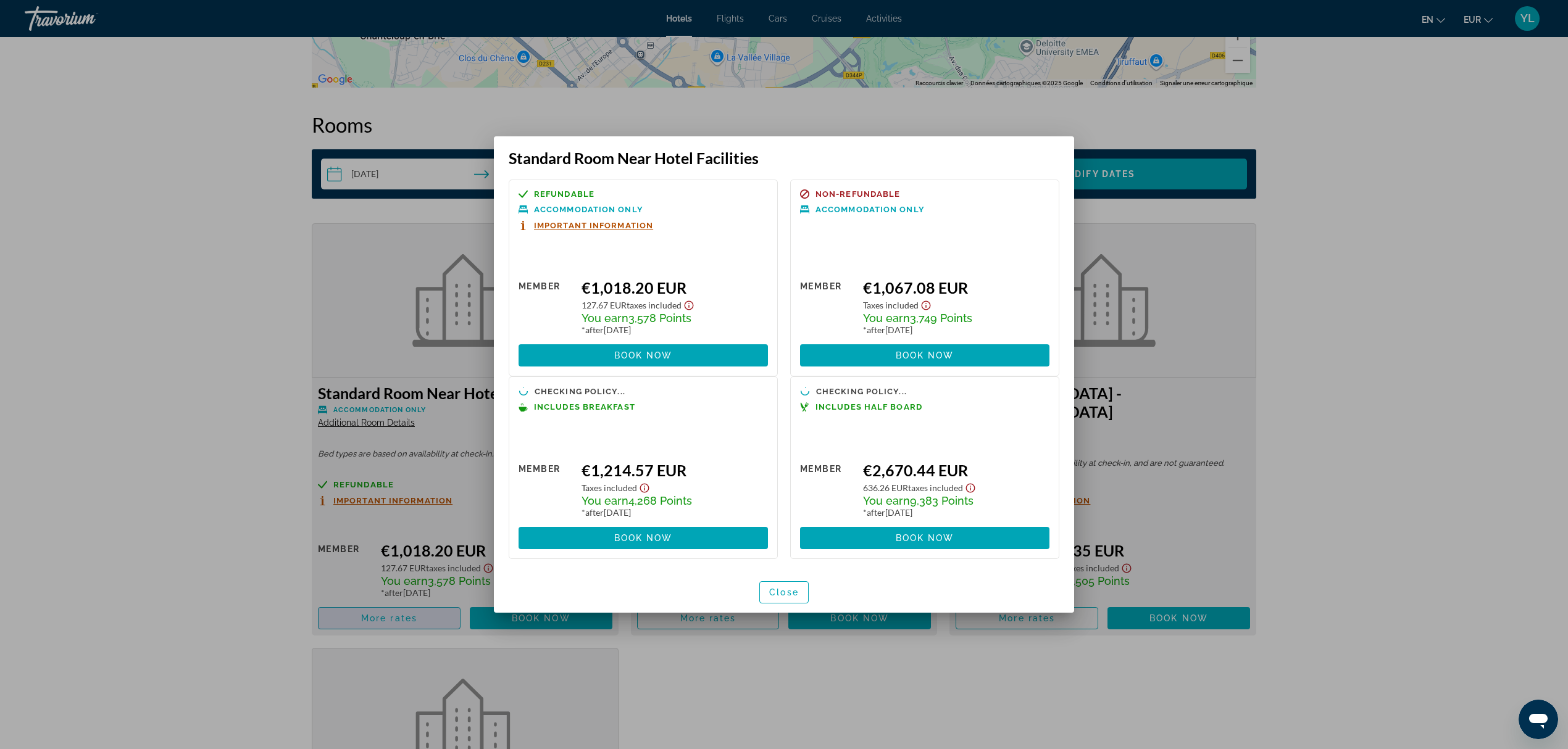
scroll to position [0, 0]
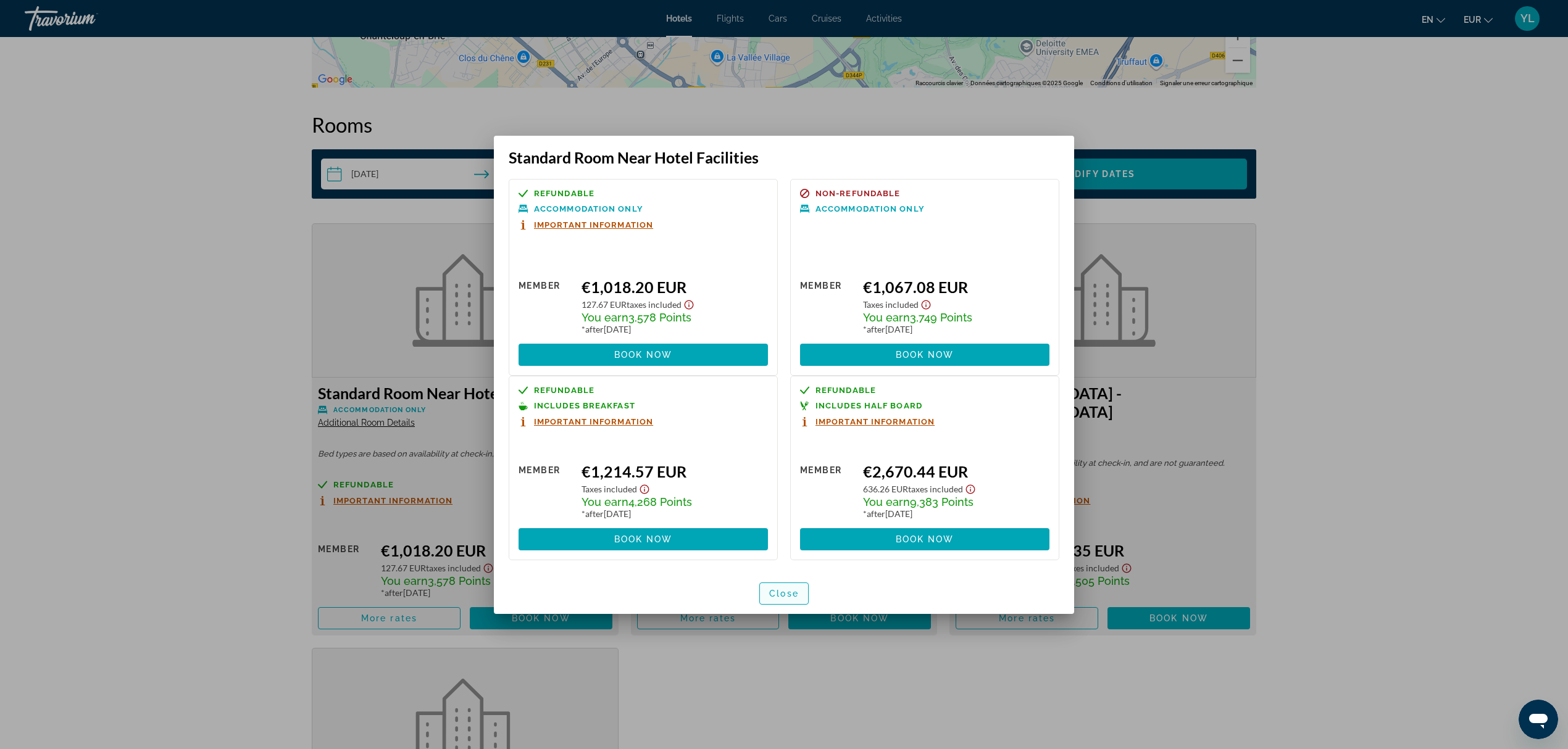
click at [783, 591] on span "Close" at bounding box center [784, 593] width 30 height 10
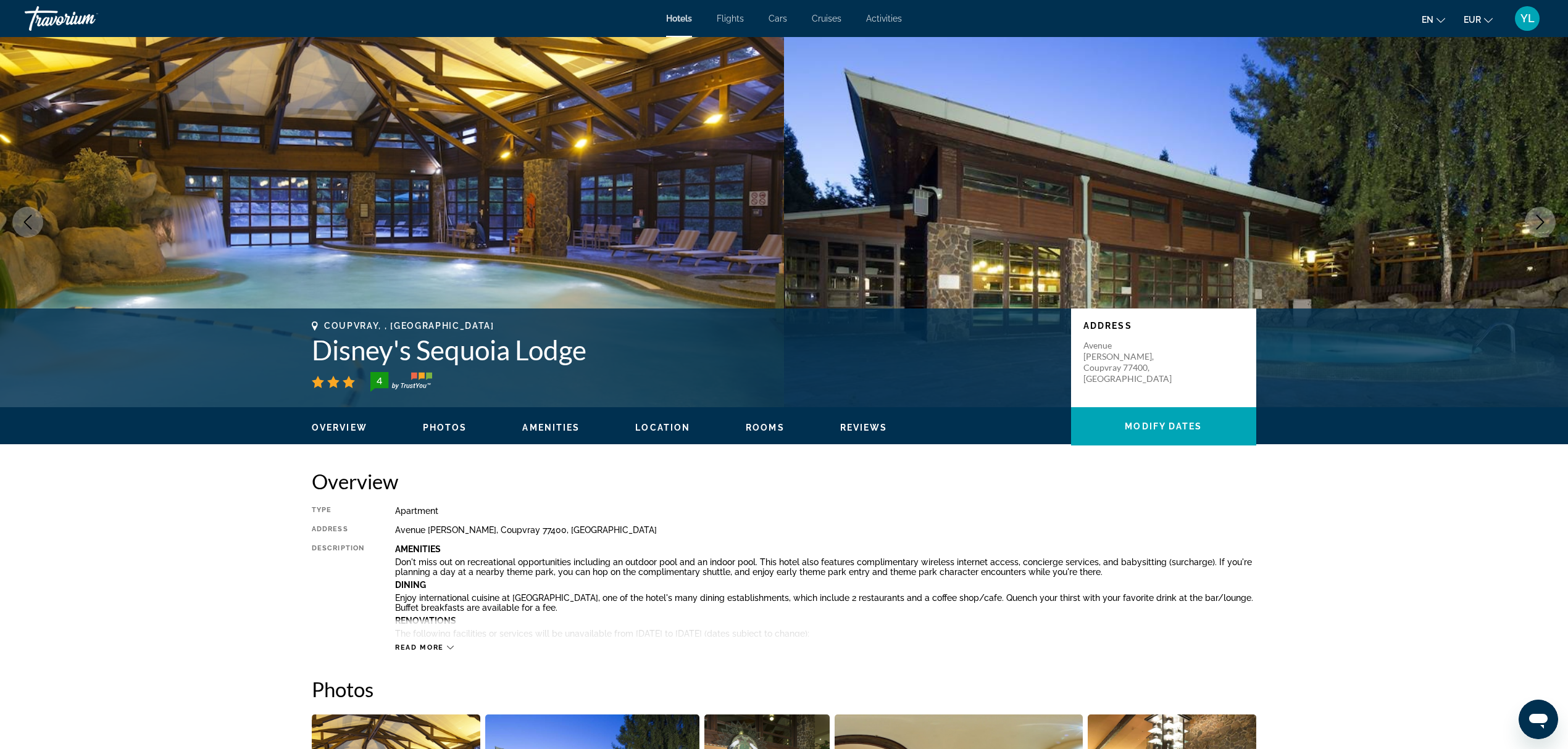
scroll to position [1524, 0]
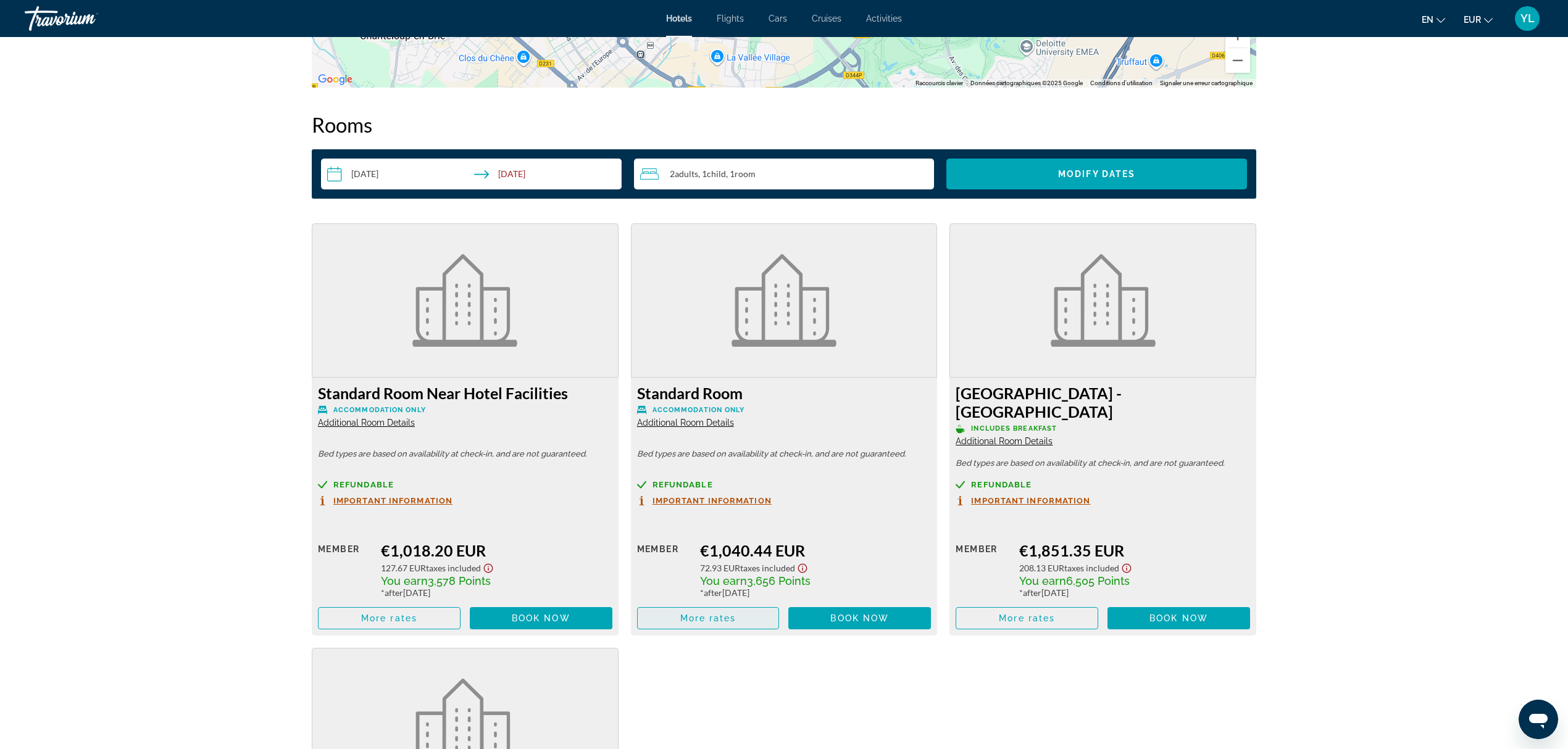
click at [747, 603] on span "Main content" at bounding box center [708, 618] width 141 height 30
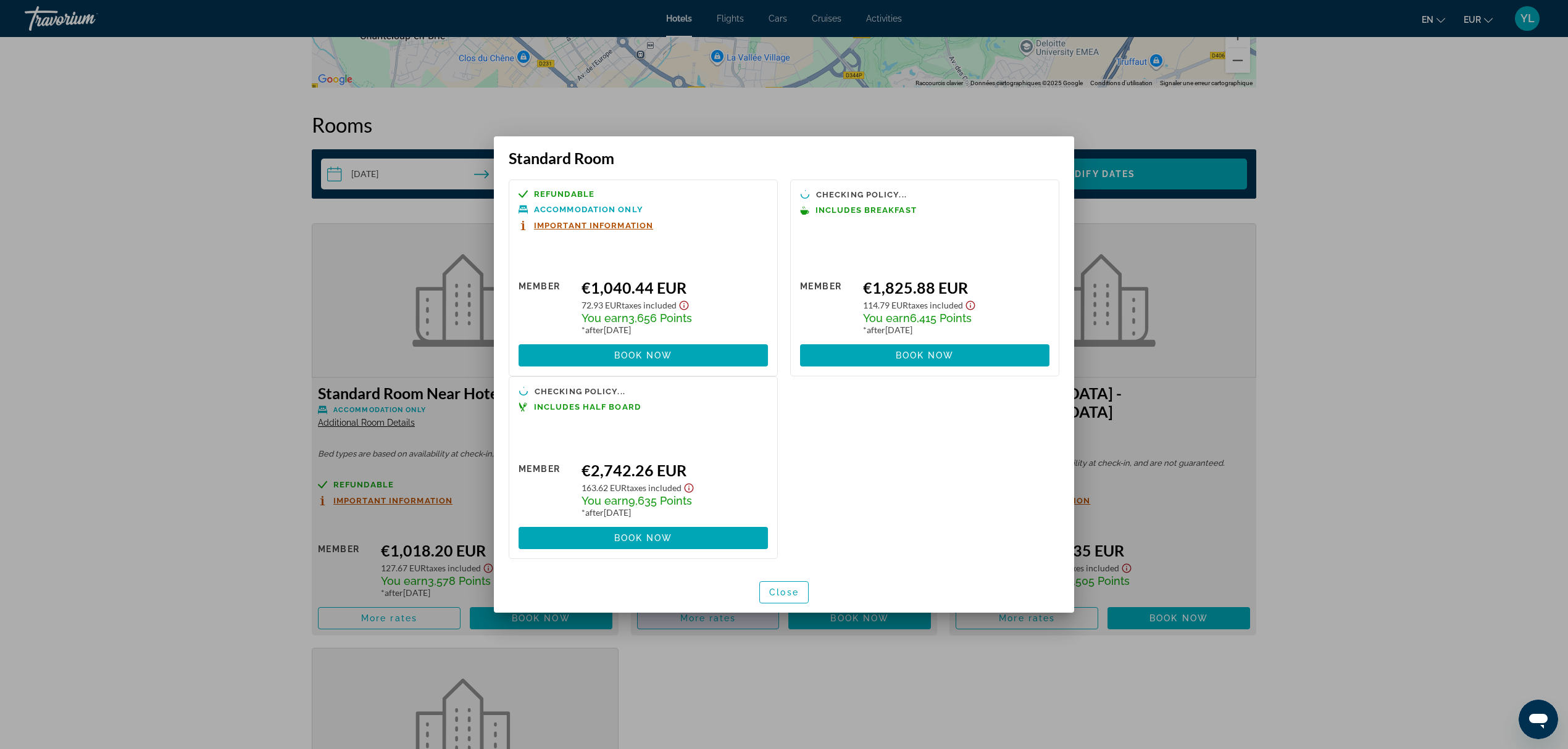
scroll to position [0, 0]
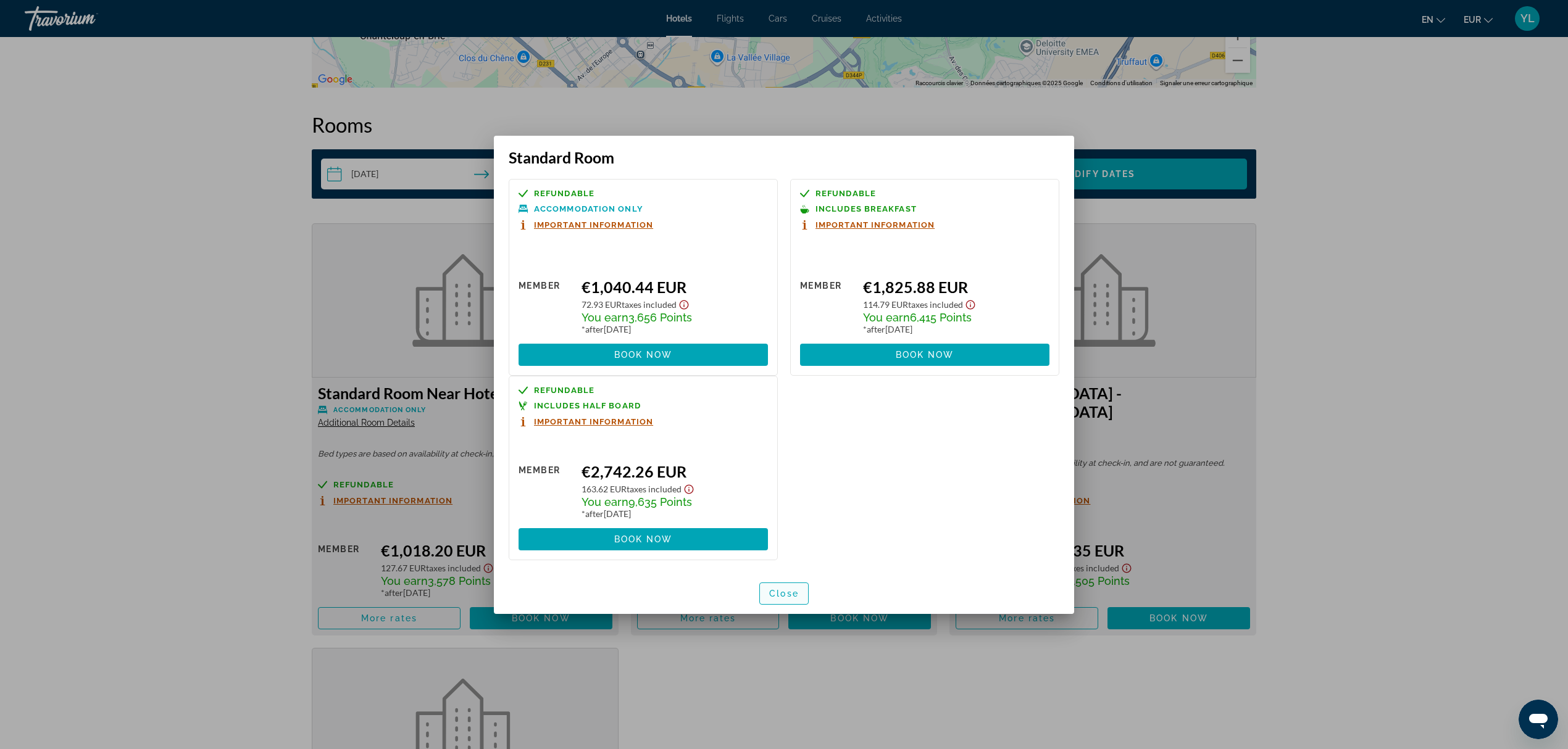
click at [783, 591] on span "Close" at bounding box center [784, 593] width 30 height 10
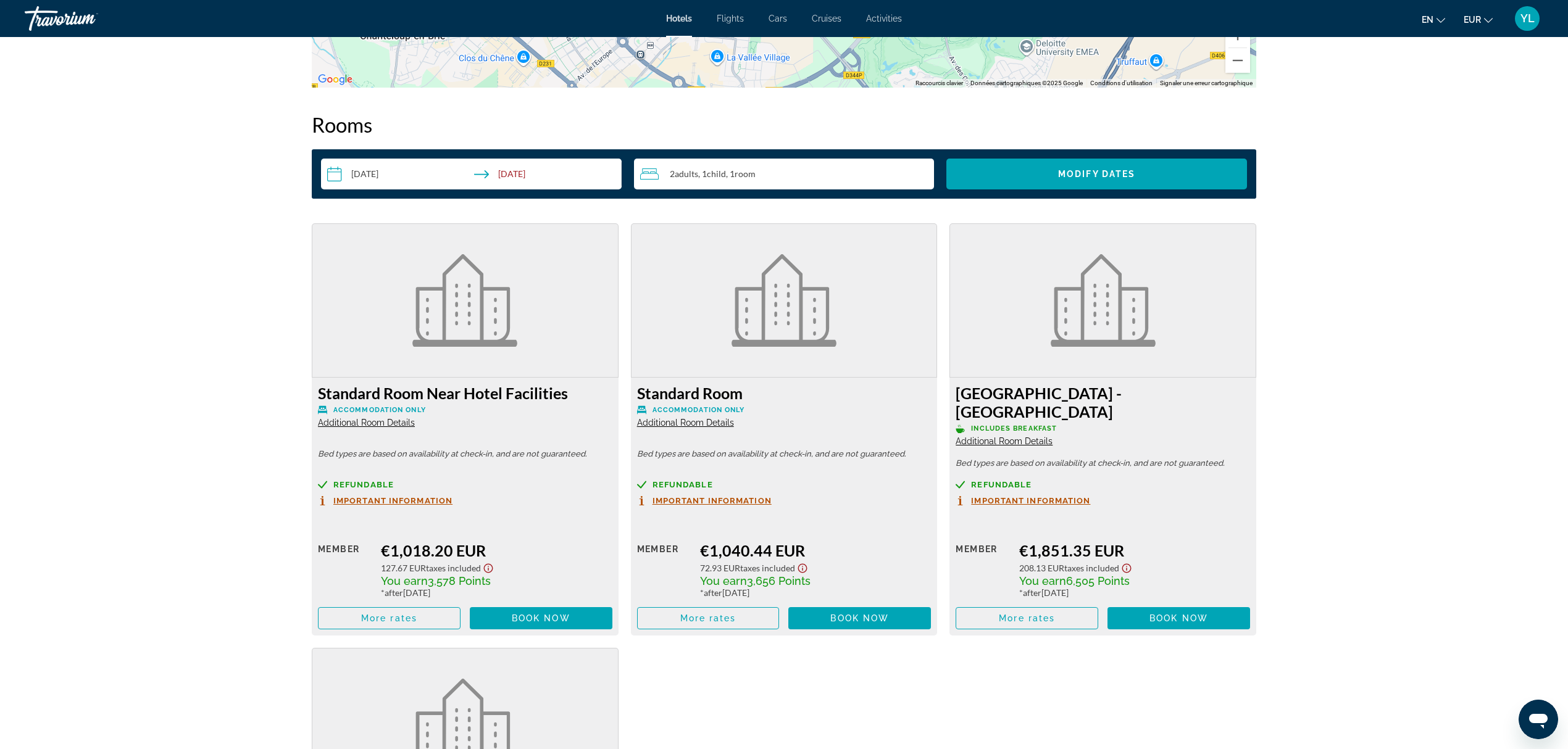
scroll to position [1524, 0]
click at [392, 613] on span "More rates" at bounding box center [389, 618] width 56 height 10
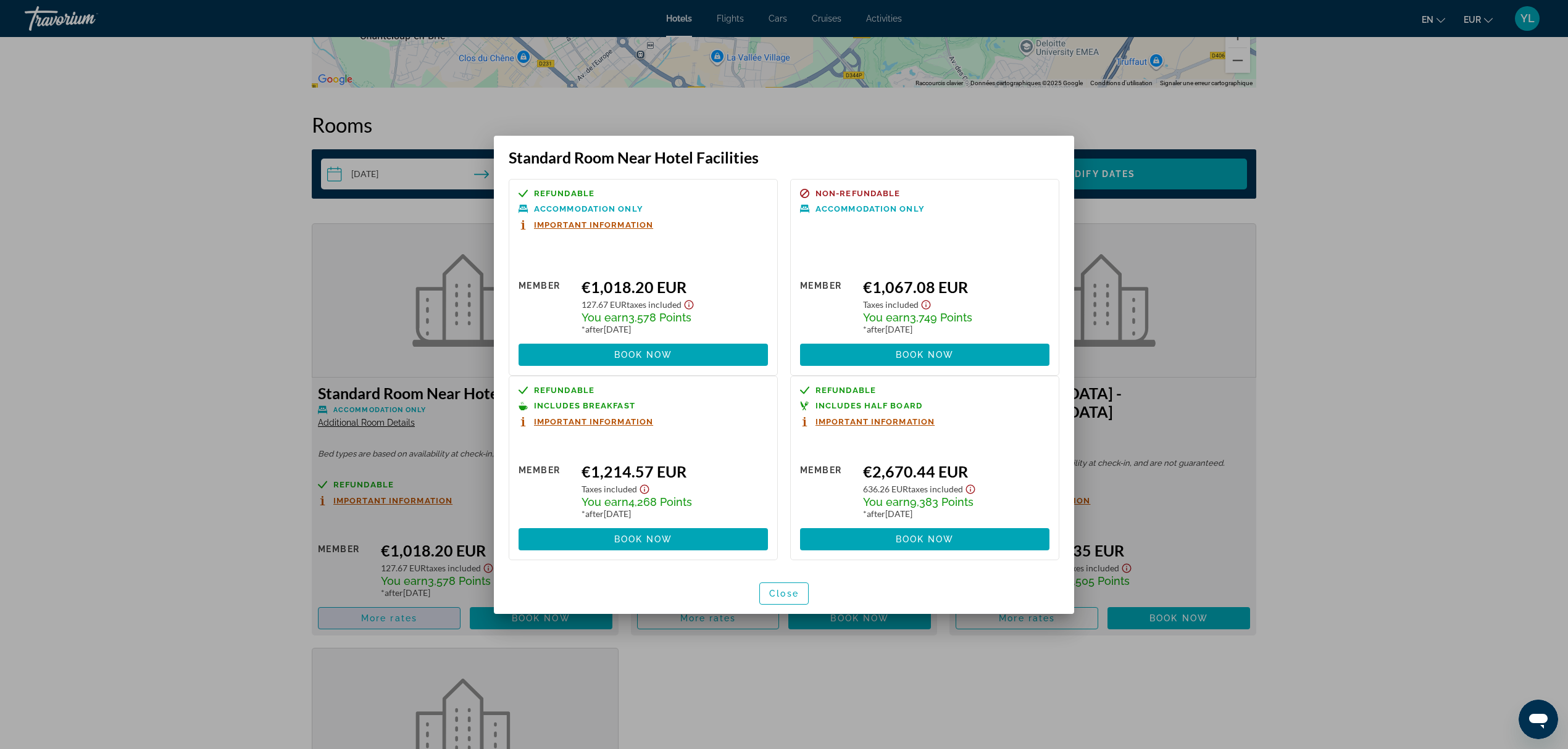
scroll to position [0, 0]
drag, startPoint x: 532, startPoint y: 185, endPoint x: 593, endPoint y: 193, distance: 61.5
click at [593, 193] on div "Refundable Accommodation Only Important Information Retail $0.00 when you redee…" at bounding box center [643, 277] width 269 height 197
click at [788, 598] on span "Close" at bounding box center [784, 593] width 30 height 10
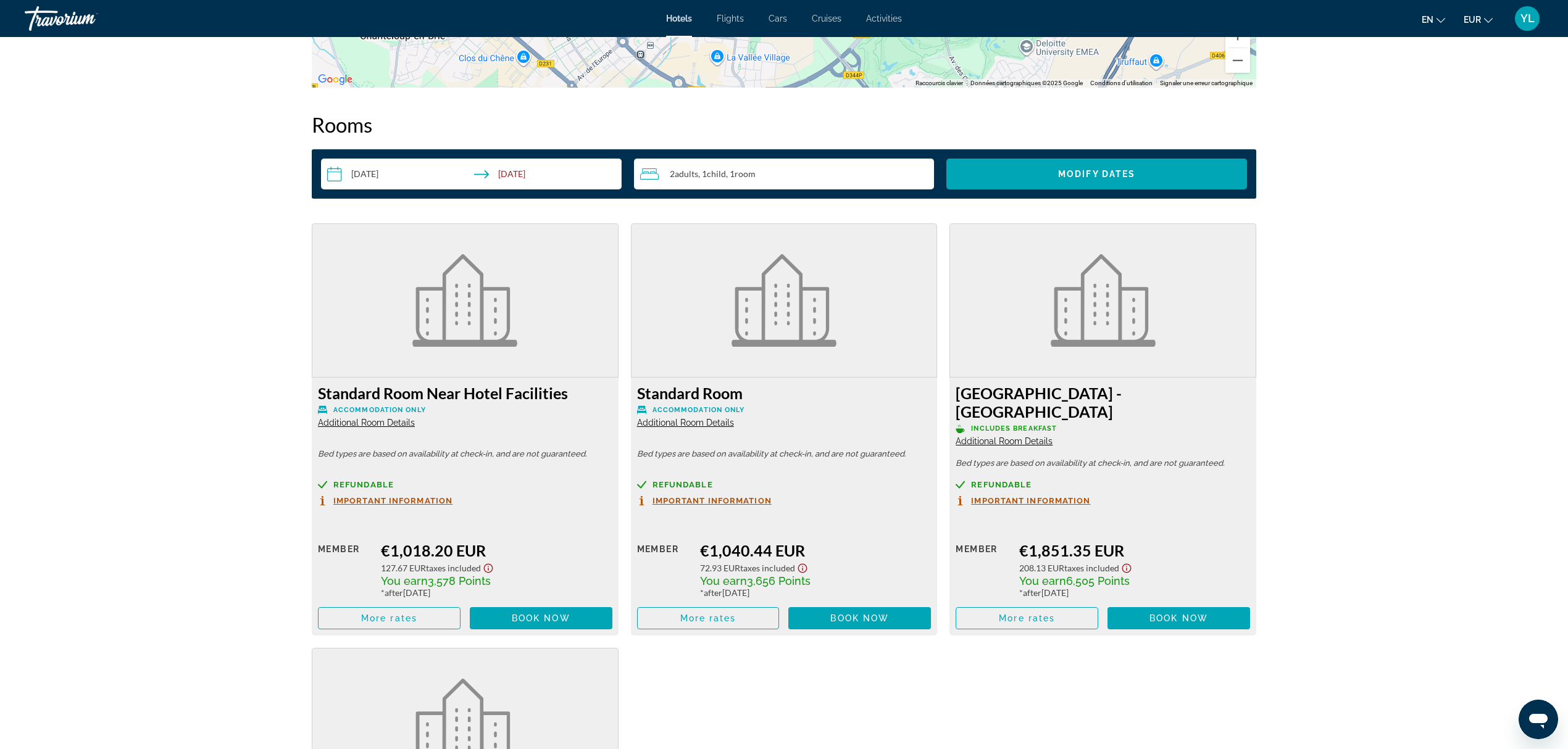
scroll to position [1112, 0]
